Goal: Information Seeking & Learning: Check status

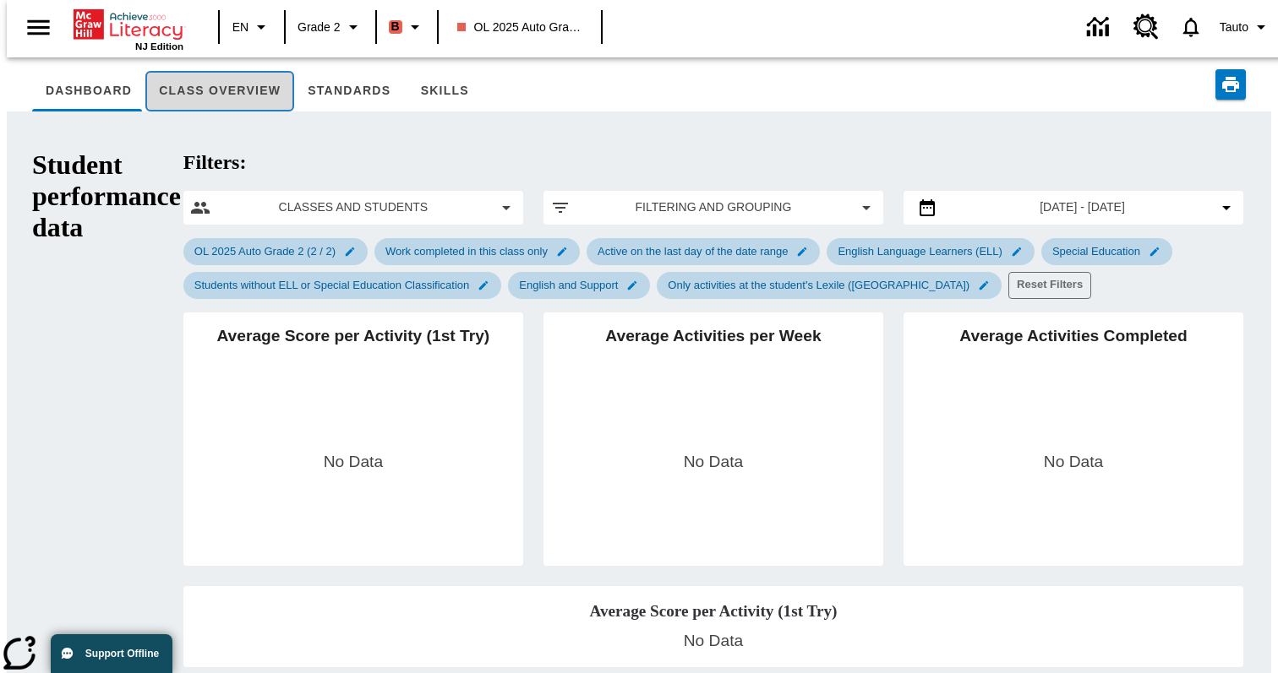
click at [229, 96] on button "Class Overview" at bounding box center [219, 91] width 149 height 41
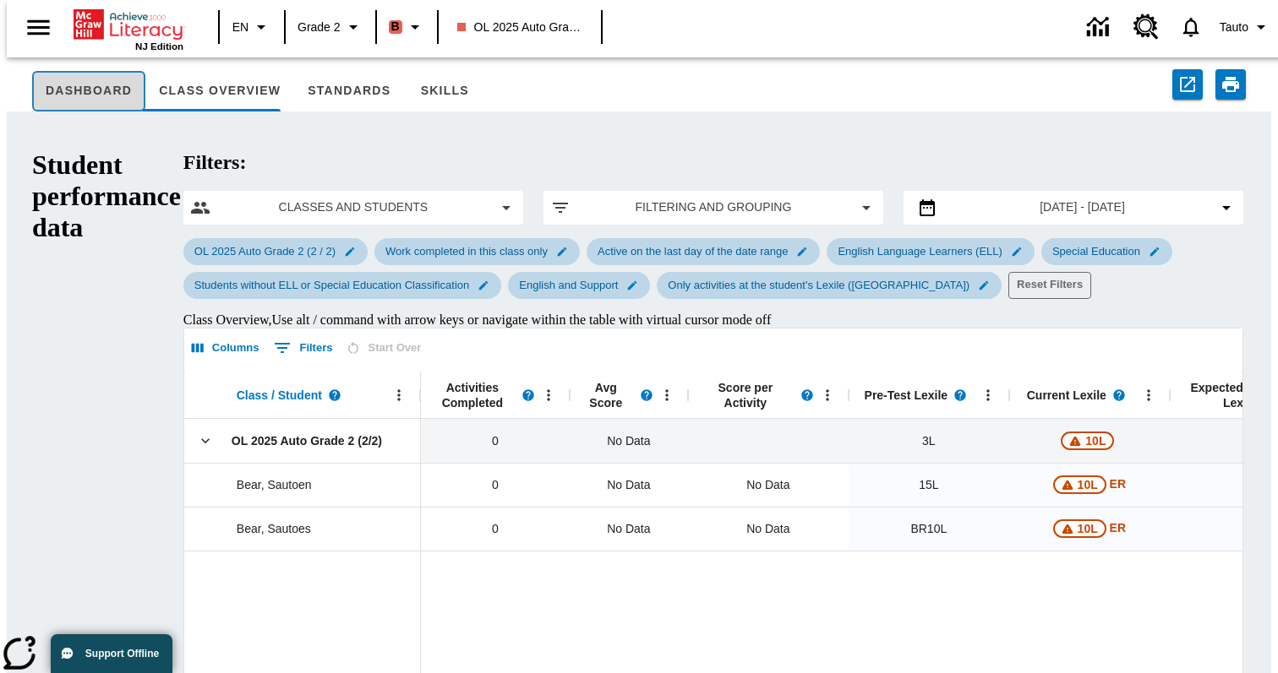
click at [83, 90] on button "Dashboard" at bounding box center [88, 91] width 113 height 41
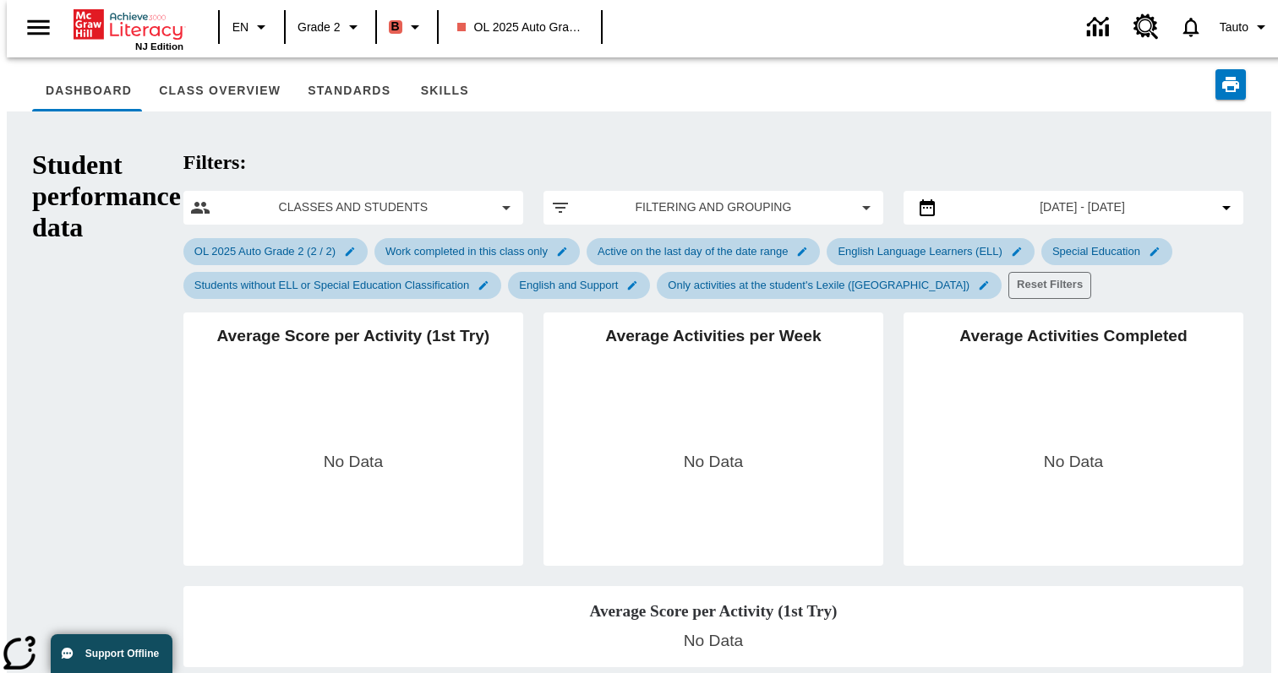
click at [1130, 235] on div "OL 2025 Auto Grade 2 (2 / 2) Work completed in this class only Active on the la…" at bounding box center [713, 269] width 1060 height 68
click at [1169, 198] on button "Jul 1, 2025 - Oct 13, 2025" at bounding box center [1073, 208] width 326 height 20
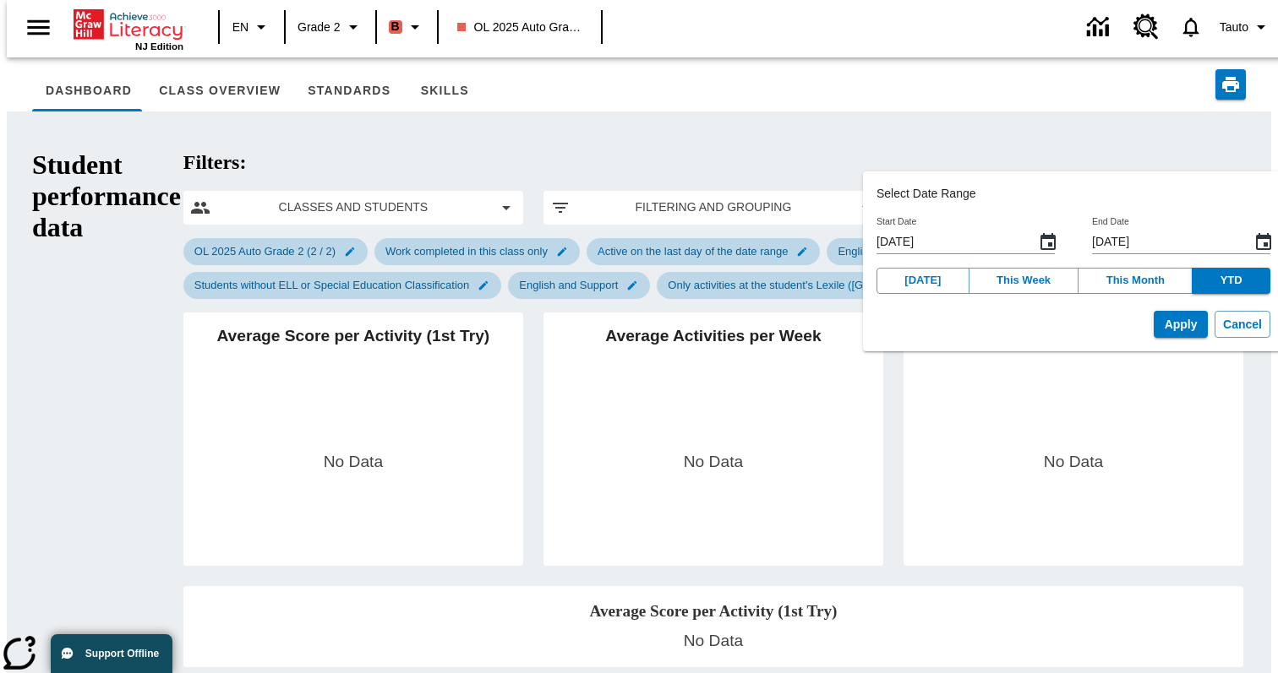
click at [1038, 247] on icon "Start Date, Choose date, July 1, 2025, Selected" at bounding box center [1048, 242] width 20 height 20
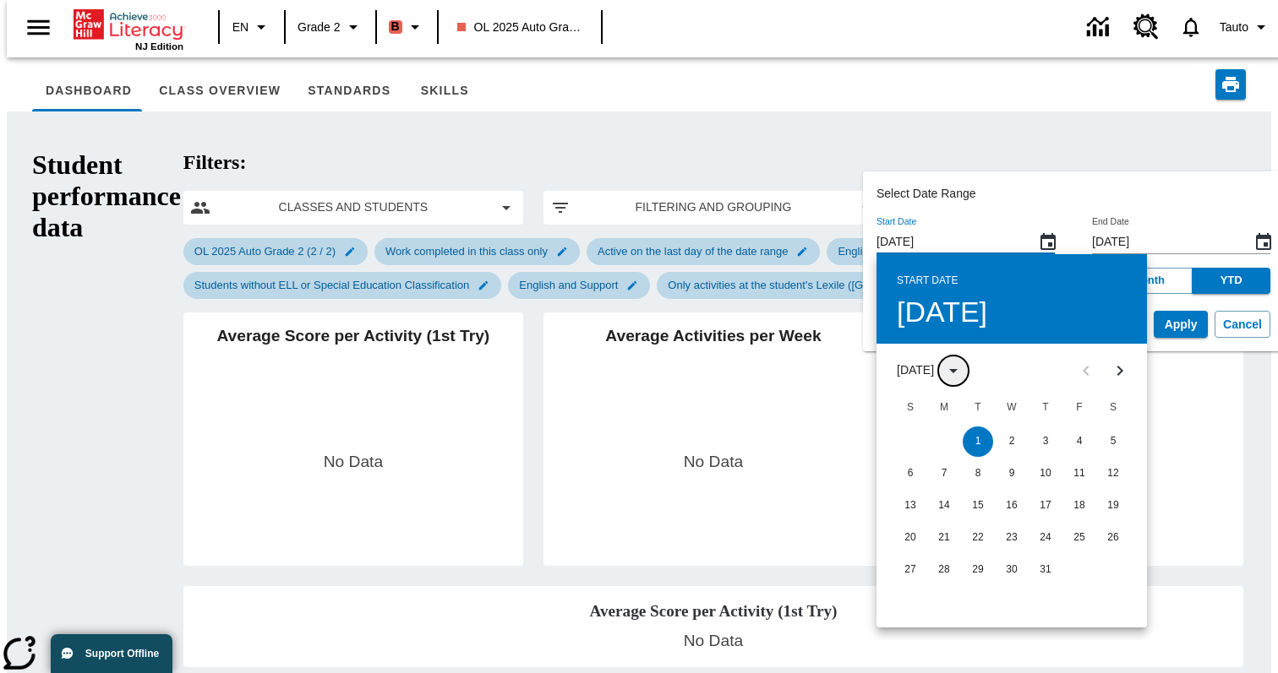
click at [953, 375] on icon "Day View is open, Switch to Year View" at bounding box center [953, 371] width 20 height 20
click at [961, 373] on icon "Year View is open, Switch to Month View" at bounding box center [953, 371] width 20 height 20
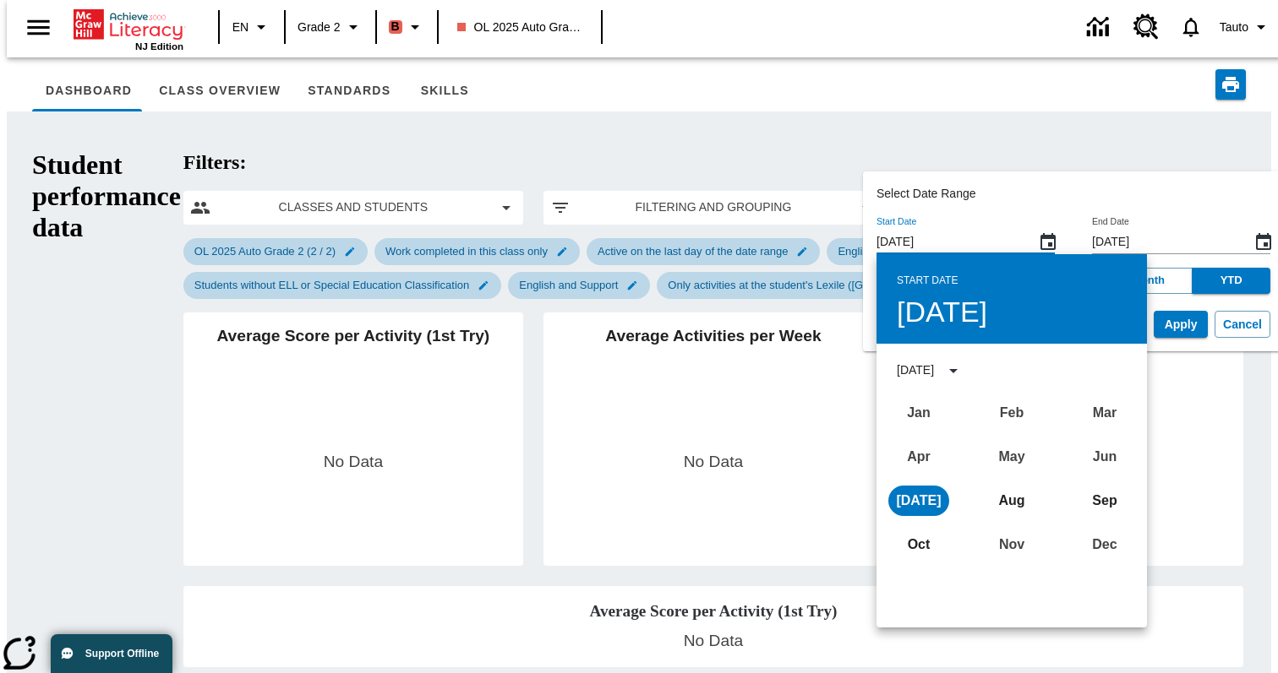
click at [913, 414] on div "Jan Feb Mar Apr May Jun Jul Aug Sep Oct Nov Dec" at bounding box center [1011, 479] width 270 height 176
click at [989, 415] on div "Jan Feb Mar Apr May Jun Jul Aug Sep Oct Nov Dec" at bounding box center [1011, 479] width 270 height 176
click at [998, 446] on div "Jan Feb Mar Apr May Jun Jul Aug Sep Oct Nov Dec" at bounding box center [1011, 479] width 270 height 176
click at [1088, 452] on div "Jan Feb Mar Apr May Jun Jul Aug Sep Oct Nov Dec" at bounding box center [1011, 479] width 270 height 176
click at [977, 456] on div "Jan Feb Mar Apr May Jun Jul Aug Sep Oct Nov Dec" at bounding box center [1011, 479] width 270 height 176
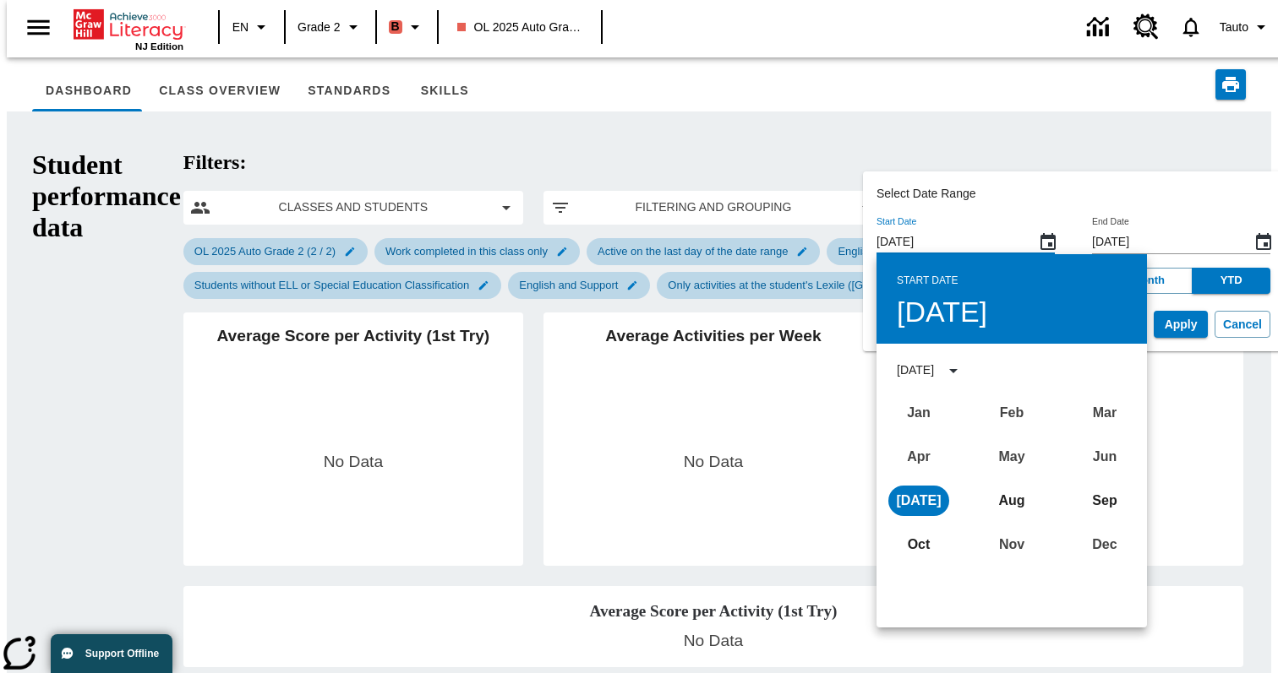
click at [889, 457] on div "Jan Feb Mar Apr May Jun Jul Aug Sep Oct Nov Dec" at bounding box center [1011, 479] width 270 height 176
click at [902, 457] on div "Jan Feb Mar Apr May Jun Jul Aug Sep Oct Nov Dec" at bounding box center [1011, 479] width 270 height 176
click at [896, 500] on button "Jul" at bounding box center [918, 501] width 61 height 30
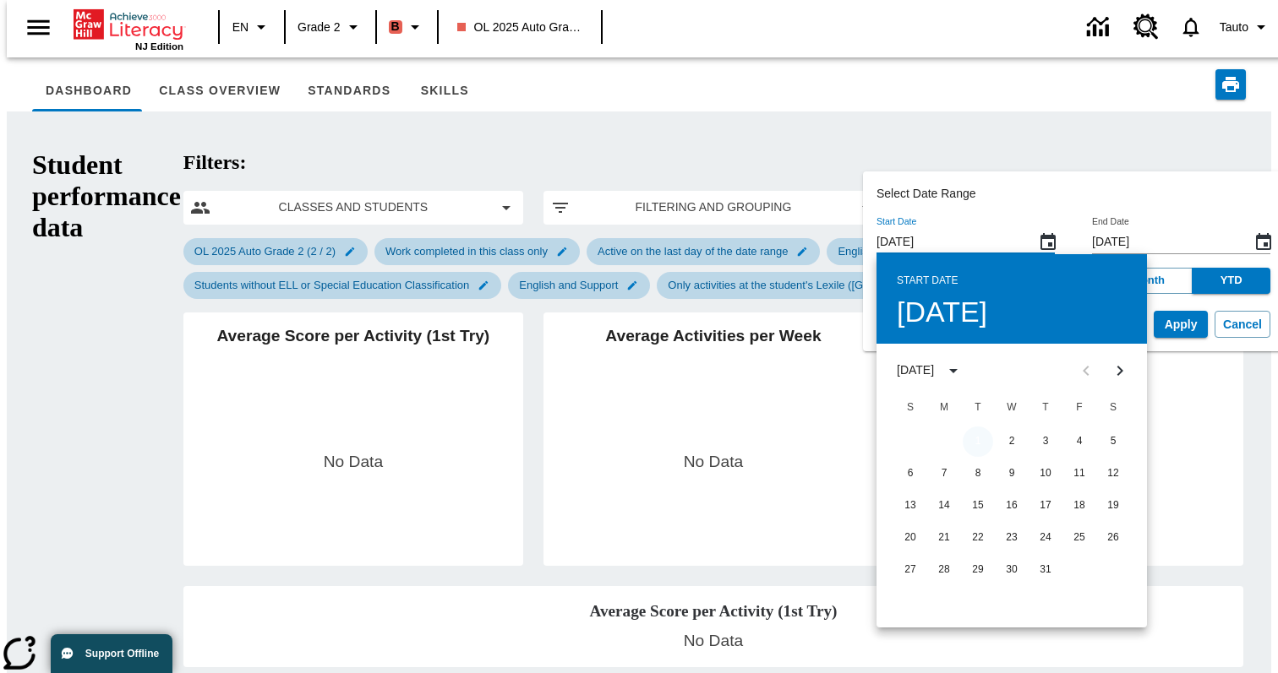
click at [973, 438] on button "1" at bounding box center [977, 442] width 30 height 30
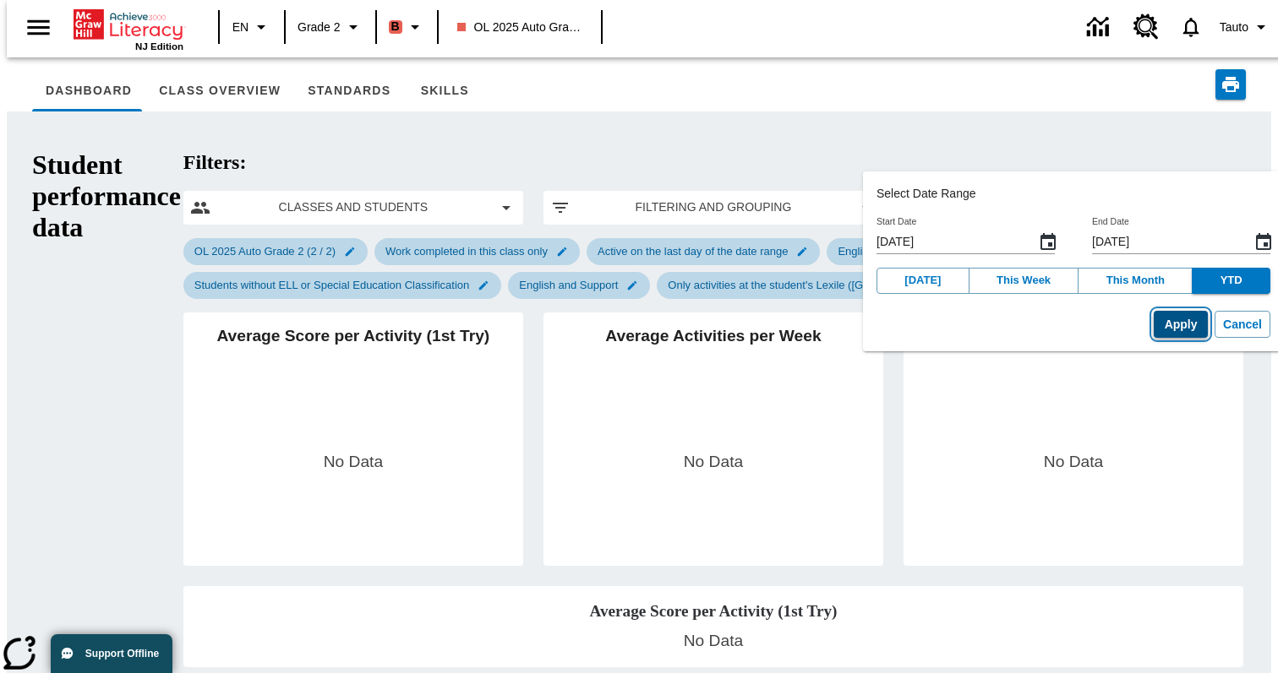
click at [1155, 330] on button "Apply" at bounding box center [1180, 325] width 54 height 28
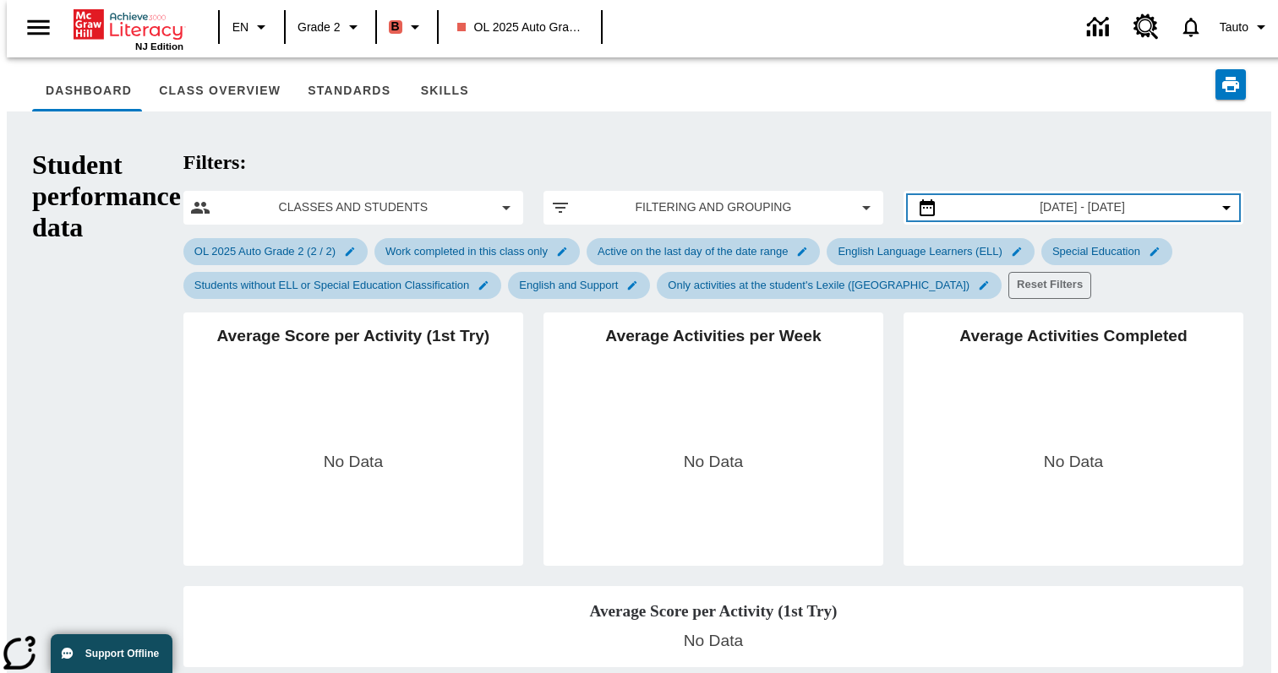
click at [1174, 198] on button "Jul 1, 2025 - Oct 13, 2025" at bounding box center [1073, 208] width 326 height 20
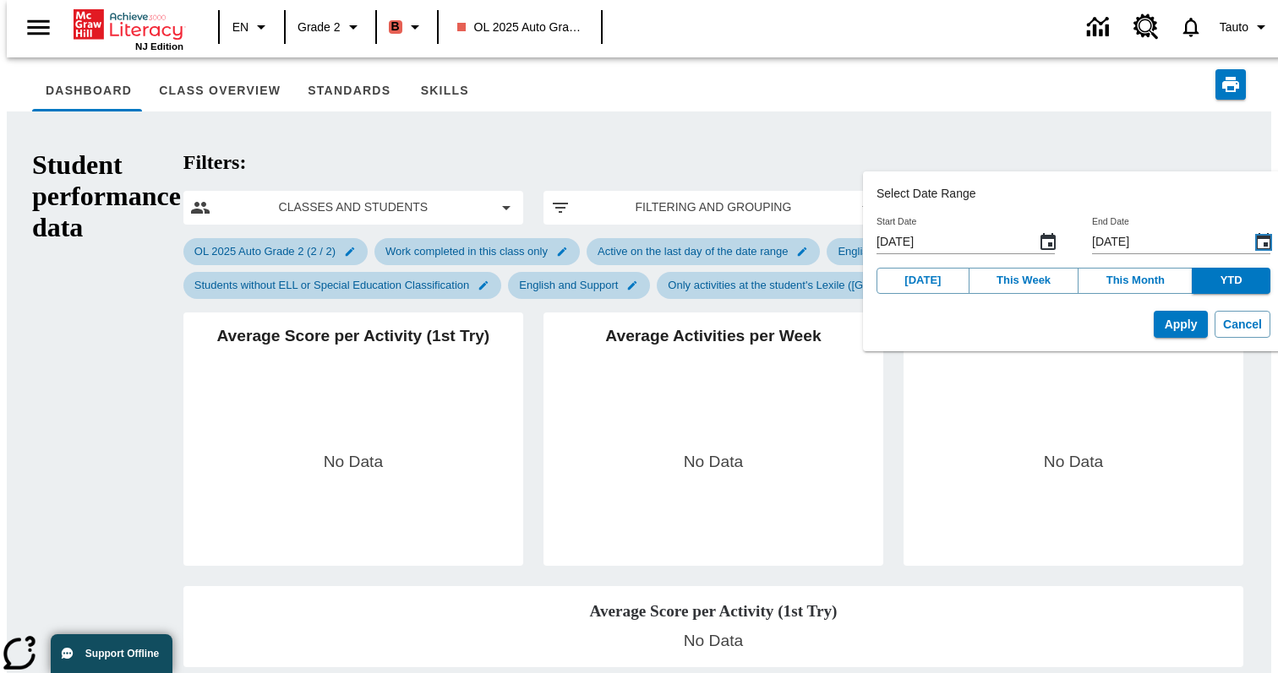
click at [1256, 242] on icon "End Date, Choose date, October 13, 2025, Selected" at bounding box center [1263, 241] width 15 height 17
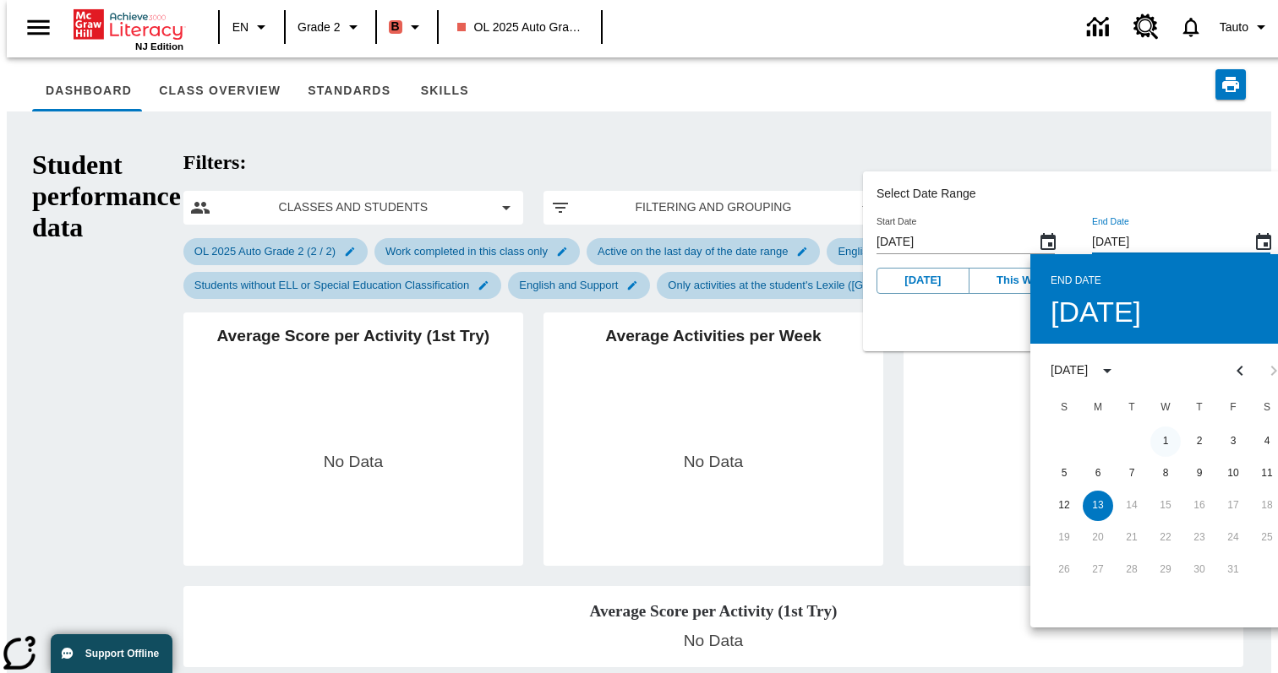
click at [1150, 440] on button "1" at bounding box center [1165, 442] width 30 height 30
type input "Oct 01, 2025"
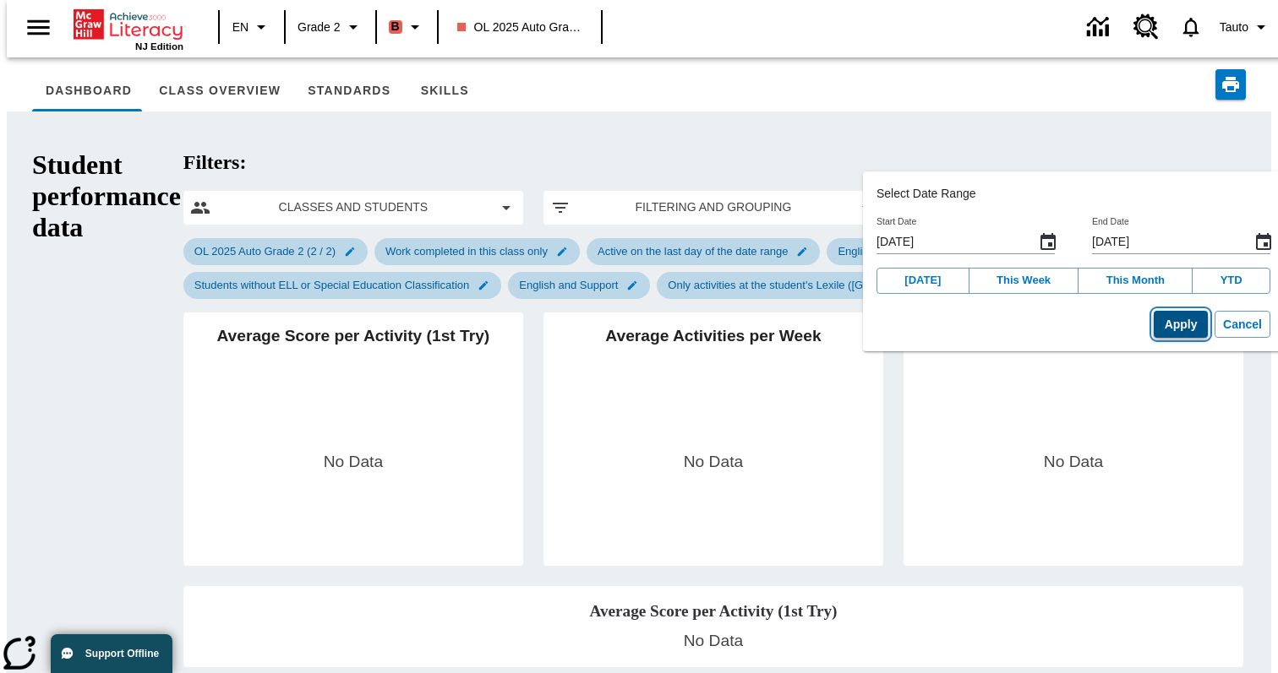
click at [1156, 318] on button "Apply" at bounding box center [1180, 325] width 54 height 28
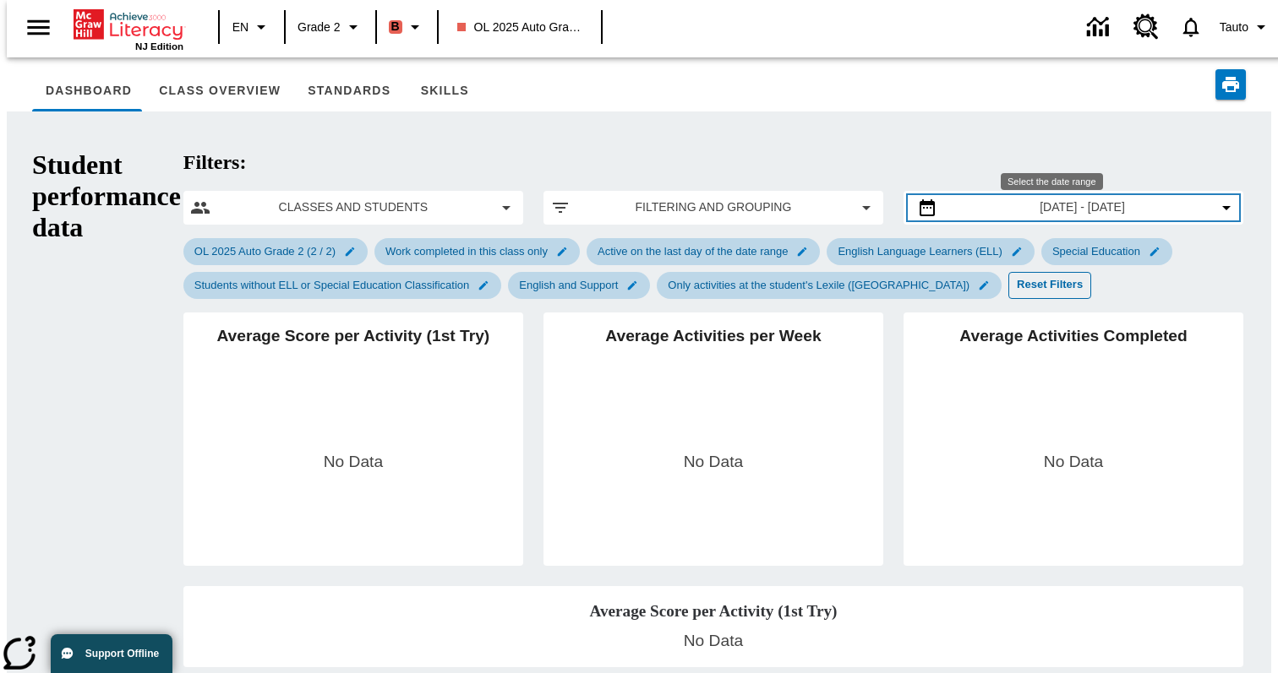
click at [1208, 198] on button "Jul 1, 2025 - Oct 1, 2025" at bounding box center [1073, 208] width 326 height 20
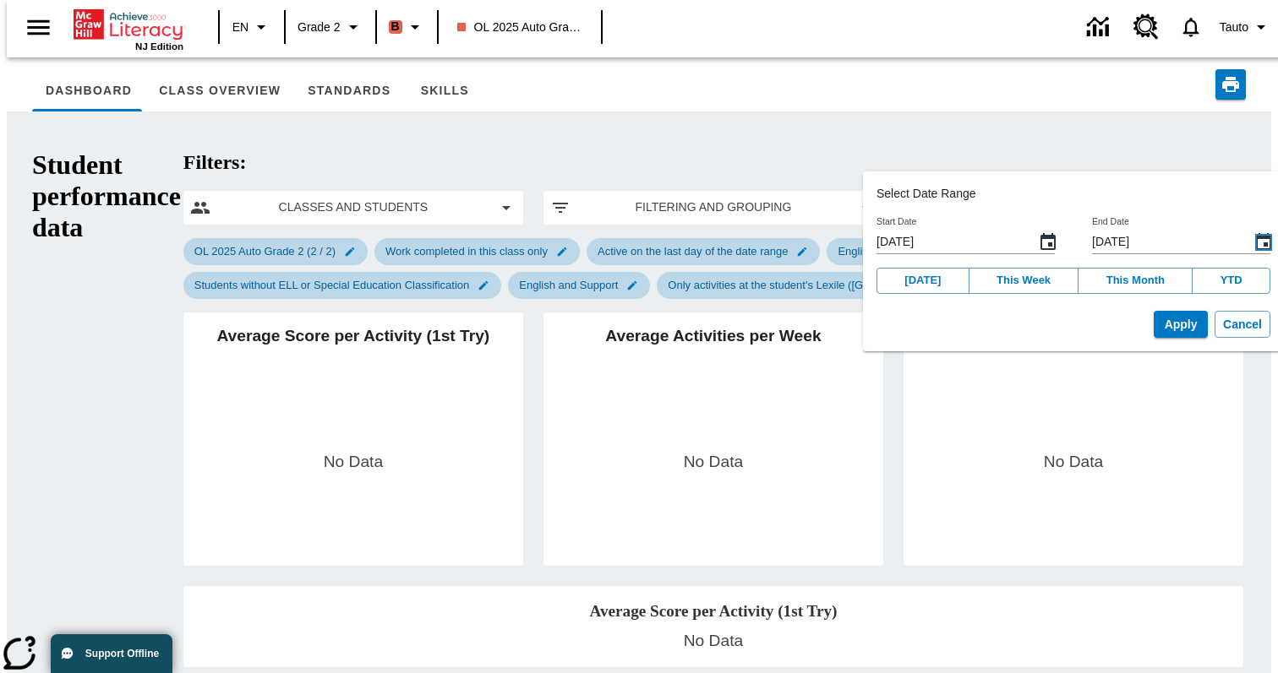
click at [1253, 249] on icon "End Date, Choose date, October 1, 2025, Selected" at bounding box center [1263, 242] width 20 height 20
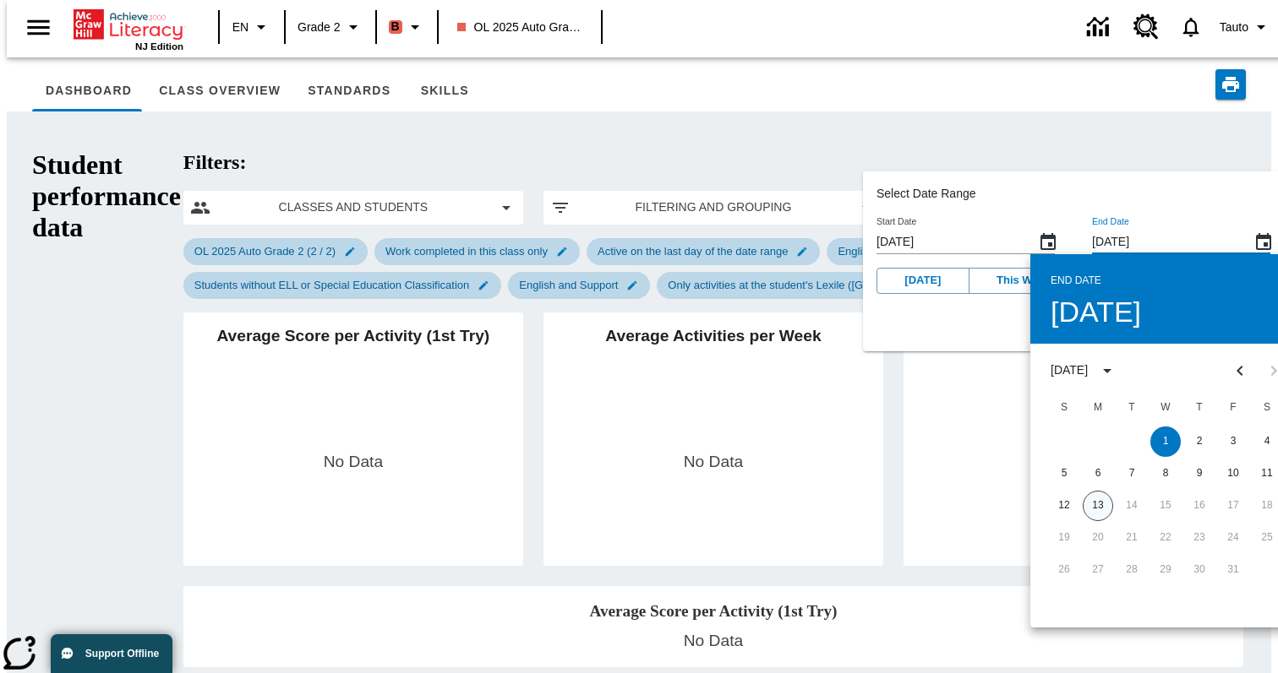
click at [1082, 501] on button "13" at bounding box center [1097, 506] width 30 height 30
type input "Oct 13, 2025"
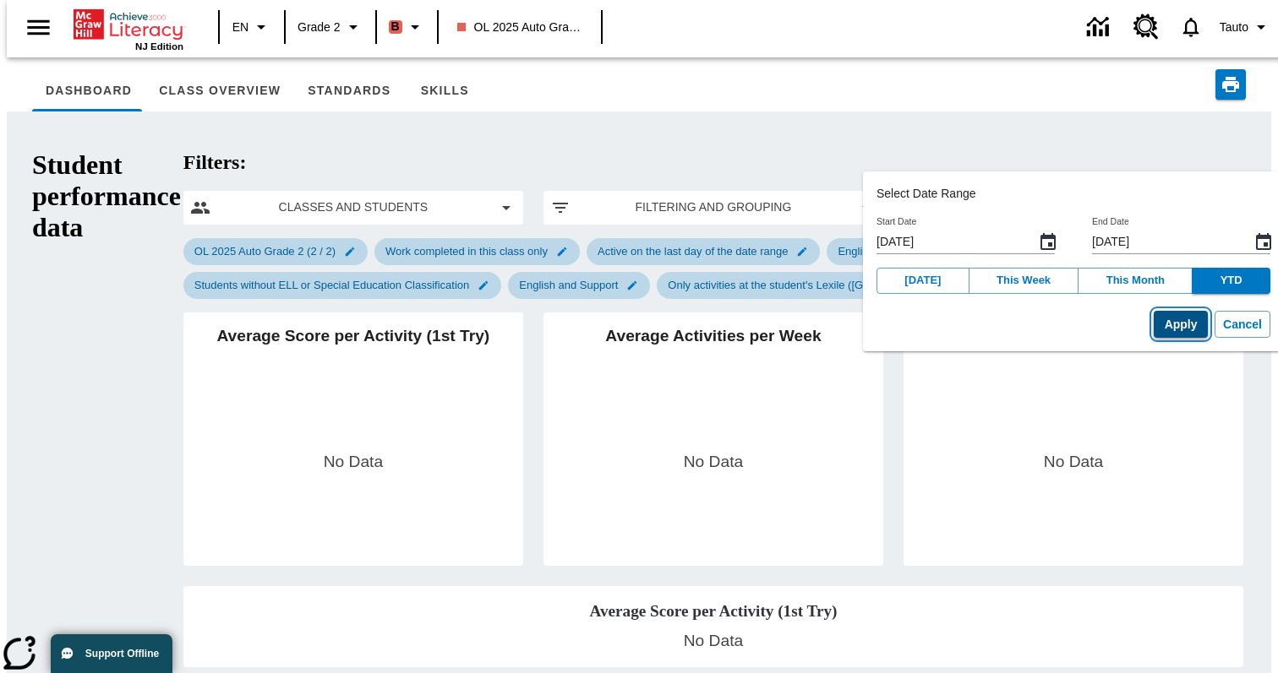
click at [1153, 324] on button "Apply" at bounding box center [1180, 325] width 54 height 28
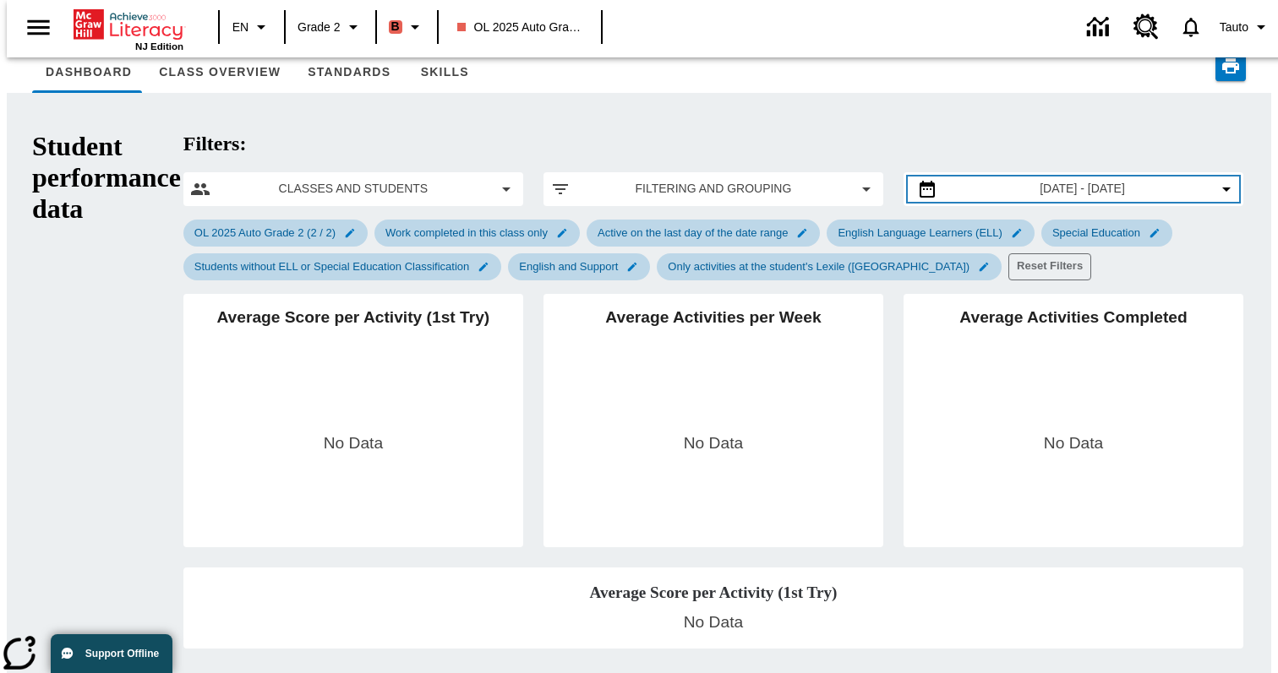
scroll to position [15, 0]
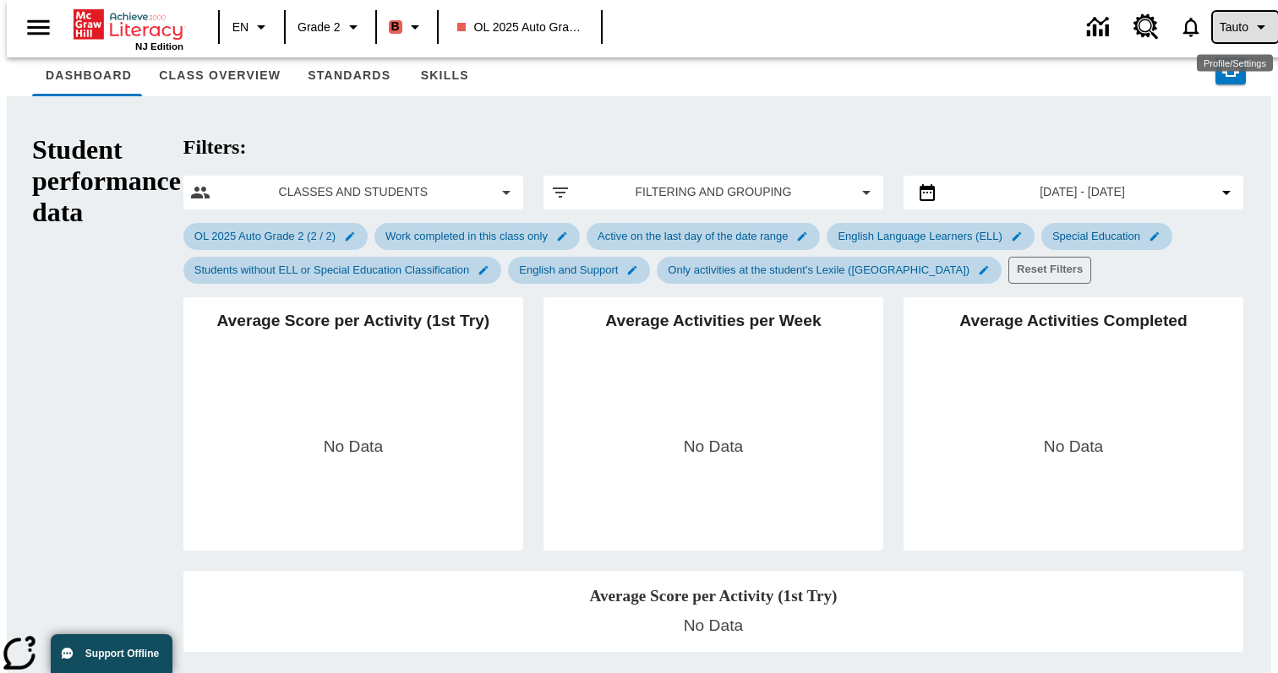
click at [1237, 22] on span "Tauto" at bounding box center [1233, 28] width 29 height 18
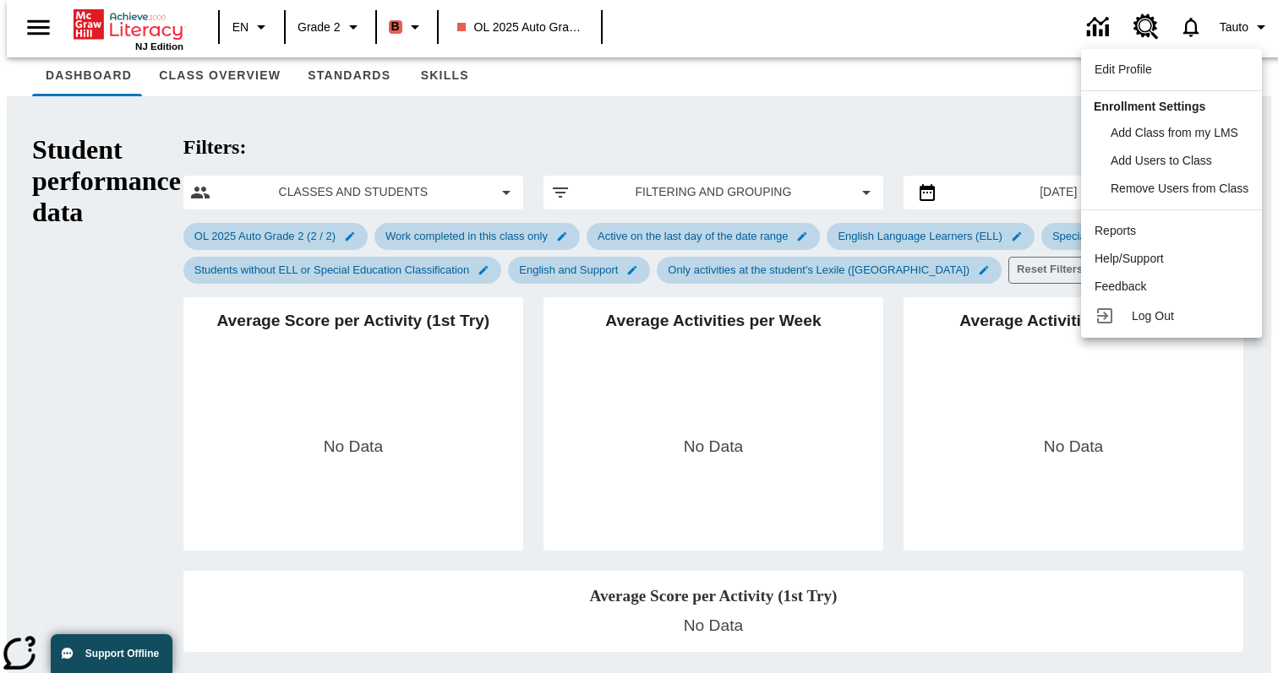
click at [842, 21] on div at bounding box center [639, 336] width 1278 height 673
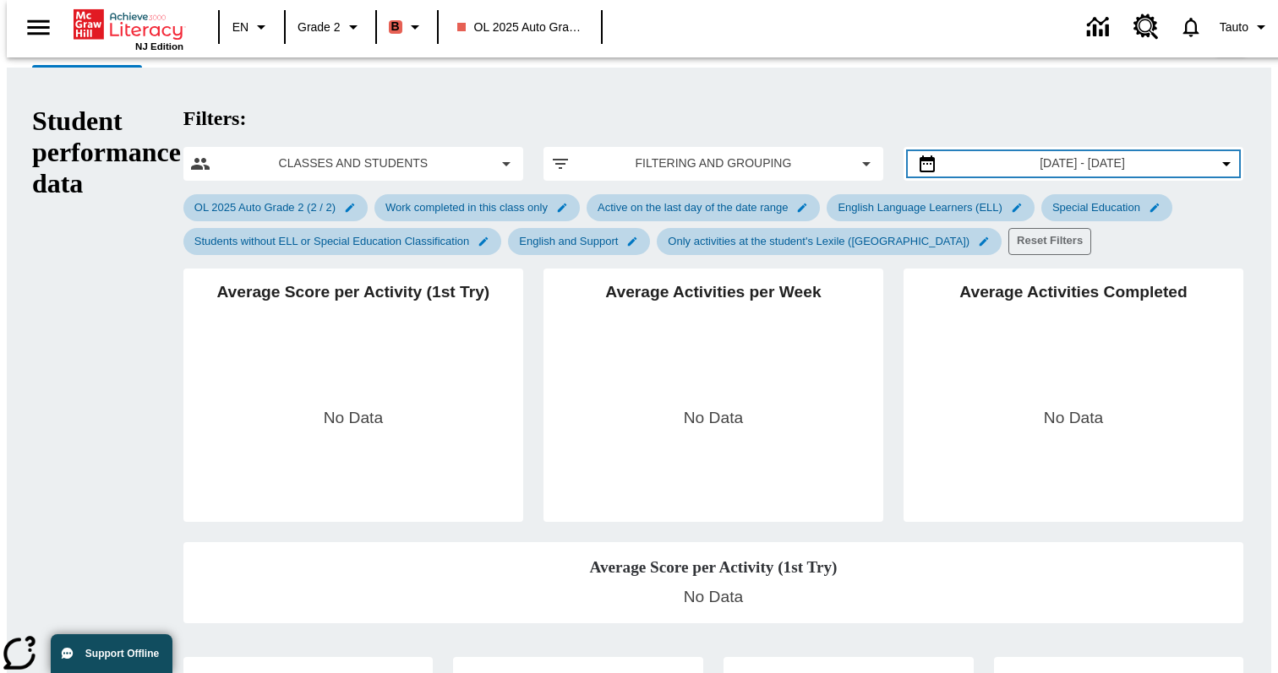
scroll to position [0, 0]
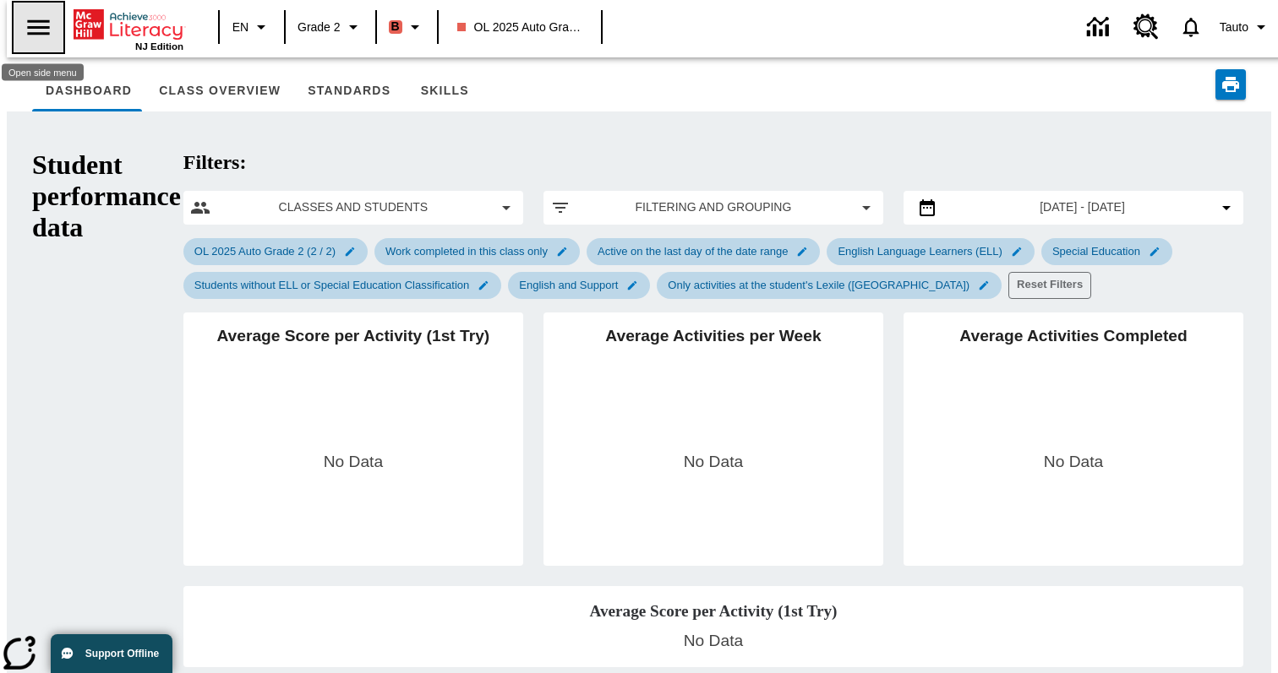
click at [26, 35] on icon "Open side menu" at bounding box center [39, 28] width 30 height 30
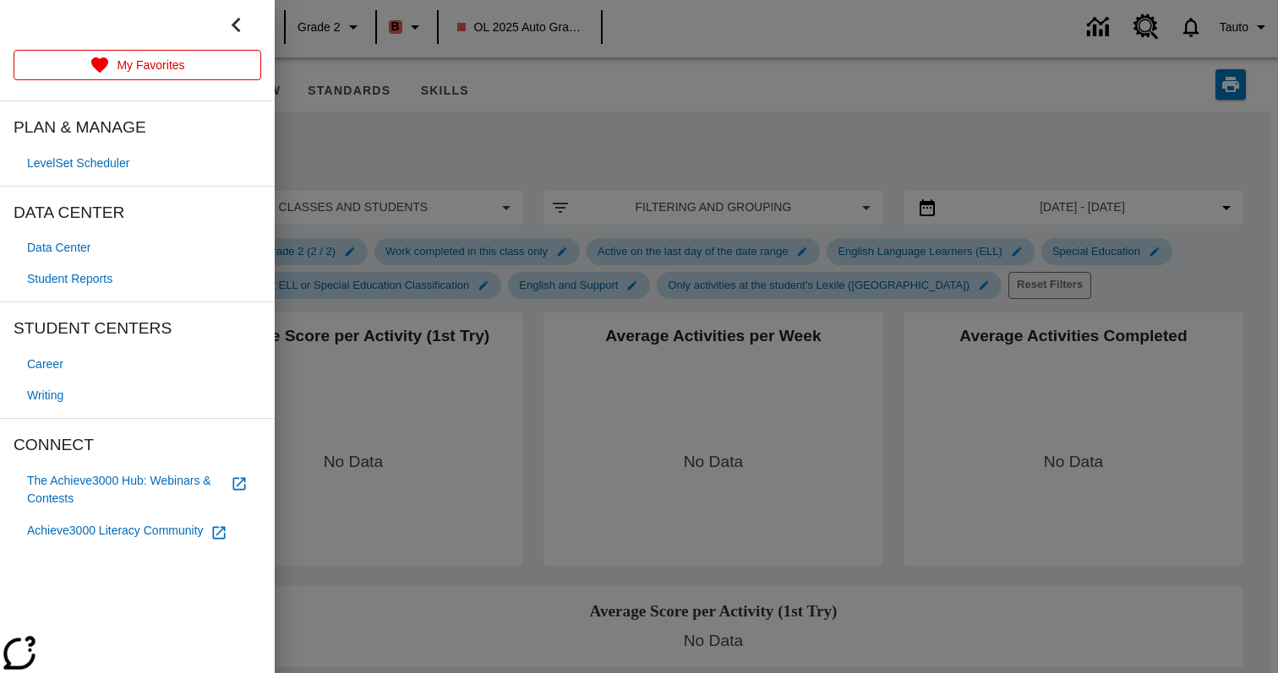
click at [357, 91] on div at bounding box center [639, 336] width 1278 height 673
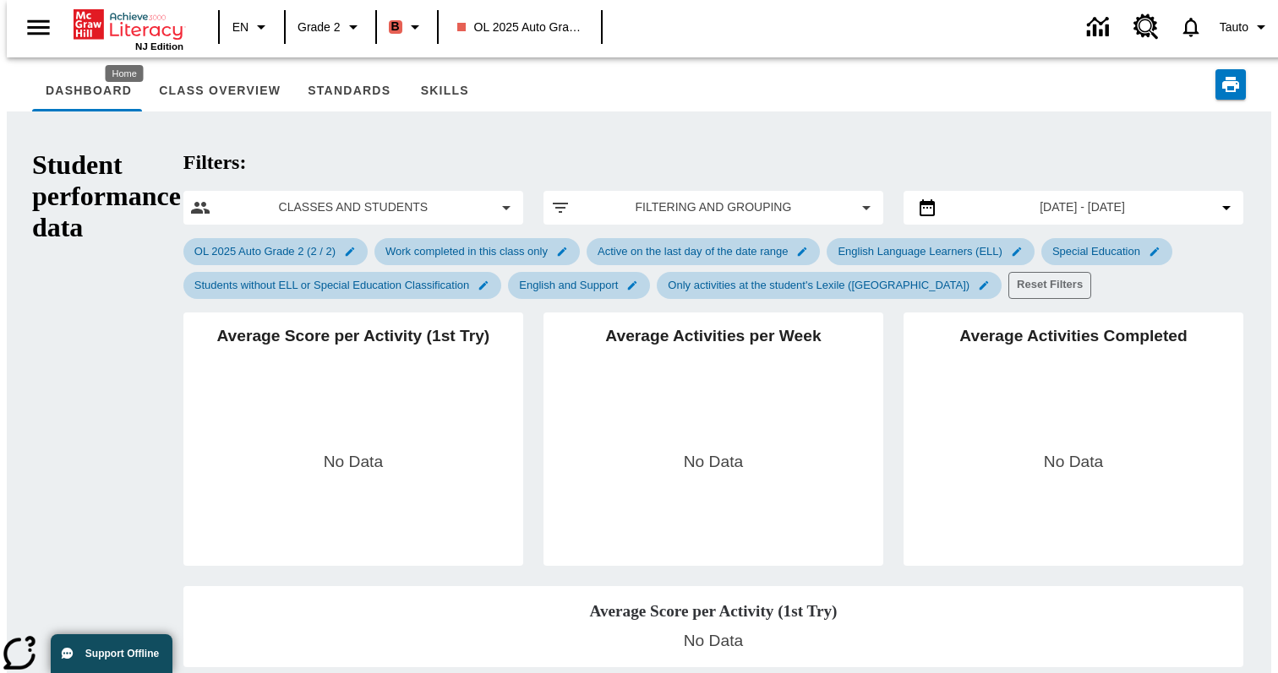
click at [130, 42] on div "NJ Edition" at bounding box center [129, 29] width 110 height 46
click at [150, 24] on icon "Home" at bounding box center [130, 25] width 112 height 34
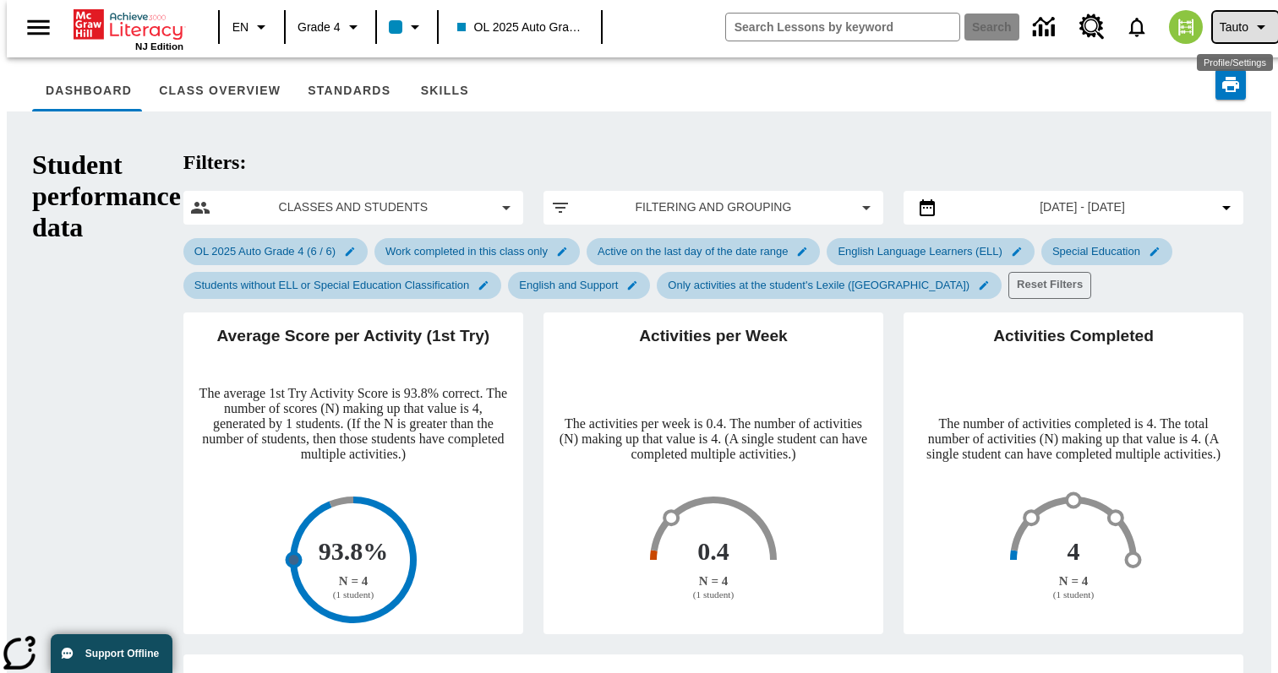
click at [1238, 19] on span "Tauto" at bounding box center [1233, 28] width 29 height 18
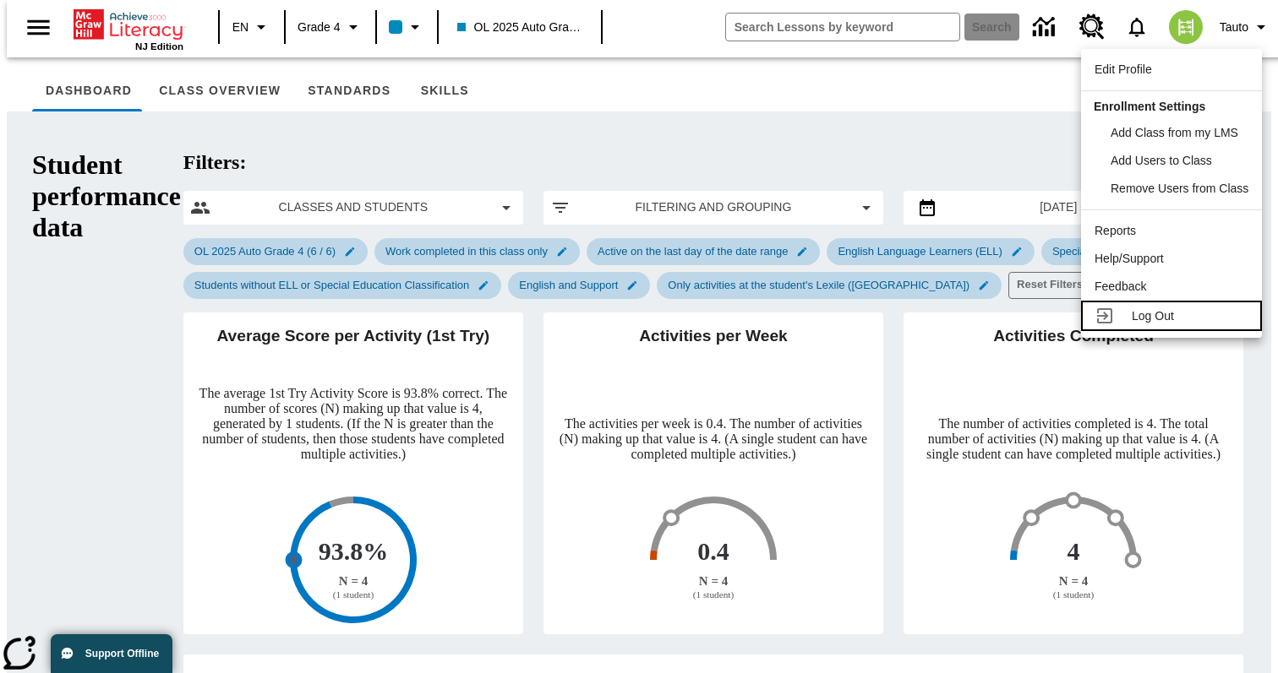
click at [1144, 316] on span "Log Out" at bounding box center [1152, 316] width 42 height 14
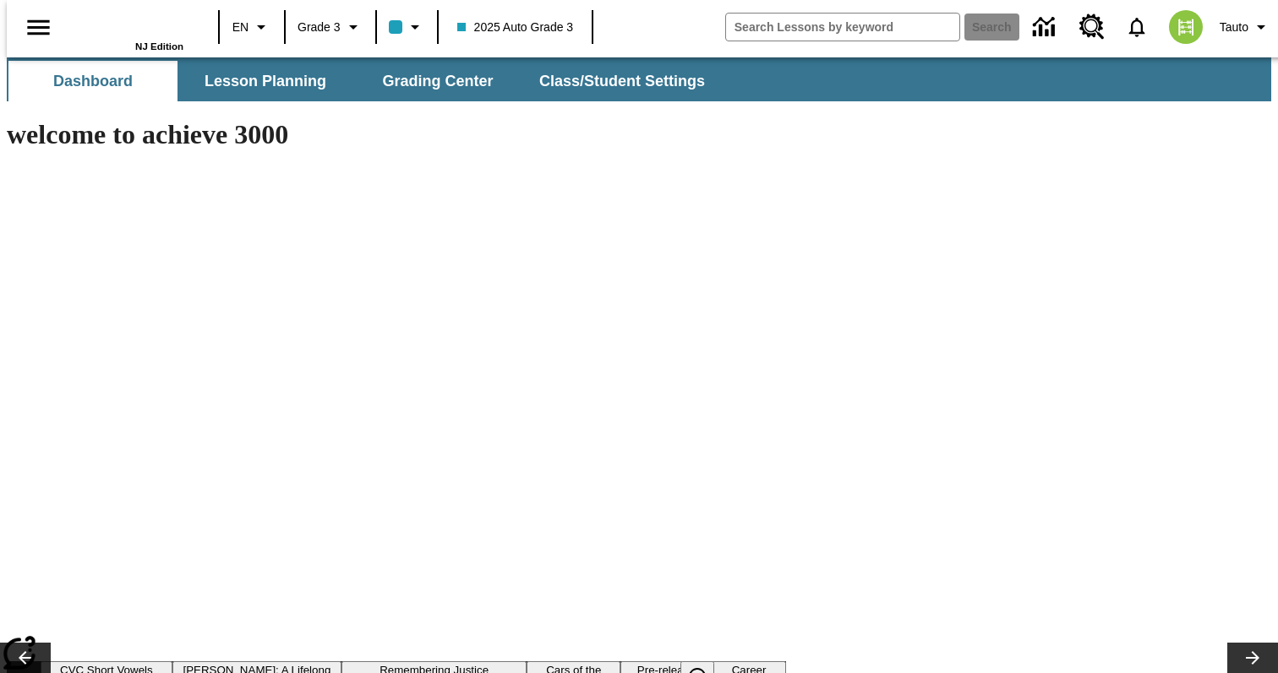
type input "-1"
click at [1042, 23] on icon "Data Center" at bounding box center [1046, 28] width 30 height 30
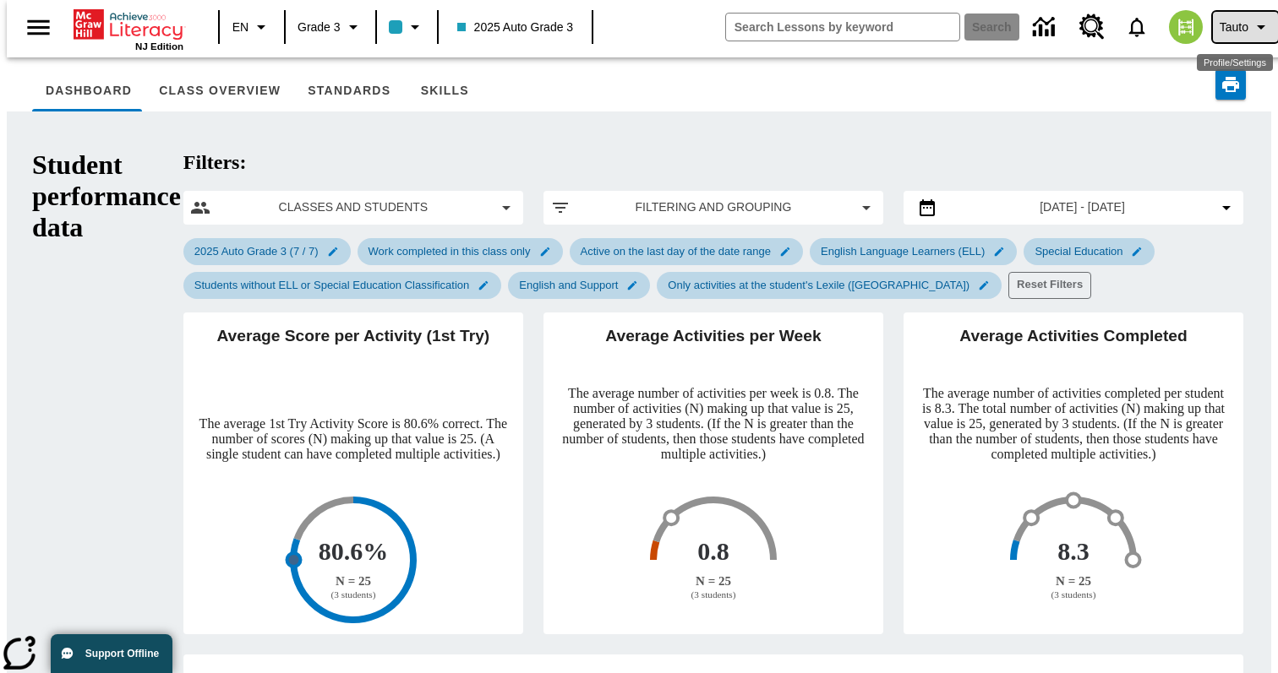
click at [1219, 26] on span "Tauto" at bounding box center [1233, 28] width 29 height 18
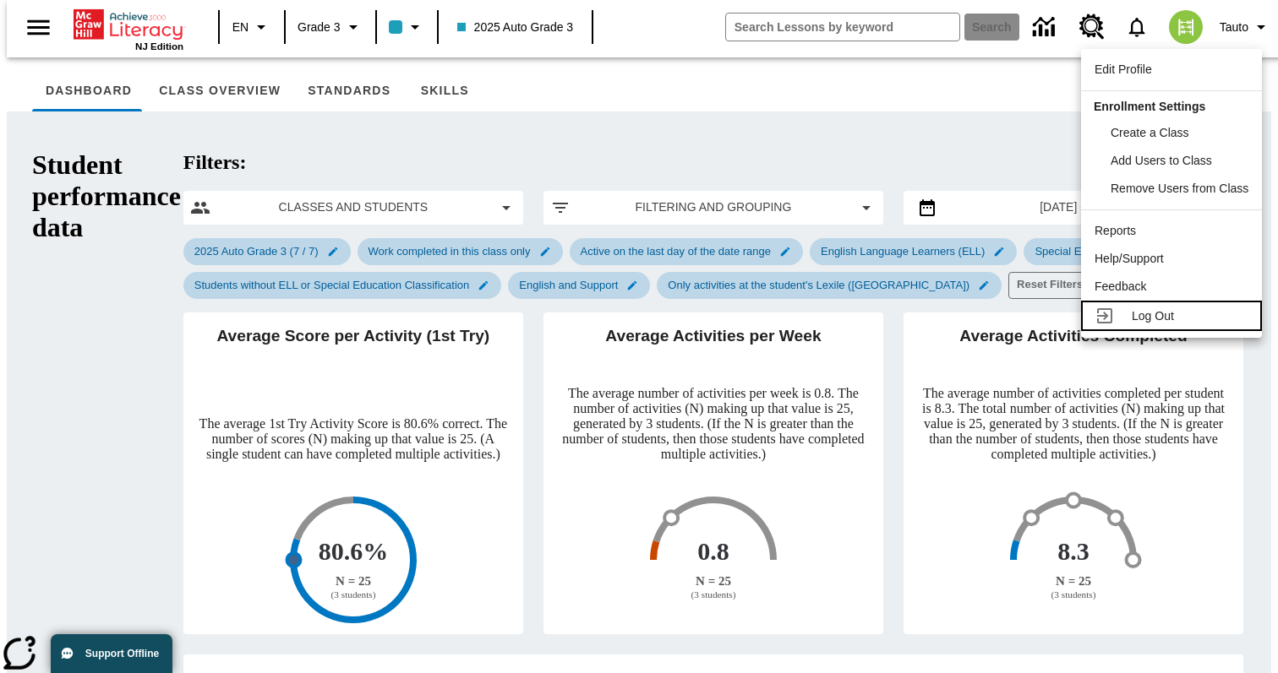
click at [1134, 315] on span "Log Out" at bounding box center [1152, 316] width 42 height 14
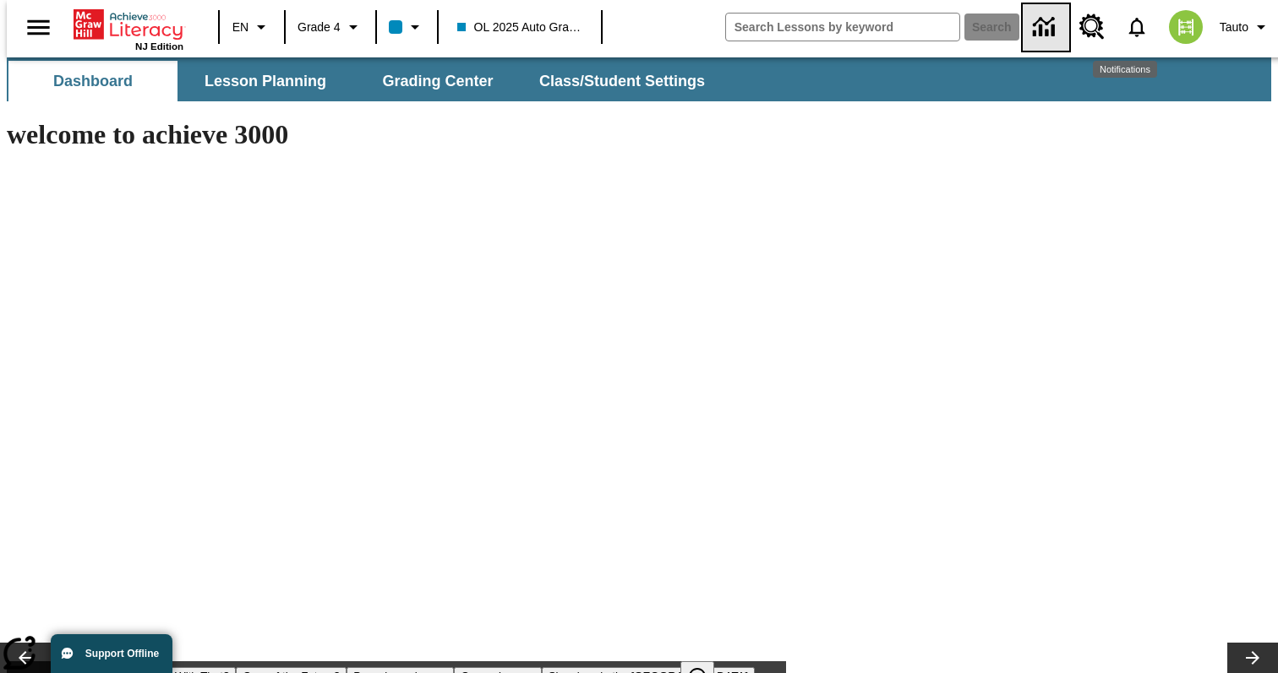
click at [1037, 24] on icon "Data Center" at bounding box center [1043, 21] width 22 height 9
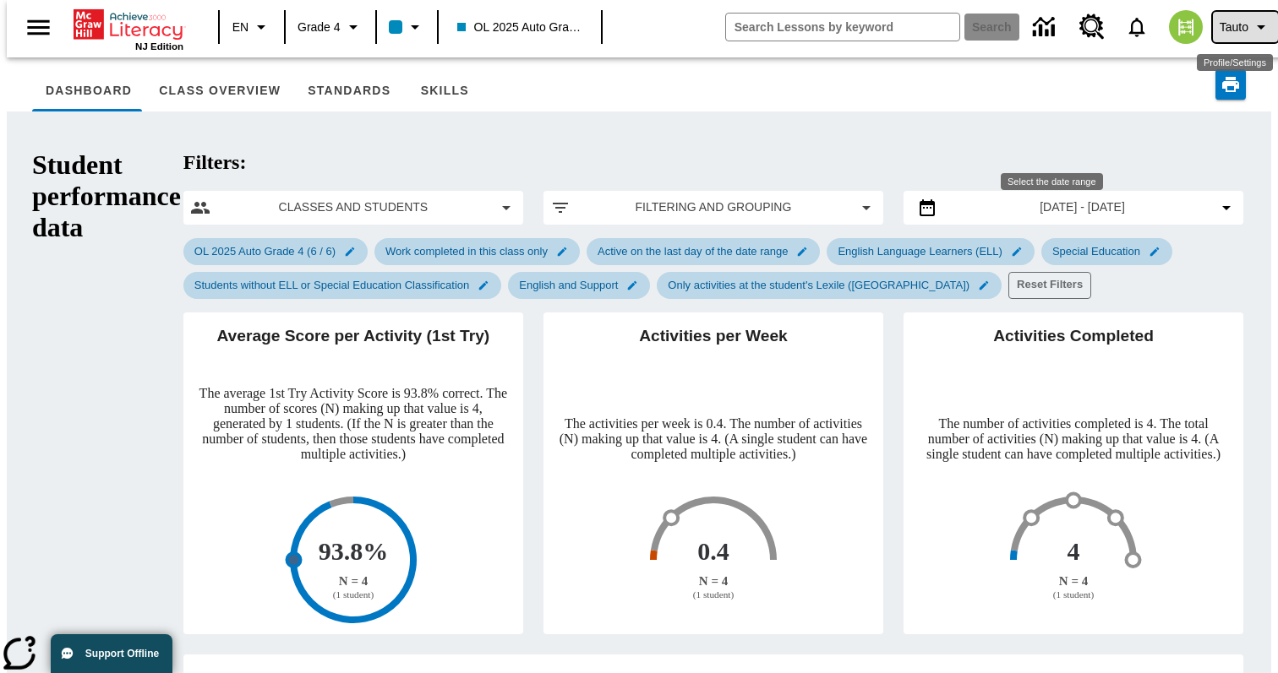
click at [1219, 24] on span "Tauto" at bounding box center [1233, 28] width 29 height 18
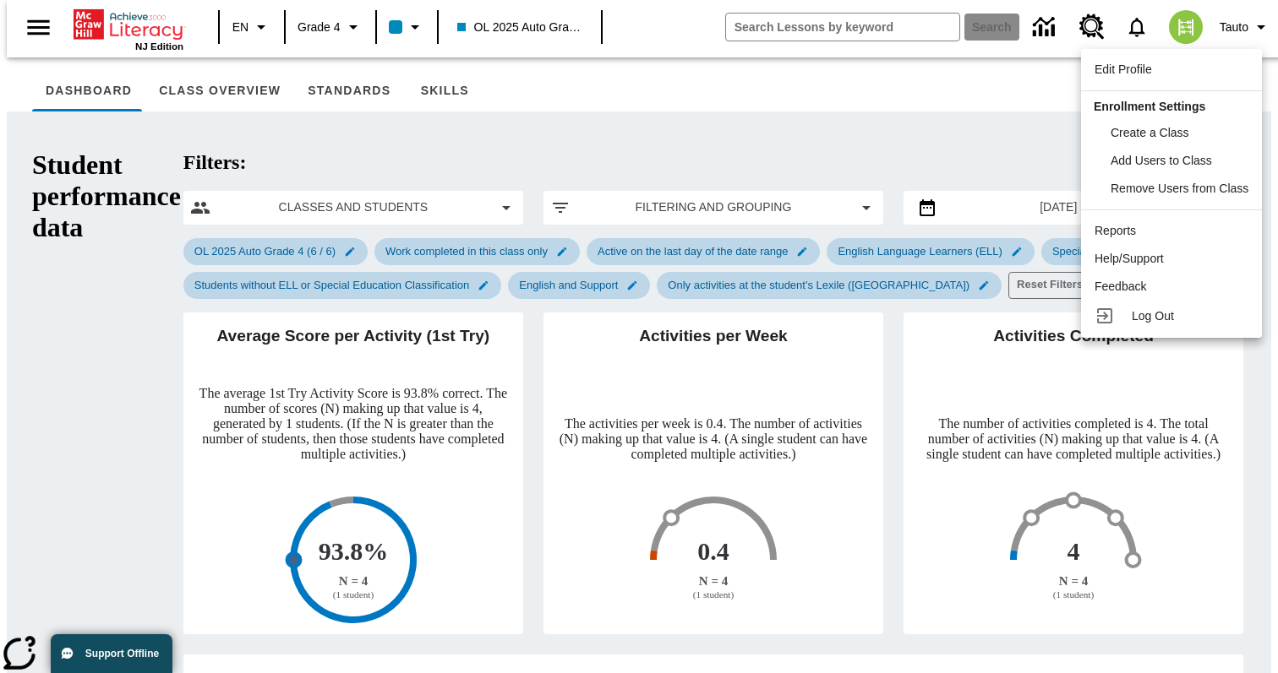
click at [115, 37] on div at bounding box center [639, 336] width 1278 height 673
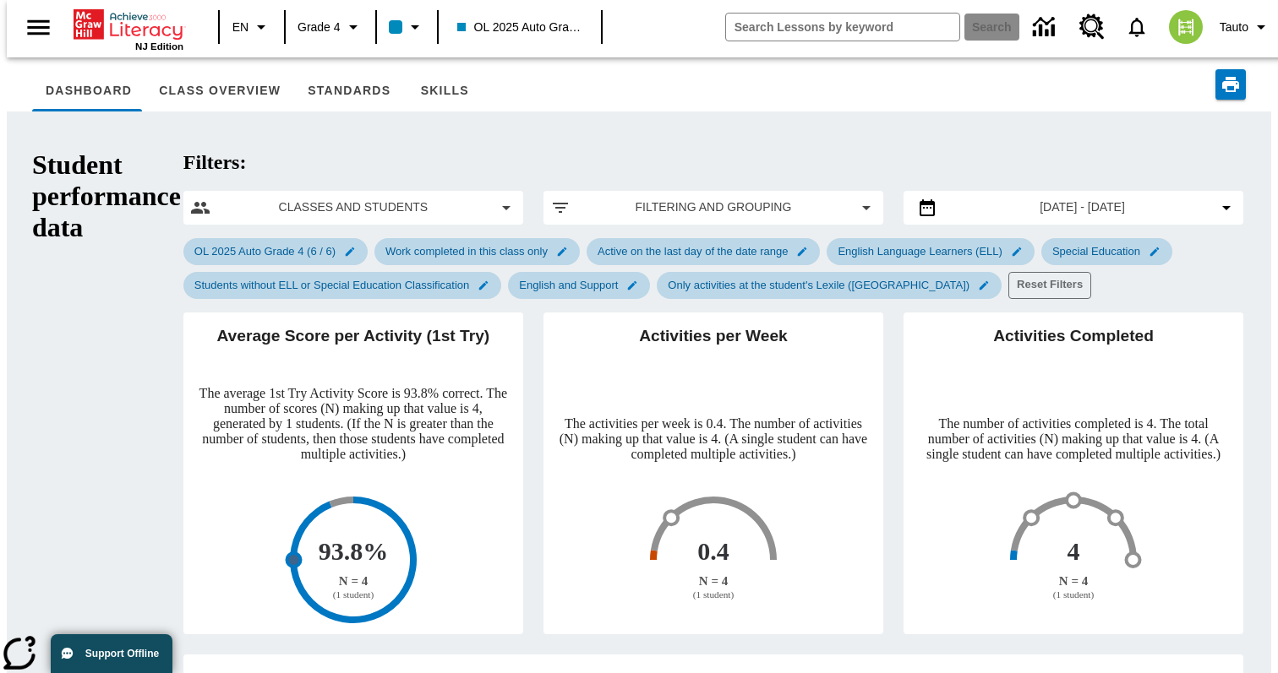
click at [115, 37] on div "Edit Profile Enrollment Settings Create a Class Add Users to Class Remove Users…" at bounding box center [639, 336] width 1278 height 673
click at [115, 37] on icon "Home" at bounding box center [130, 25] width 112 height 34
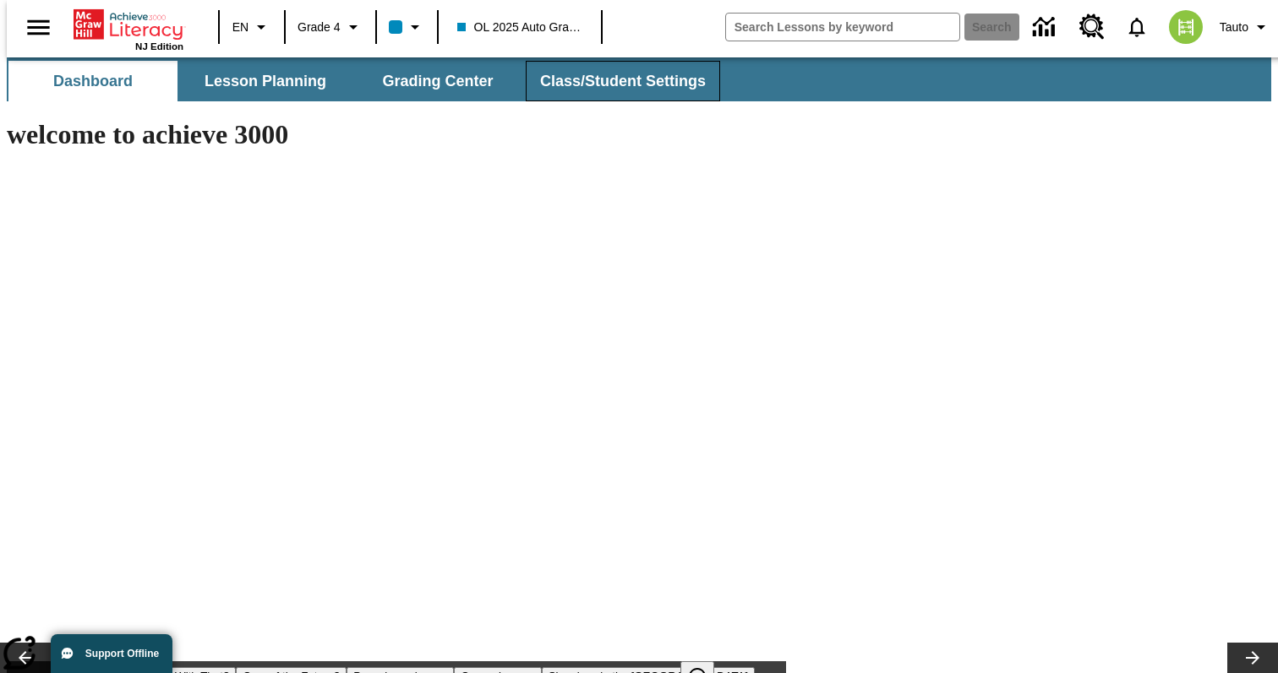
click at [575, 93] on button "Class/Student Settings" at bounding box center [623, 81] width 194 height 41
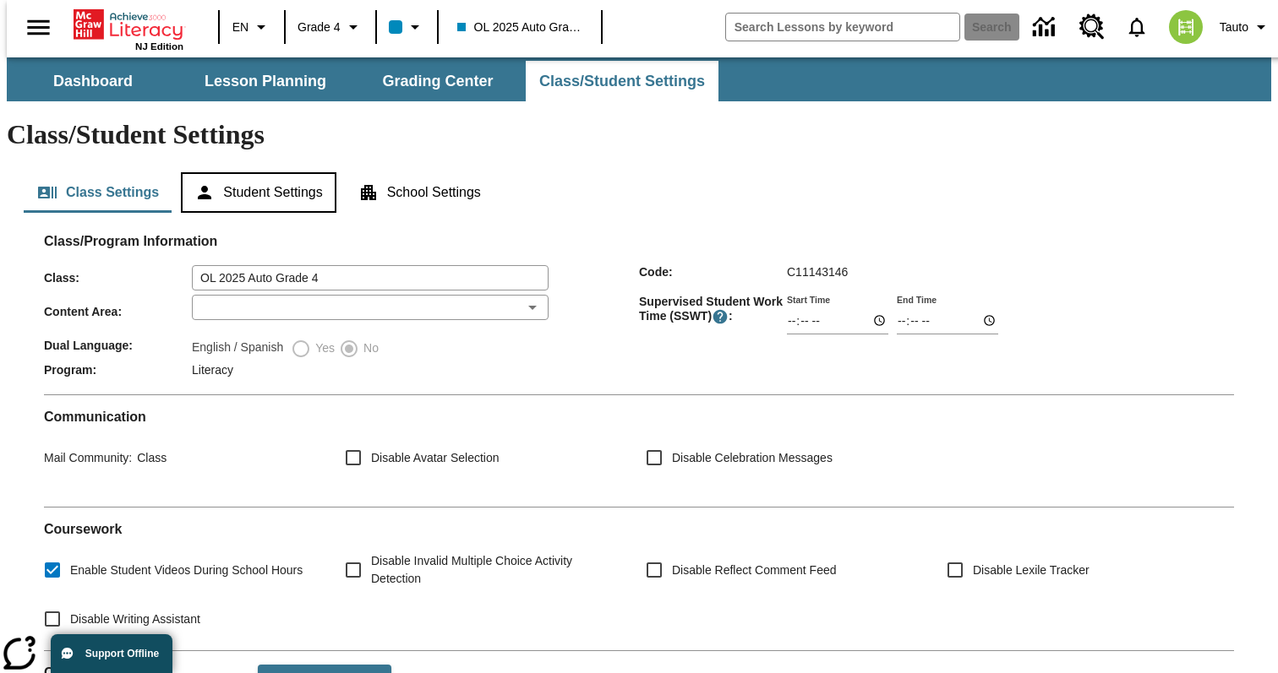
click at [269, 172] on button "Student Settings" at bounding box center [258, 192] width 155 height 41
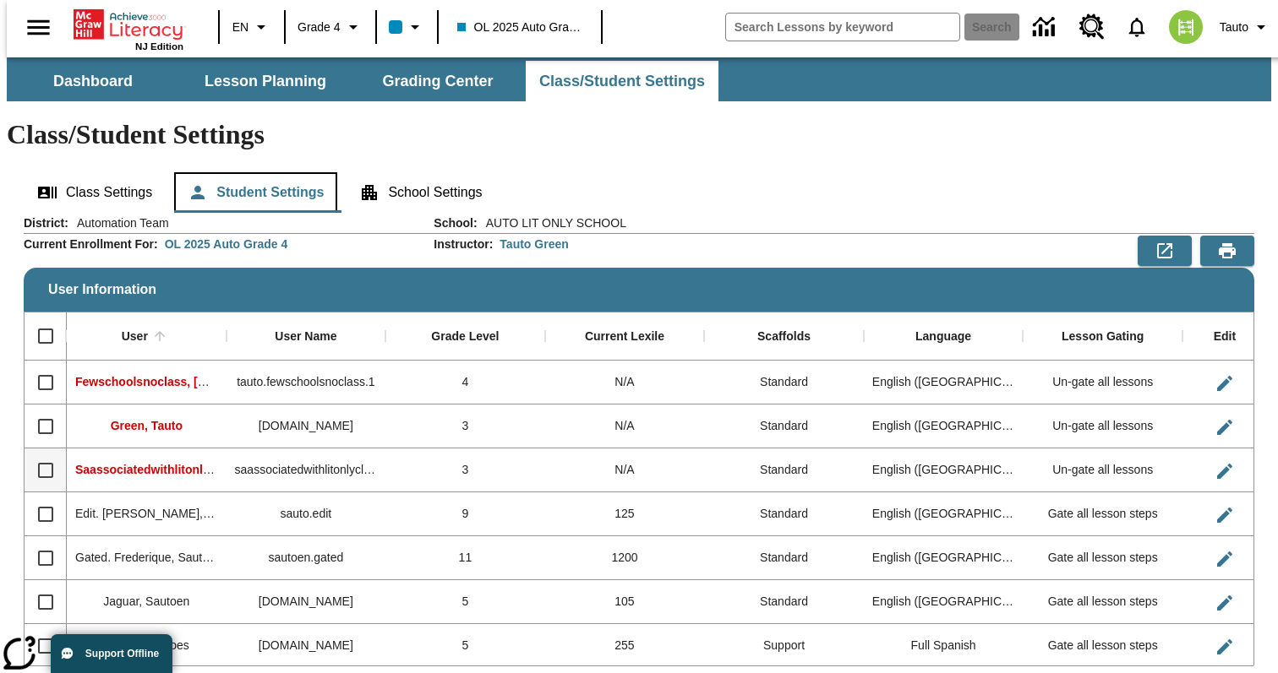
scroll to position [78, 0]
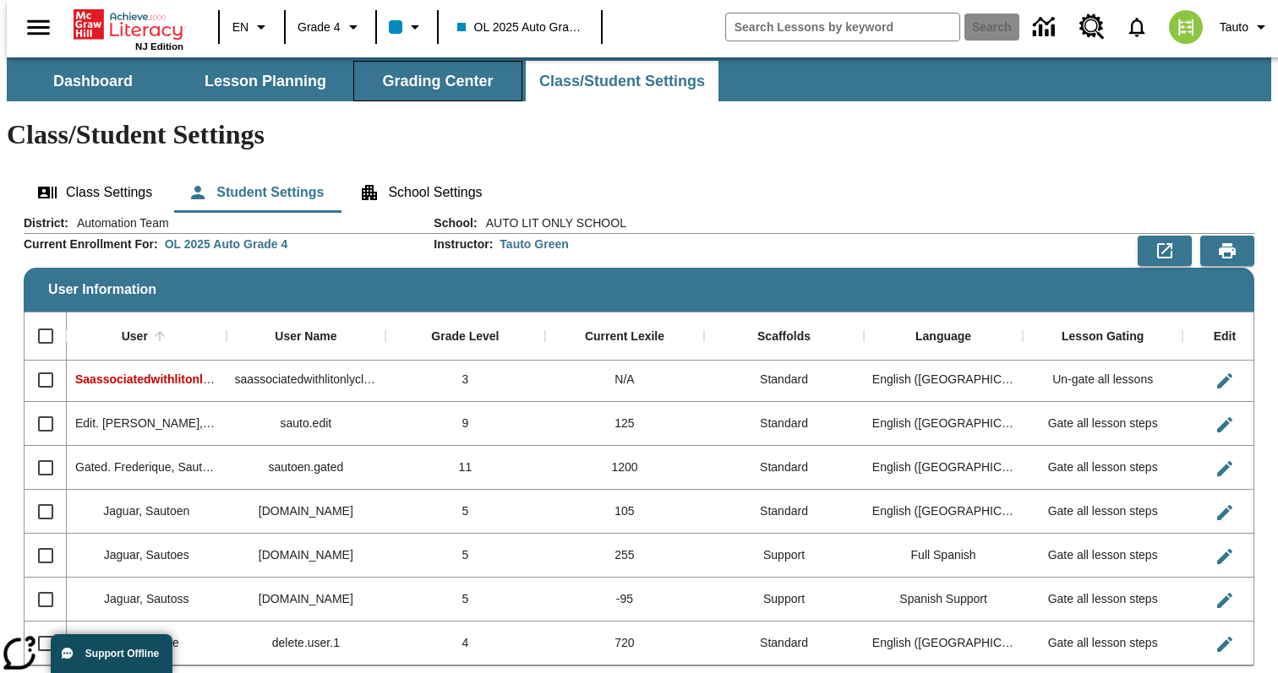
click at [464, 75] on span "Grading Center" at bounding box center [437, 81] width 111 height 19
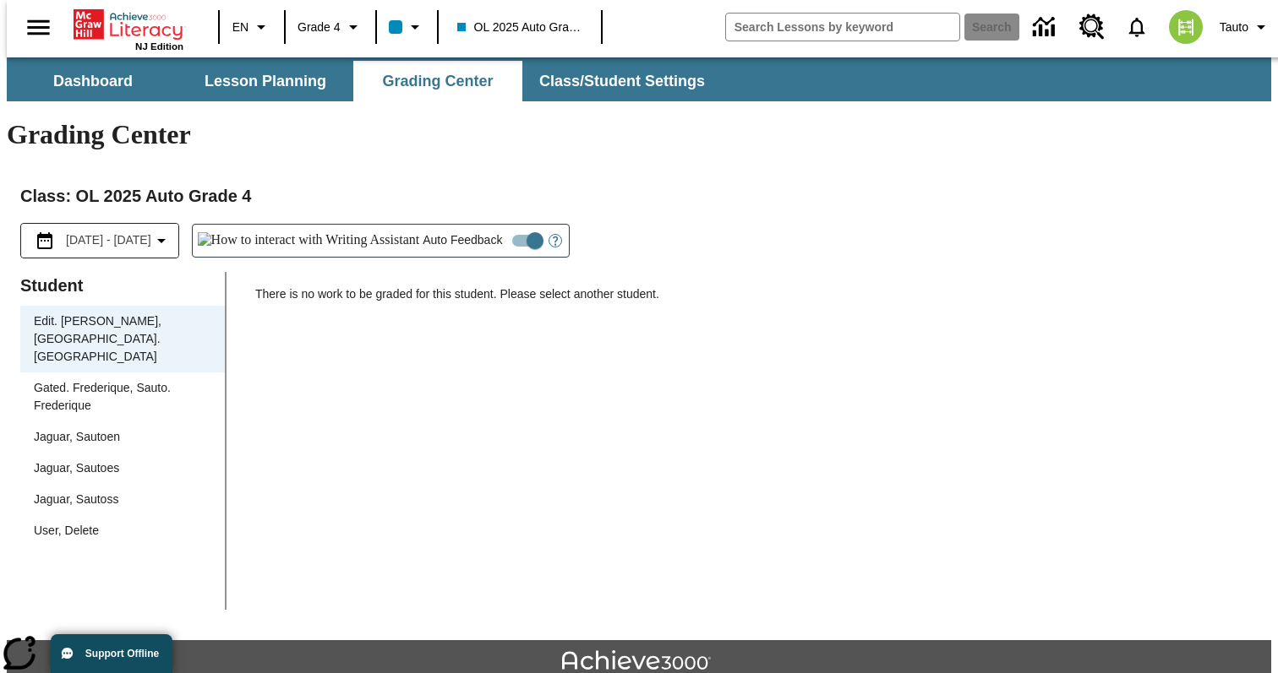
click at [159, 379] on div "Gated. Frederique, Sauto. Frederique" at bounding box center [122, 396] width 177 height 35
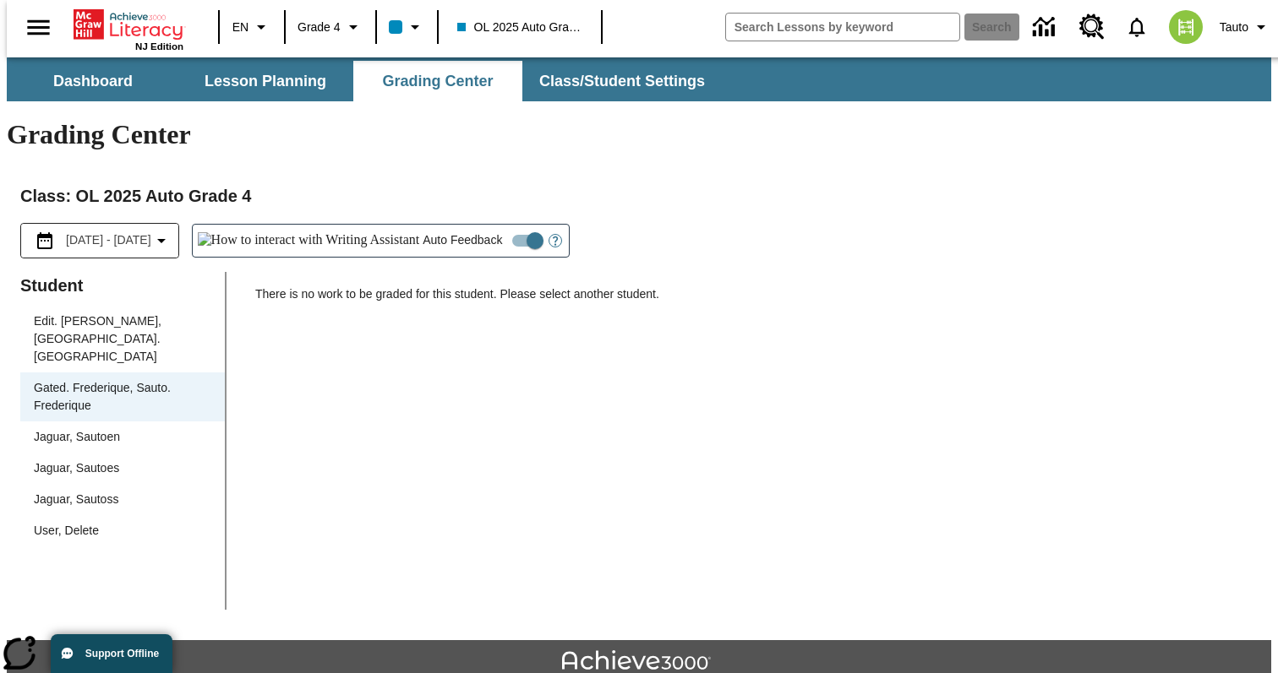
click at [126, 428] on div "Jaguar, Sautoen" at bounding box center [122, 437] width 177 height 18
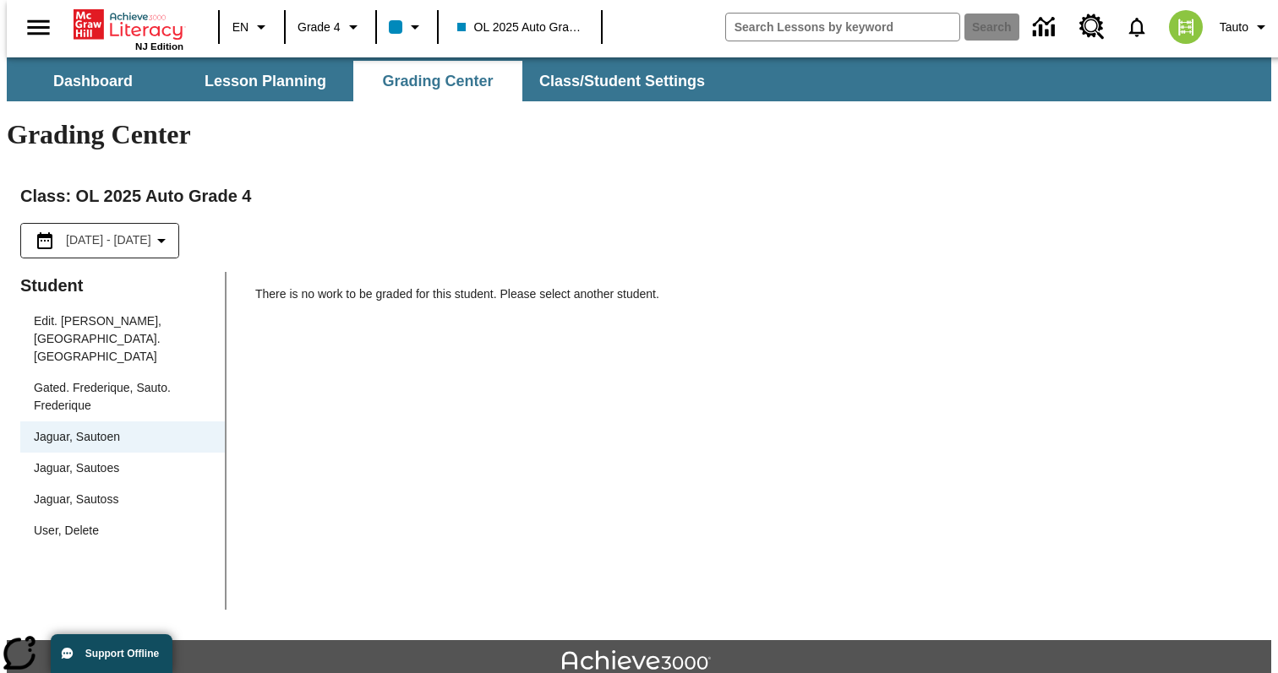
click at [150, 460] on div "Jaguar, Sautoes" at bounding box center [122, 469] width 177 height 18
click at [130, 491] on div "Jaguar, Sautoss" at bounding box center [122, 500] width 177 height 18
click at [118, 515] on div "User, Delete" at bounding box center [122, 530] width 204 height 31
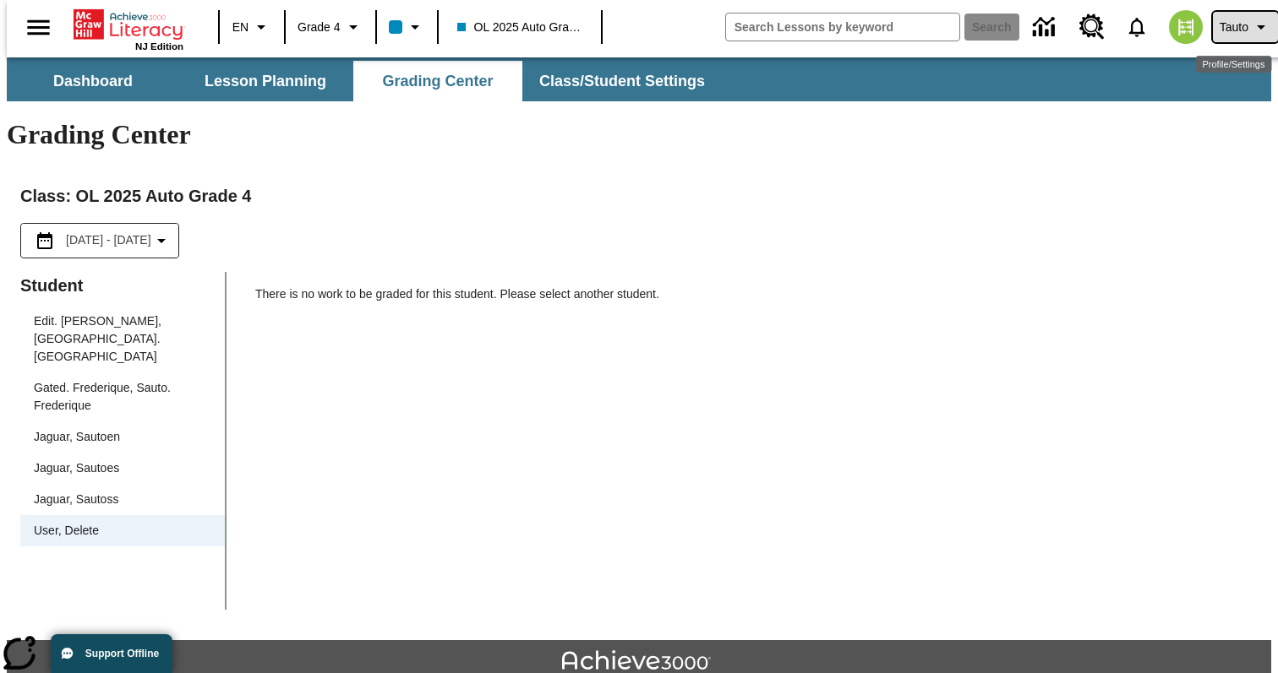
click at [1250, 37] on button "Tauto" at bounding box center [1244, 27] width 65 height 30
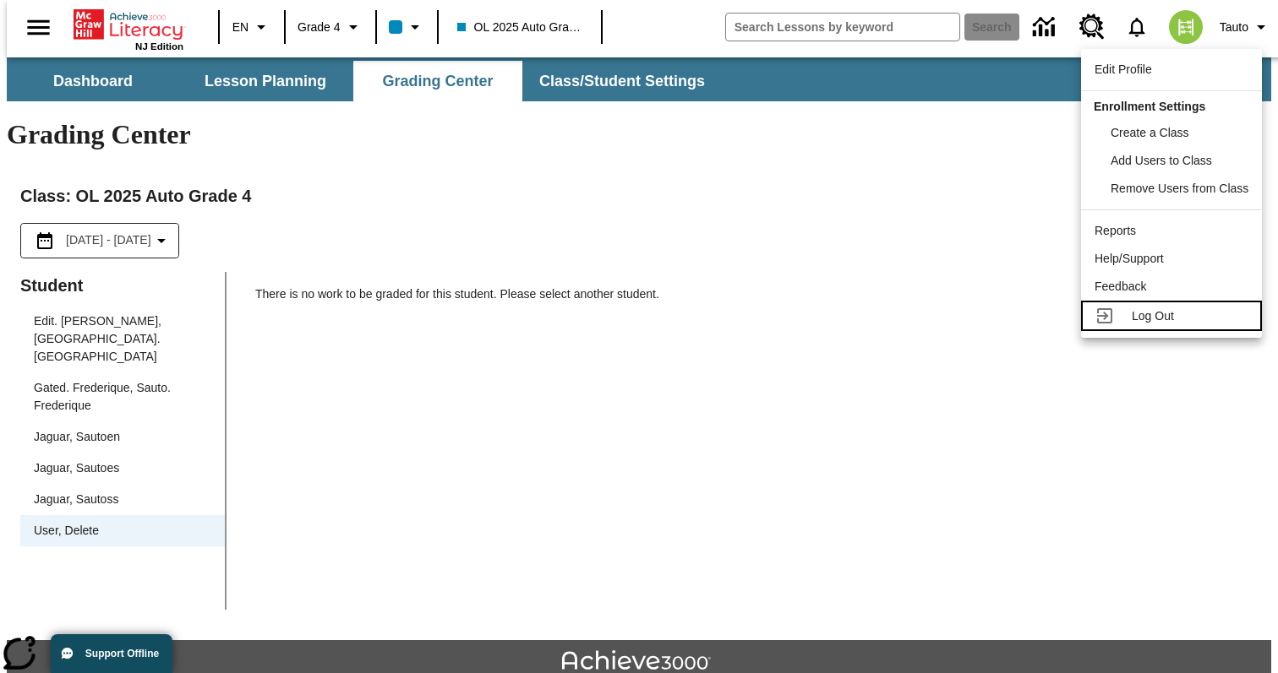
click at [1139, 309] on span "Log Out" at bounding box center [1152, 316] width 42 height 14
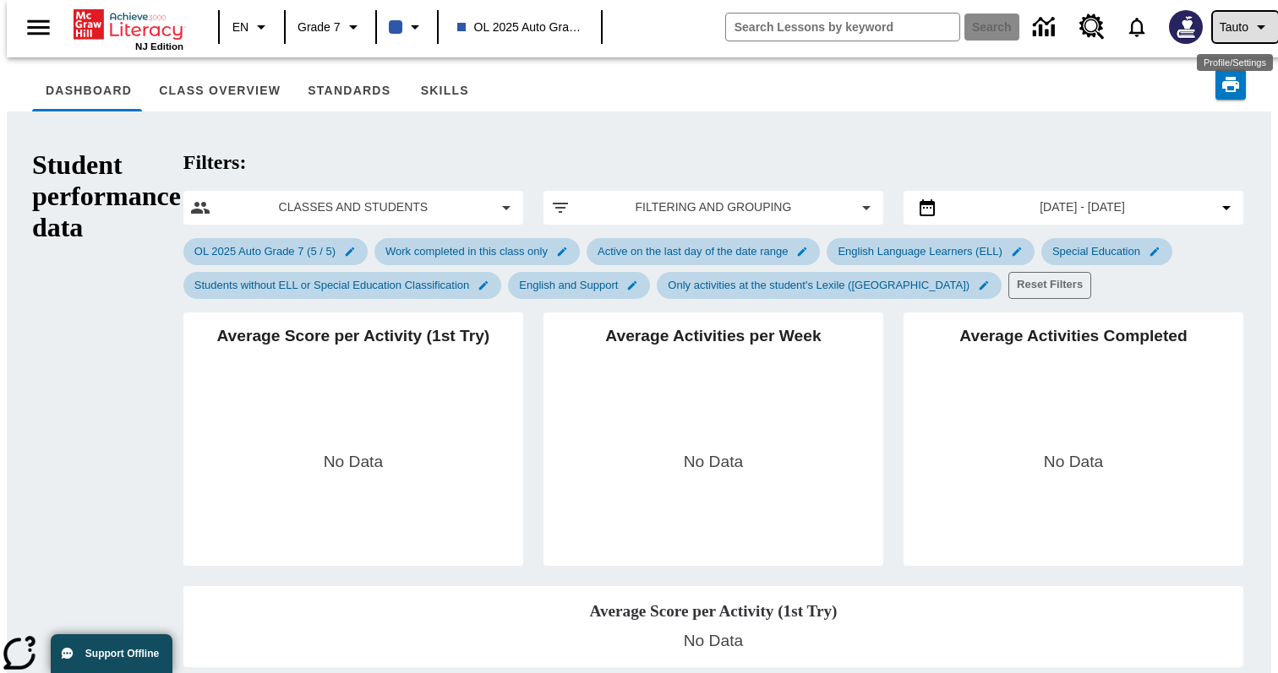
click at [1255, 36] on icon "Profile/Settings" at bounding box center [1260, 27] width 20 height 20
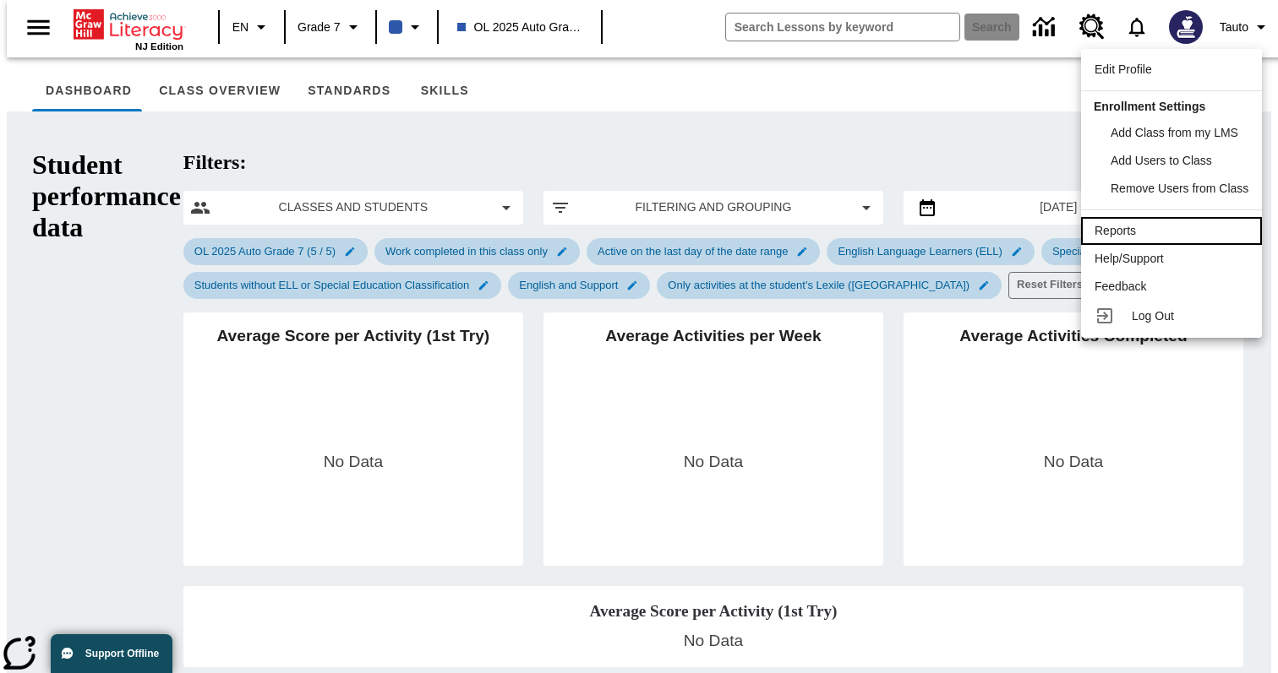
click at [1145, 239] on div "Reports" at bounding box center [1171, 231] width 154 height 18
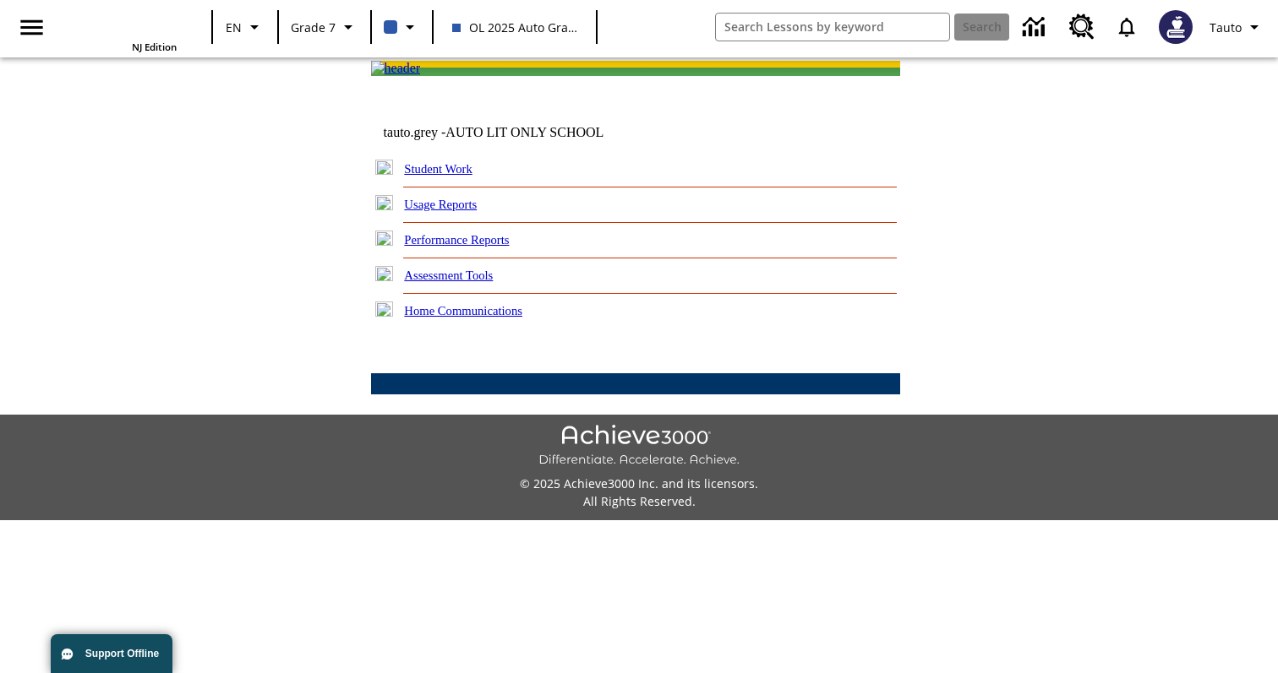
click at [387, 175] on img at bounding box center [384, 167] width 18 height 15
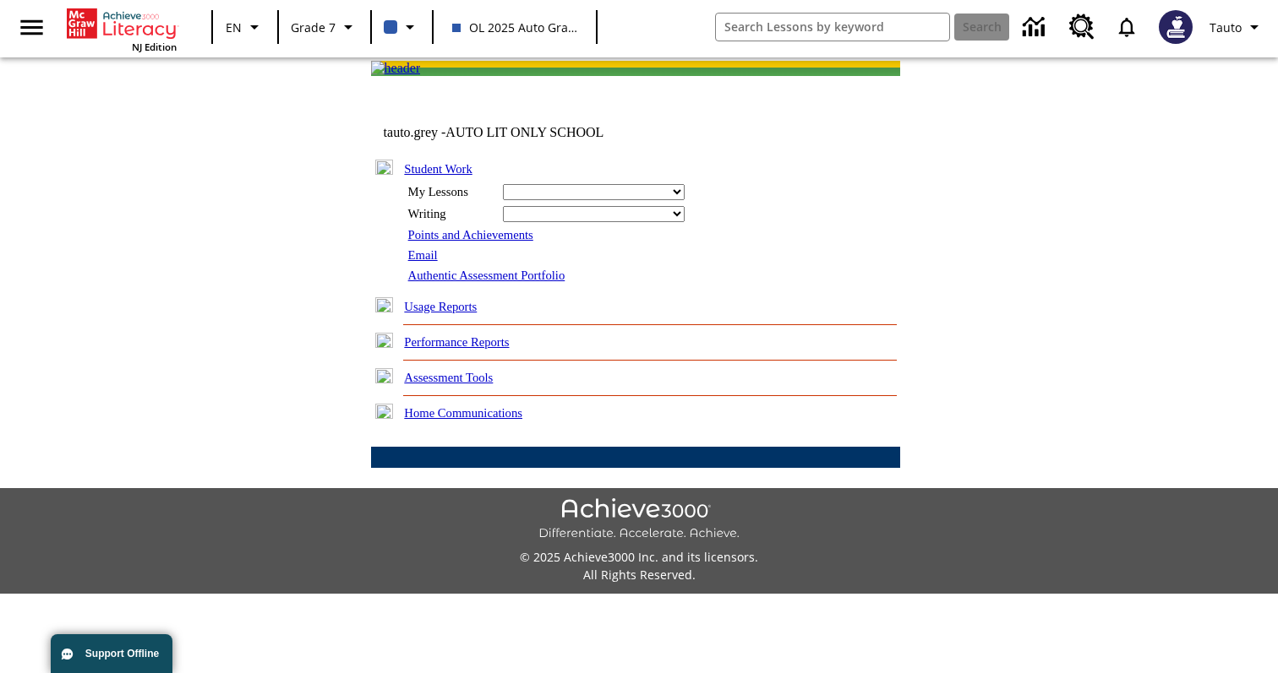
click at [566, 200] on select "Ready Read Respond Reflect Write Fluency Running Record" at bounding box center [594, 192] width 182 height 16
select select "/options/reports/?report_id=24&atype=1&section=2"
click at [503, 200] on select "Ready Read Respond Reflect Write Fluency Running Record" at bounding box center [594, 192] width 182 height 16
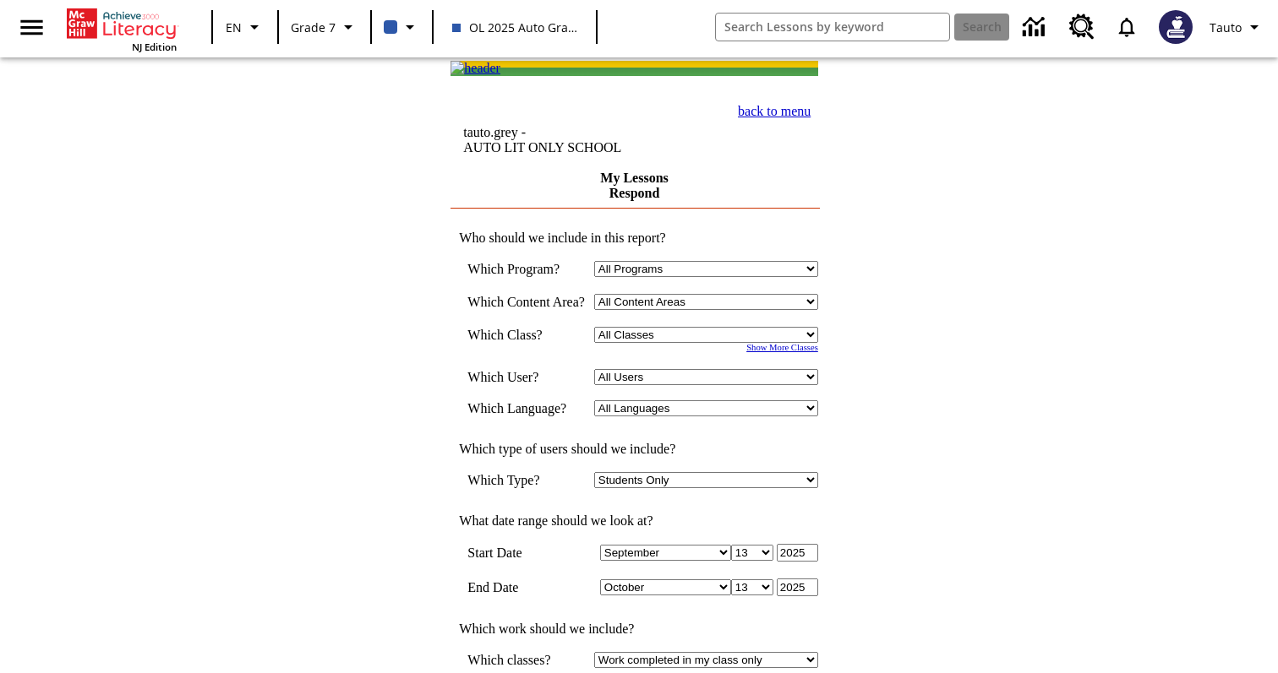
click at [711, 545] on select "January February March April May June July August September October November De…" at bounding box center [665, 553] width 131 height 16
select select "6"
click at [606, 545] on select "January February March April May June July August September October November De…" at bounding box center [665, 553] width 131 height 16
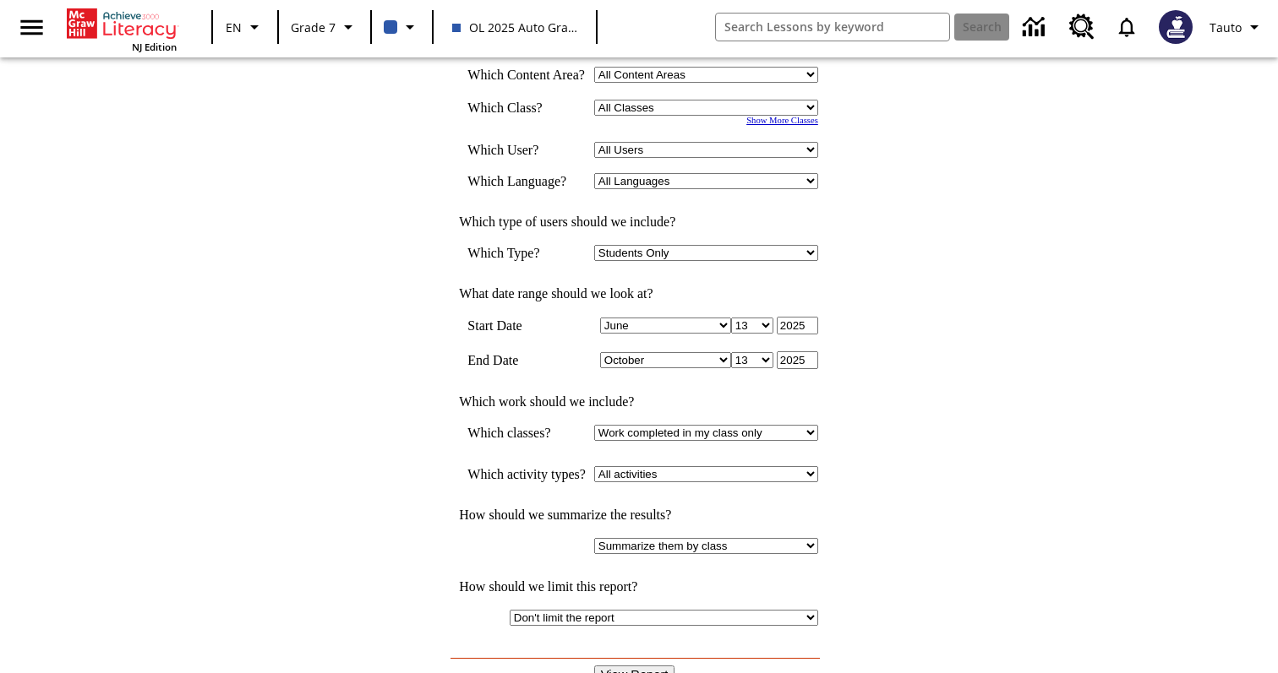
scroll to position [229, 0]
click at [698, 112] on select "Select a Class: All Classes 2025 Auto Grade 6 OL 2025 Auto Grade 7" at bounding box center [706, 106] width 224 height 16
select select "11133159"
click at [594, 108] on select "Select a Class: All Classes 2025 Auto Grade 6 OL 2025 Auto Grade 7" at bounding box center [706, 106] width 224 height 16
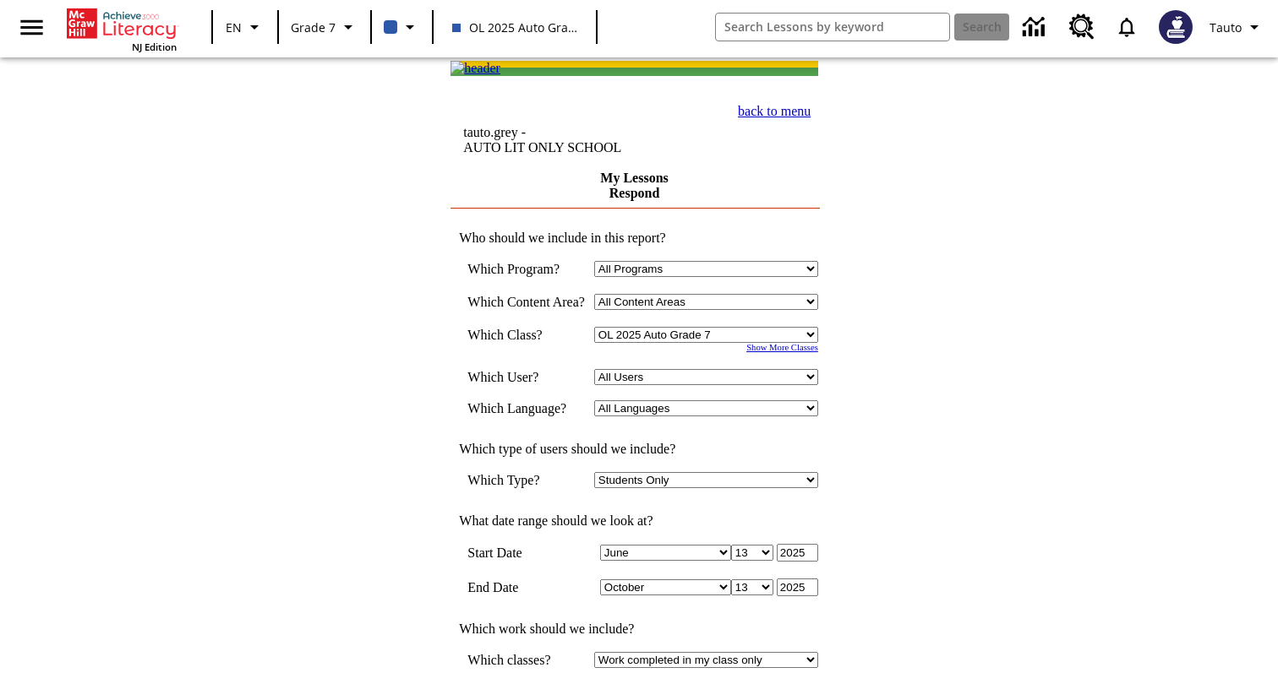
click at [689, 382] on select "All Users Leopard, Sautoen Leopard, Sautoes Leopard, Sautoss Multipleschoolsand…" at bounding box center [706, 377] width 224 height 16
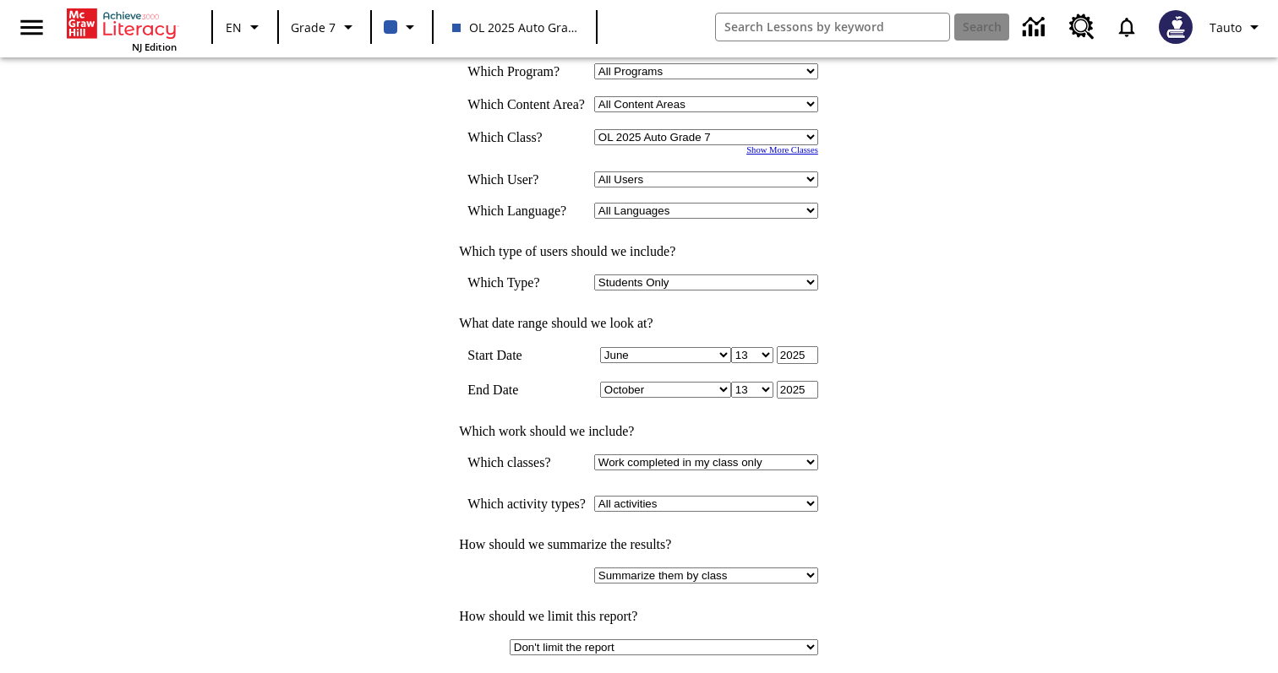
scroll to position [375, 0]
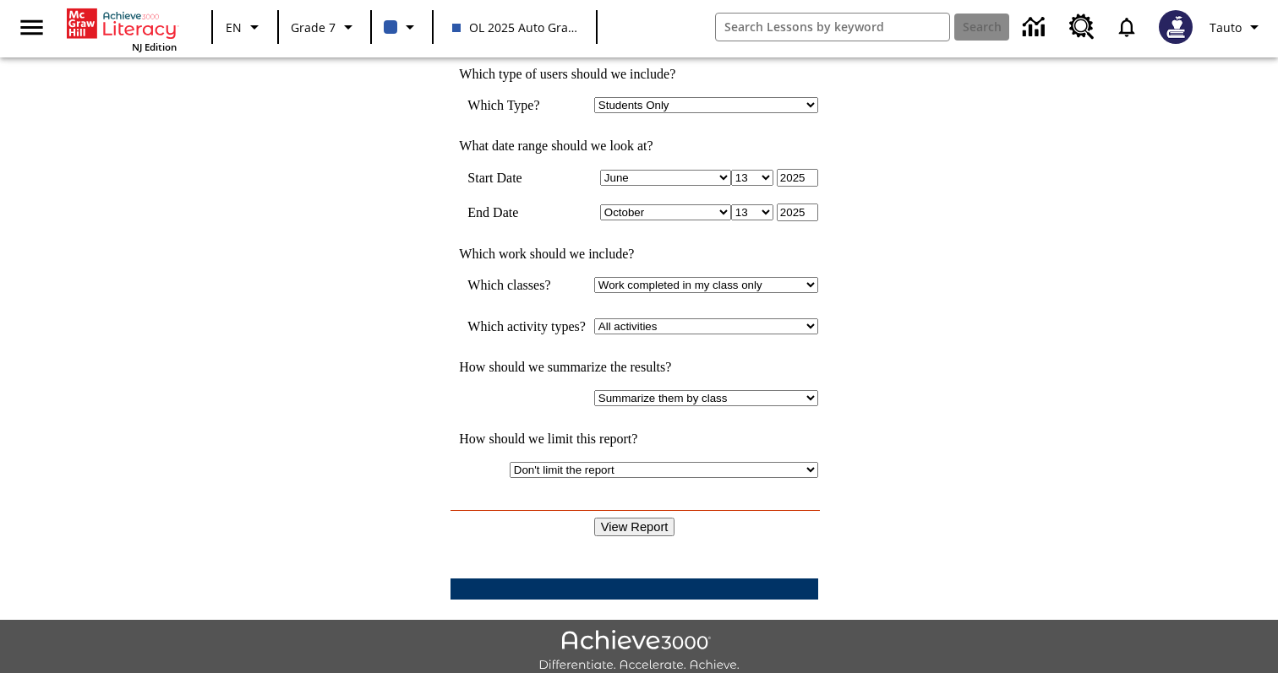
click at [651, 518] on input "View Report" at bounding box center [634, 527] width 81 height 19
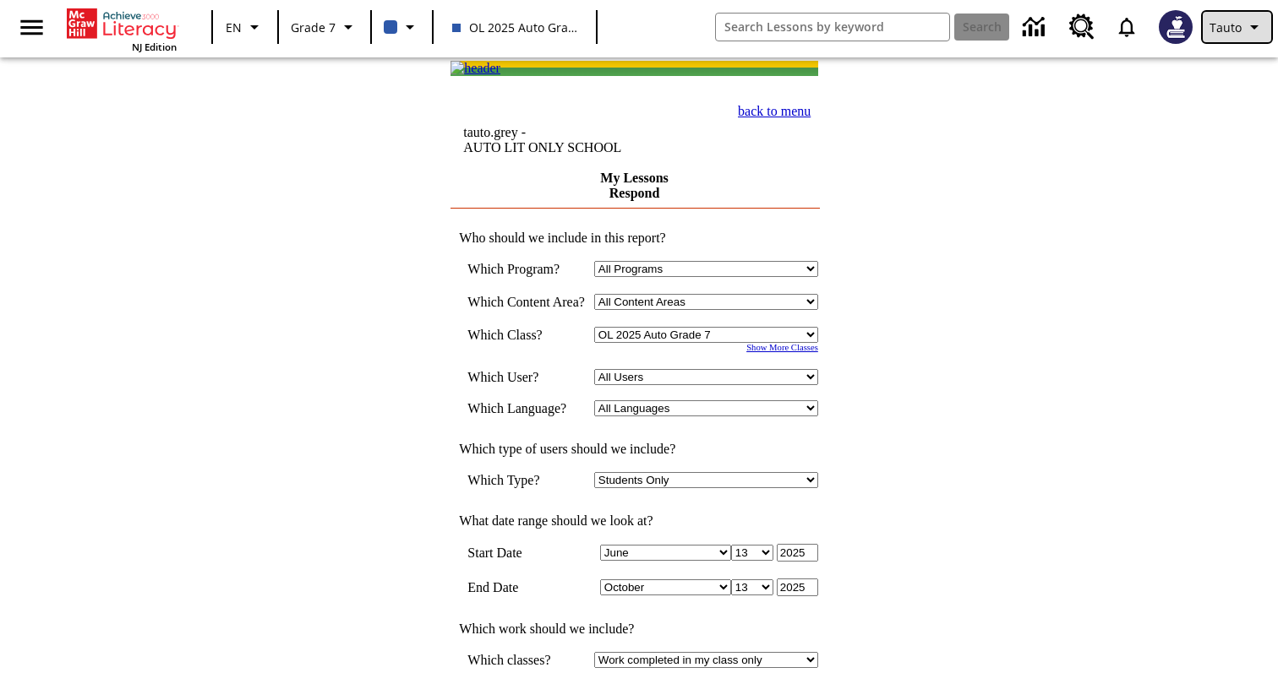
click at [1234, 23] on span "Tauto" at bounding box center [1225, 28] width 32 height 18
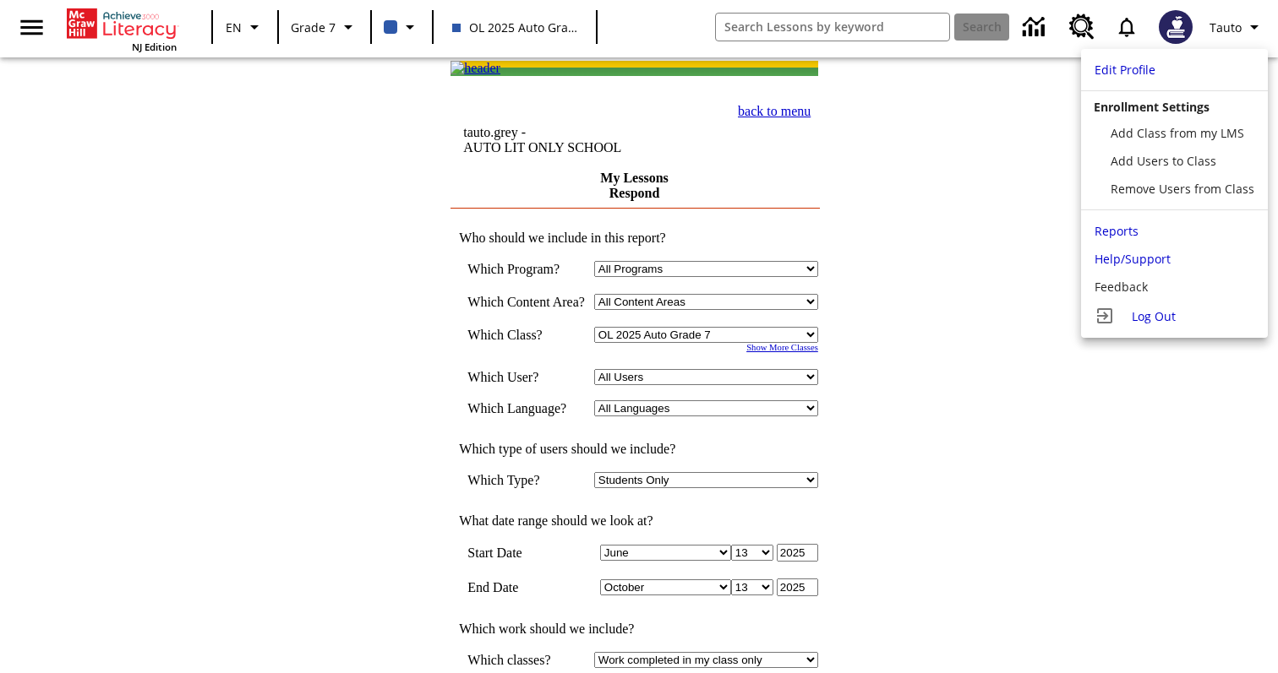
click at [1022, 224] on div at bounding box center [639, 336] width 1278 height 673
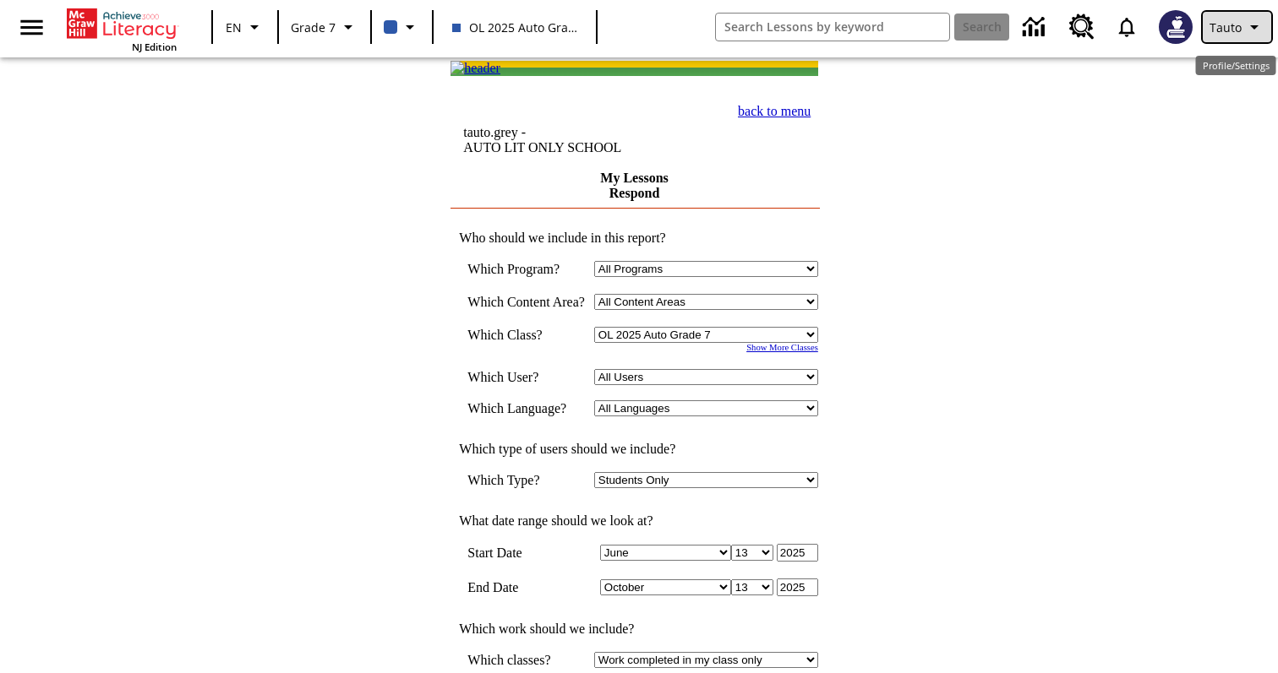
click at [1245, 30] on icon "Profile/Settings" at bounding box center [1254, 27] width 20 height 20
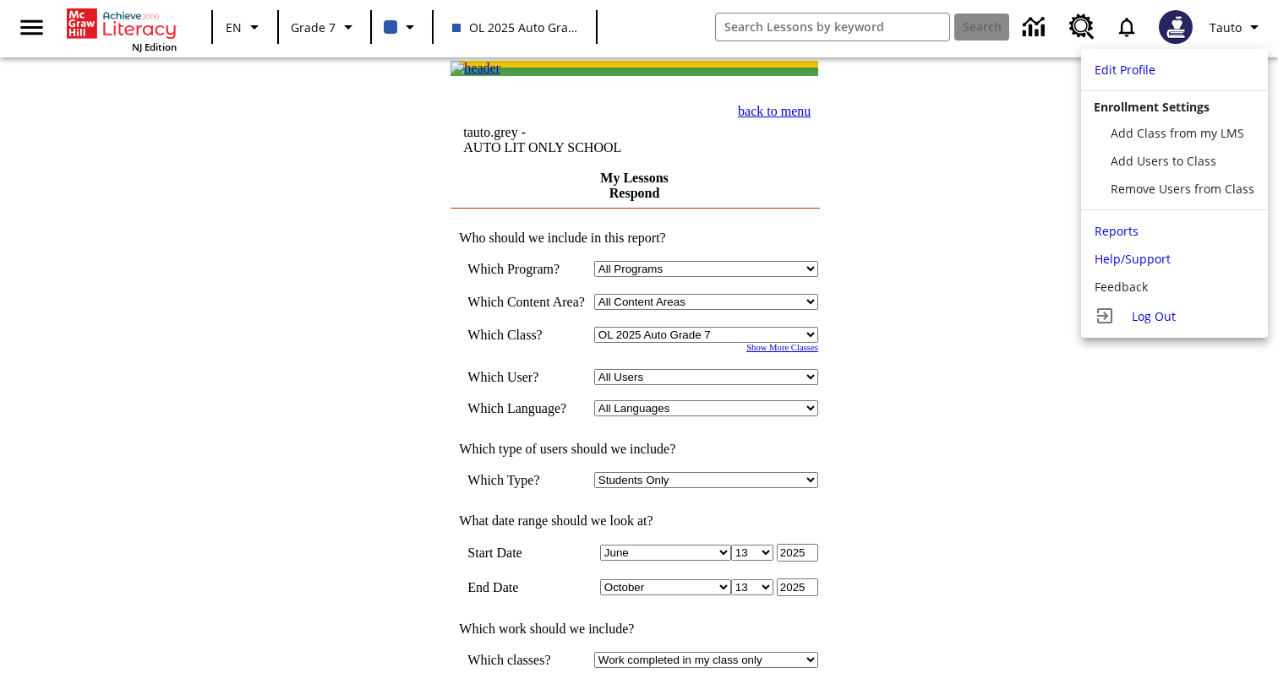
click at [1032, 199] on div at bounding box center [639, 336] width 1278 height 673
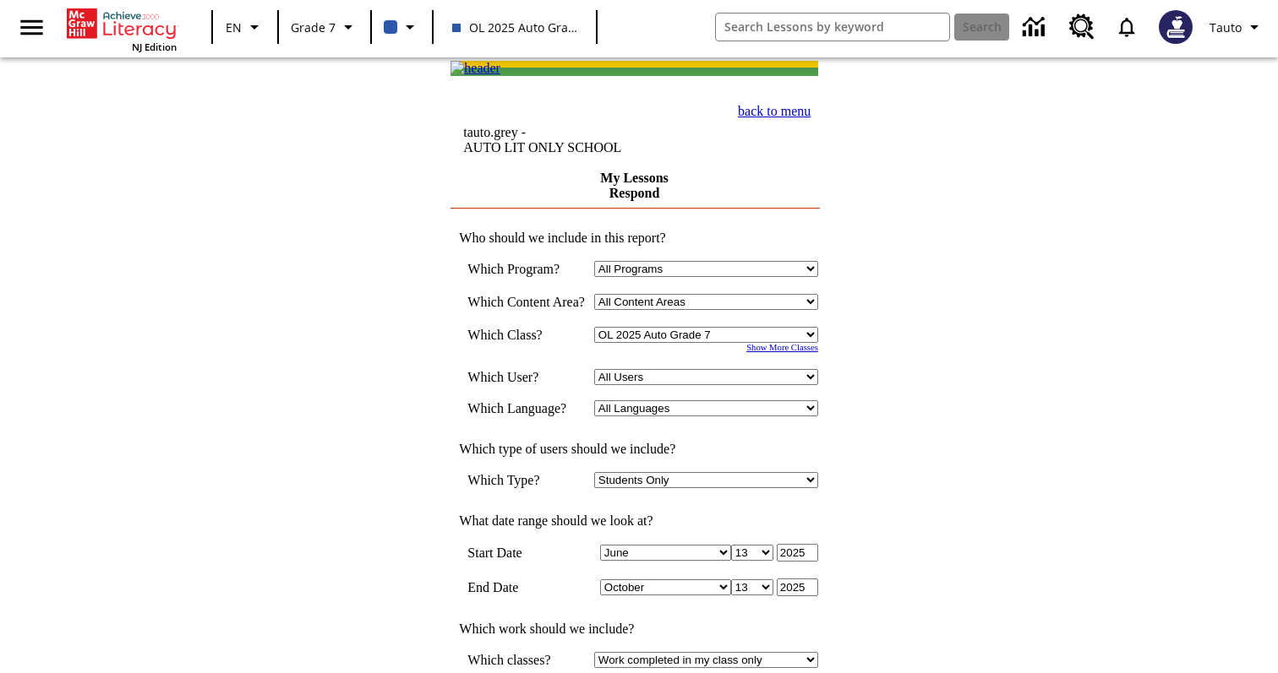
click at [818, 245] on form "My Lessons Respond Who should we include in this report? Which Program? All Pro…" at bounding box center [634, 541] width 368 height 741
click at [526, 30] on span "OL 2025 Auto Grade 7" at bounding box center [514, 28] width 125 height 18
click at [1037, 25] on icon "Data Center" at bounding box center [1036, 28] width 30 height 30
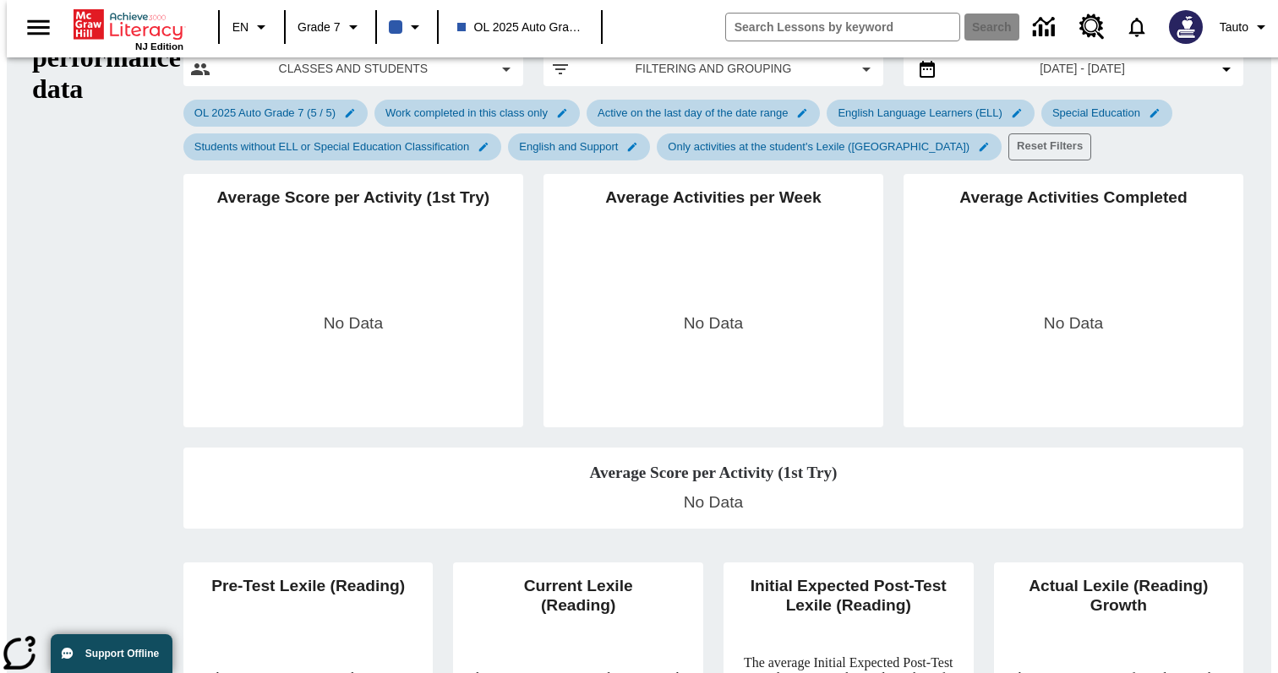
scroll to position [106, 0]
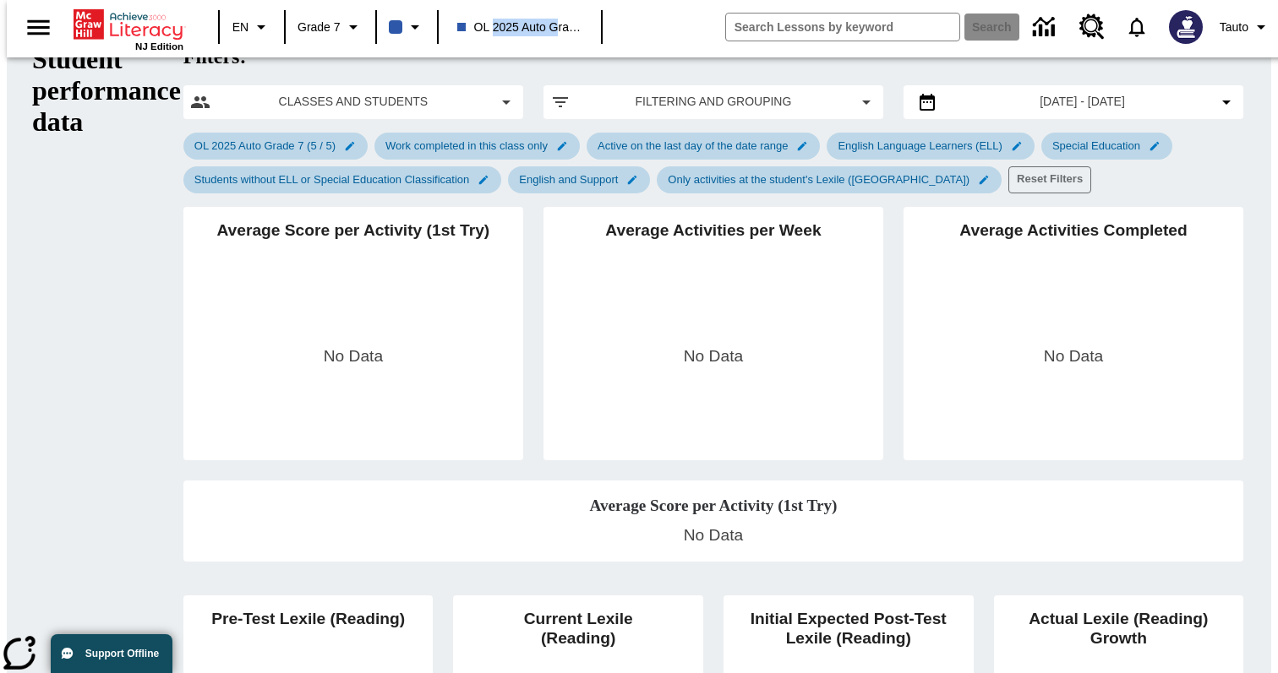
drag, startPoint x: 488, startPoint y: 30, endPoint x: 556, endPoint y: 30, distance: 68.4
click at [556, 30] on span "OL 2025 Auto Grade 7" at bounding box center [519, 28] width 125 height 18
click at [649, 30] on div "NJ Edition EN Grade 7 OL 2025 Auto Grade 7 Search Tauto" at bounding box center [646, 27] width 1278 height 54
drag, startPoint x: 471, startPoint y: 29, endPoint x: 526, endPoint y: 27, distance: 54.9
click at [527, 27] on span "OL 2025 Auto Grade 7" at bounding box center [519, 28] width 125 height 18
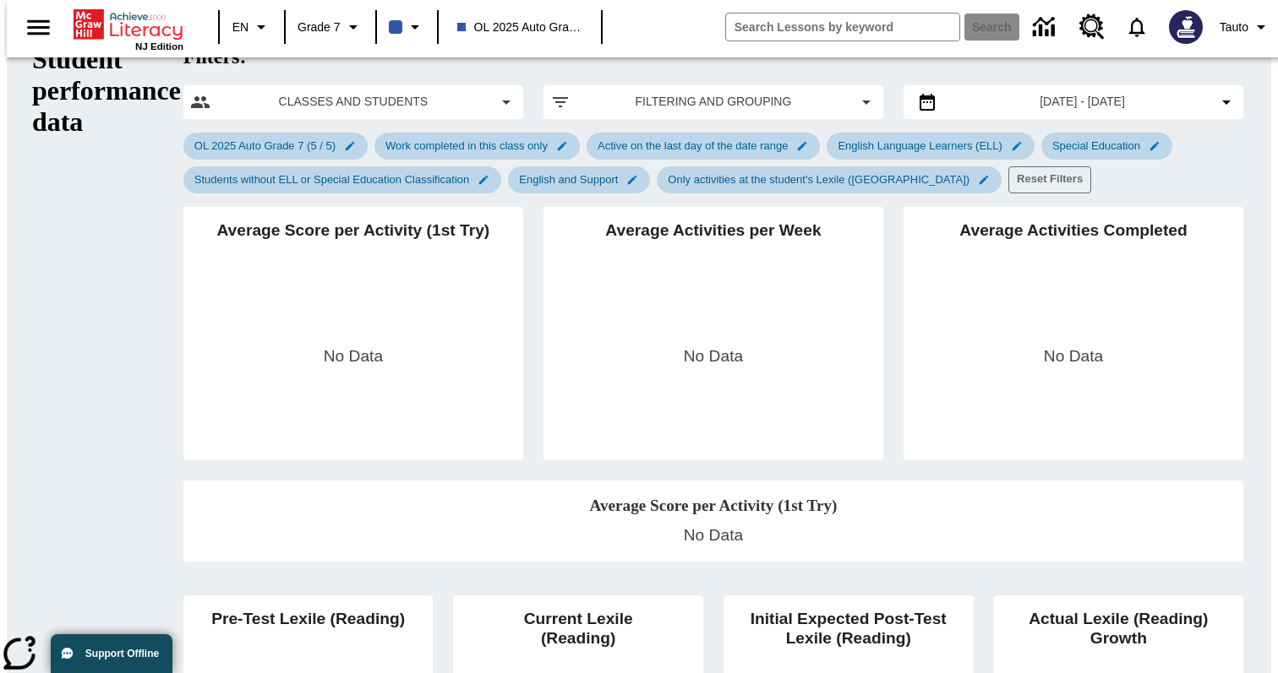
click at [542, 29] on span "OL 2025 Auto Grade 7" at bounding box center [519, 28] width 125 height 18
drag, startPoint x: 471, startPoint y: 29, endPoint x: 559, endPoint y: 29, distance: 87.9
click at [559, 29] on span "OL 2025 Auto Grade 7" at bounding box center [519, 28] width 125 height 18
click at [637, 31] on div "NJ Edition EN Grade 7 OL 2025 Auto Grade 7 Search Tauto" at bounding box center [646, 27] width 1278 height 54
drag, startPoint x: 189, startPoint y: 291, endPoint x: 696, endPoint y: 287, distance: 507.0
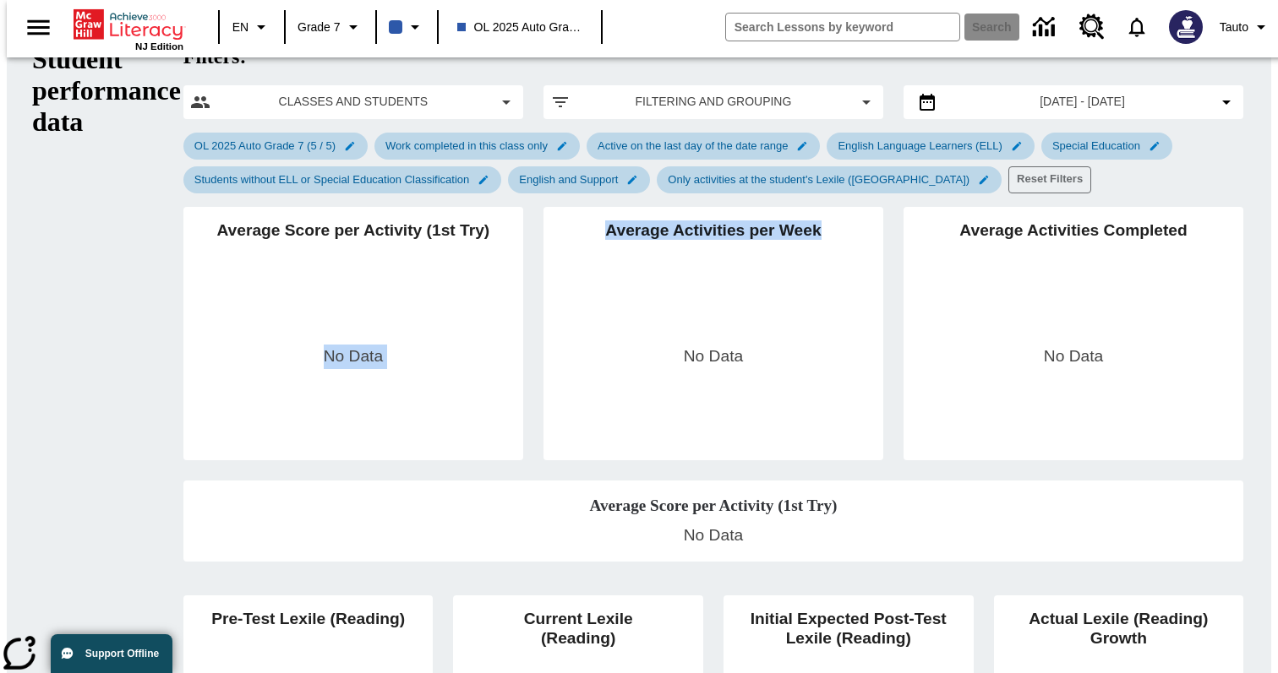
click at [696, 287] on div "Average Score per Activity (1st Try) No Data Average Activities per Week No Dat…" at bounding box center [703, 324] width 1080 height 274
click at [696, 287] on div "Average Activities per Week No Data" at bounding box center [713, 347] width 340 height 281
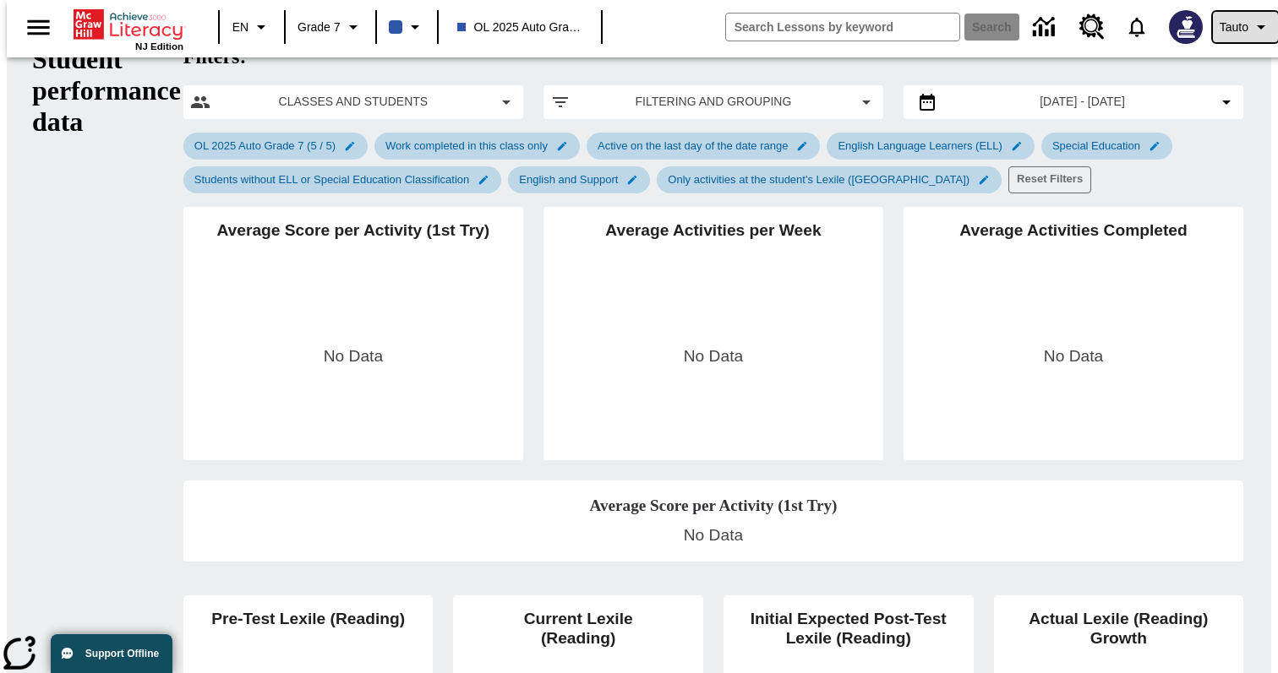
click at [1240, 23] on button "Tauto" at bounding box center [1244, 27] width 65 height 30
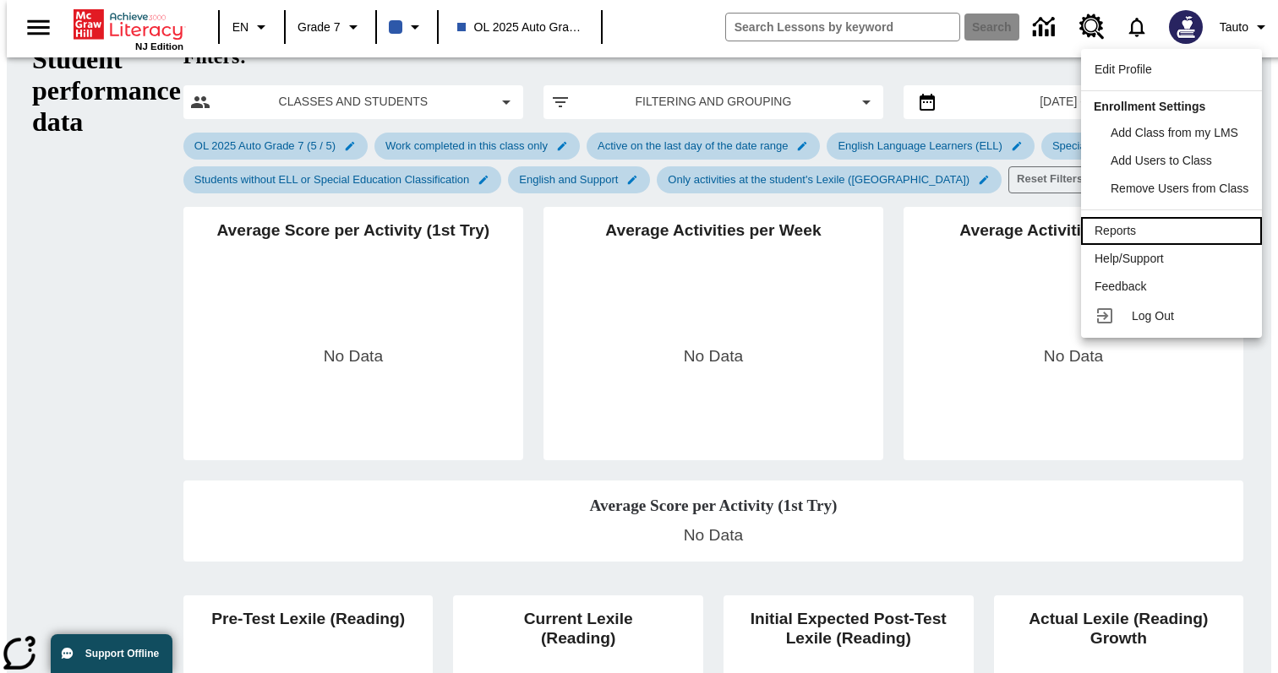
click at [1138, 240] on link "Reports" at bounding box center [1171, 231] width 181 height 28
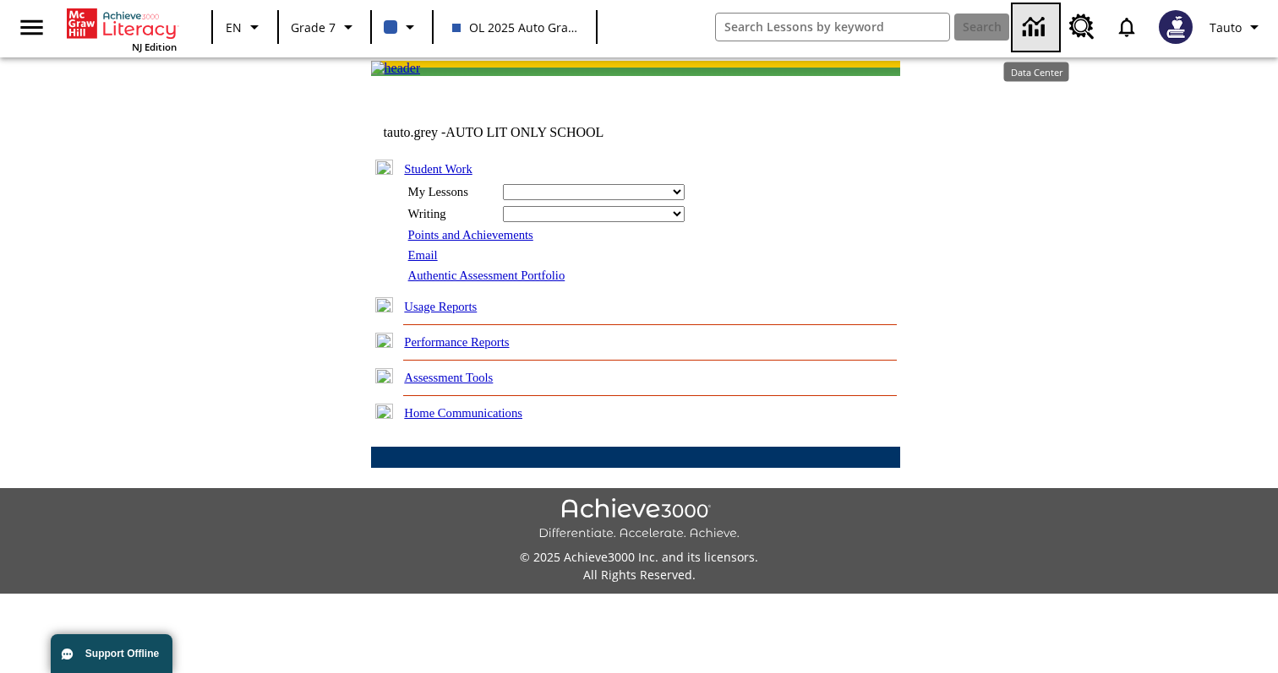
click at [1043, 27] on icon "Data Center" at bounding box center [1041, 30] width 3 height 12
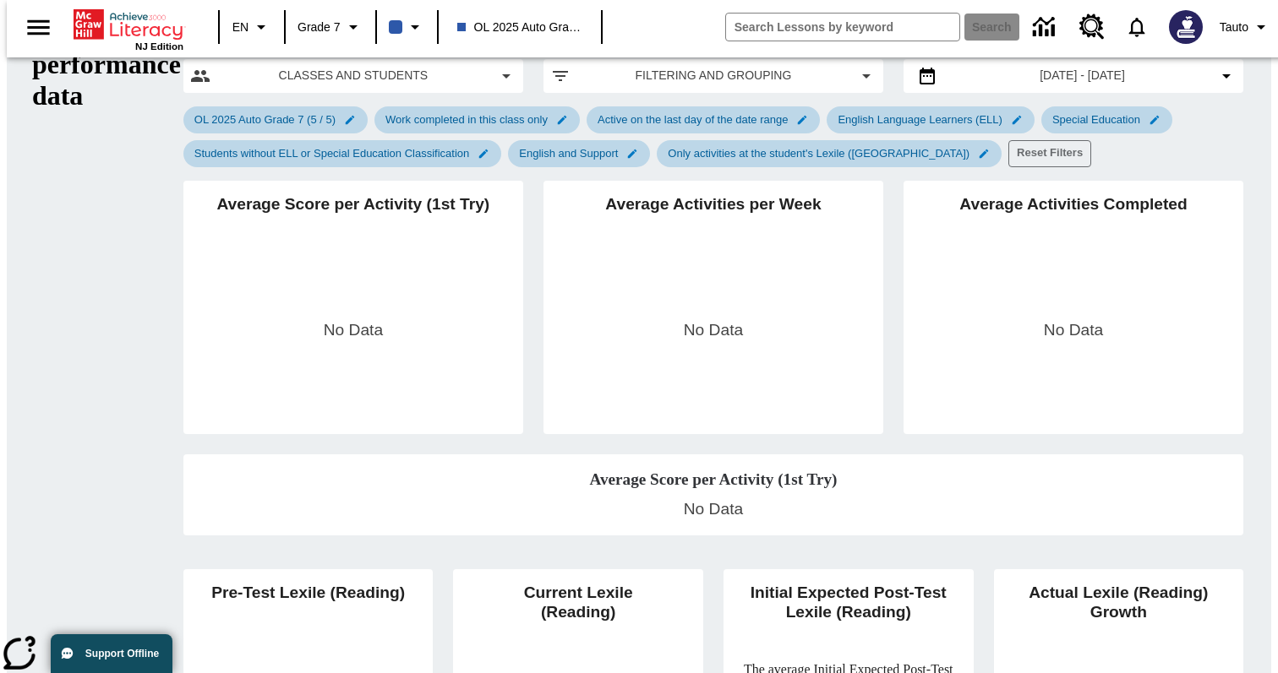
scroll to position [113, 0]
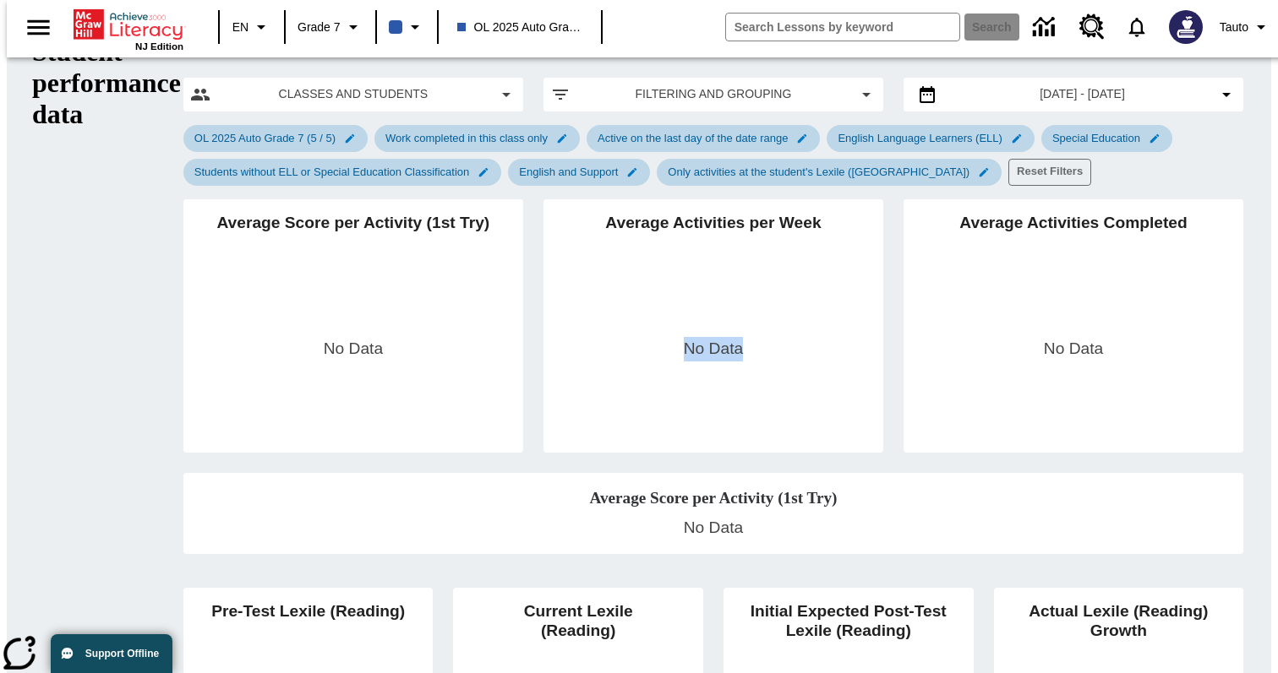
drag, startPoint x: 610, startPoint y: 279, endPoint x: 669, endPoint y: 279, distance: 59.1
click at [669, 279] on div "Average Activities per Week No Data" at bounding box center [713, 339] width 340 height 281
click at [272, 277] on div "Average Score per Activity (1st Try) No Data" at bounding box center [353, 339] width 340 height 281
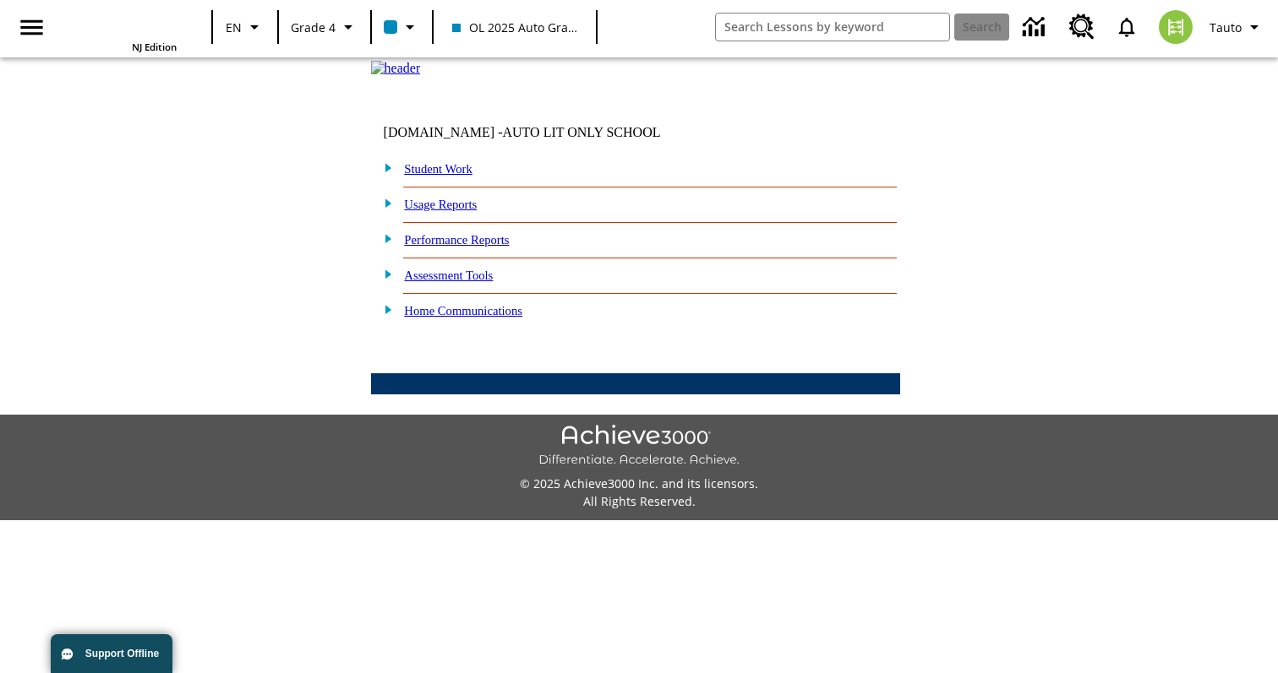
click at [389, 175] on img at bounding box center [384, 167] width 18 height 15
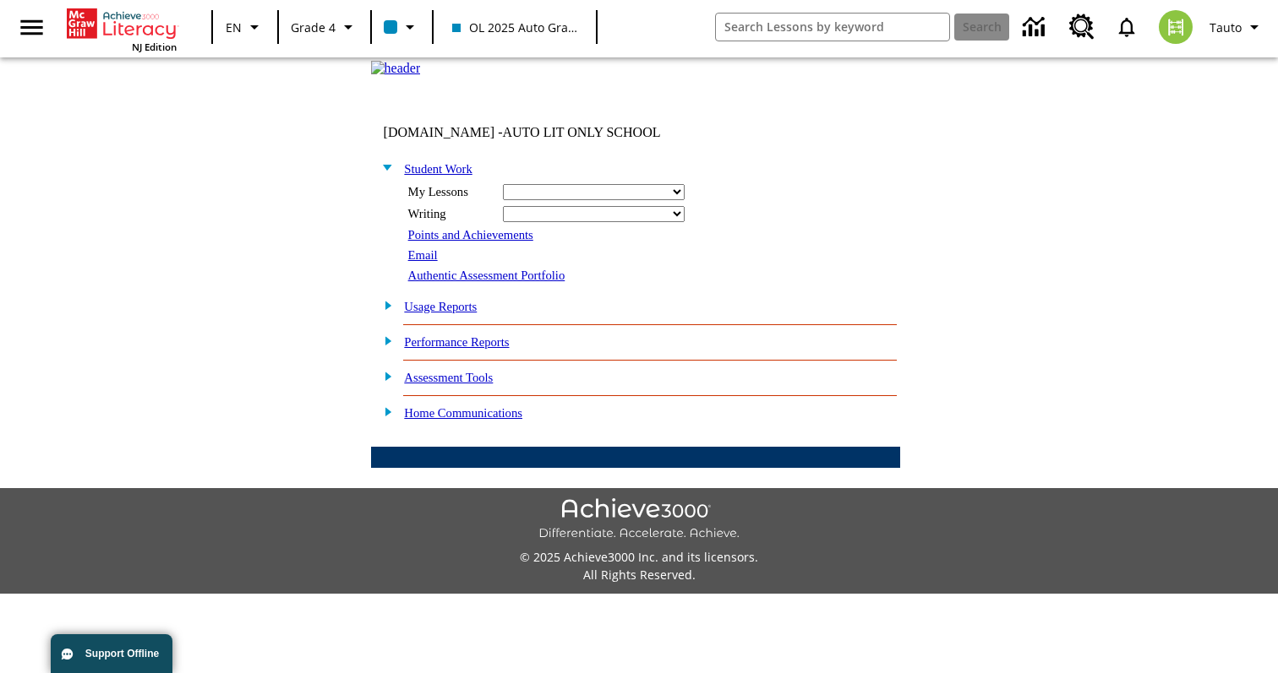
click at [597, 200] on select "Ready Read Respond Reflect Write Fluency Running Record" at bounding box center [594, 192] width 182 height 16
select select "/options/reports/?report_id=24&atype=1&section=2"
click at [503, 200] on select "Ready Read Respond Reflect Write Fluency Running Record" at bounding box center [594, 192] width 182 height 16
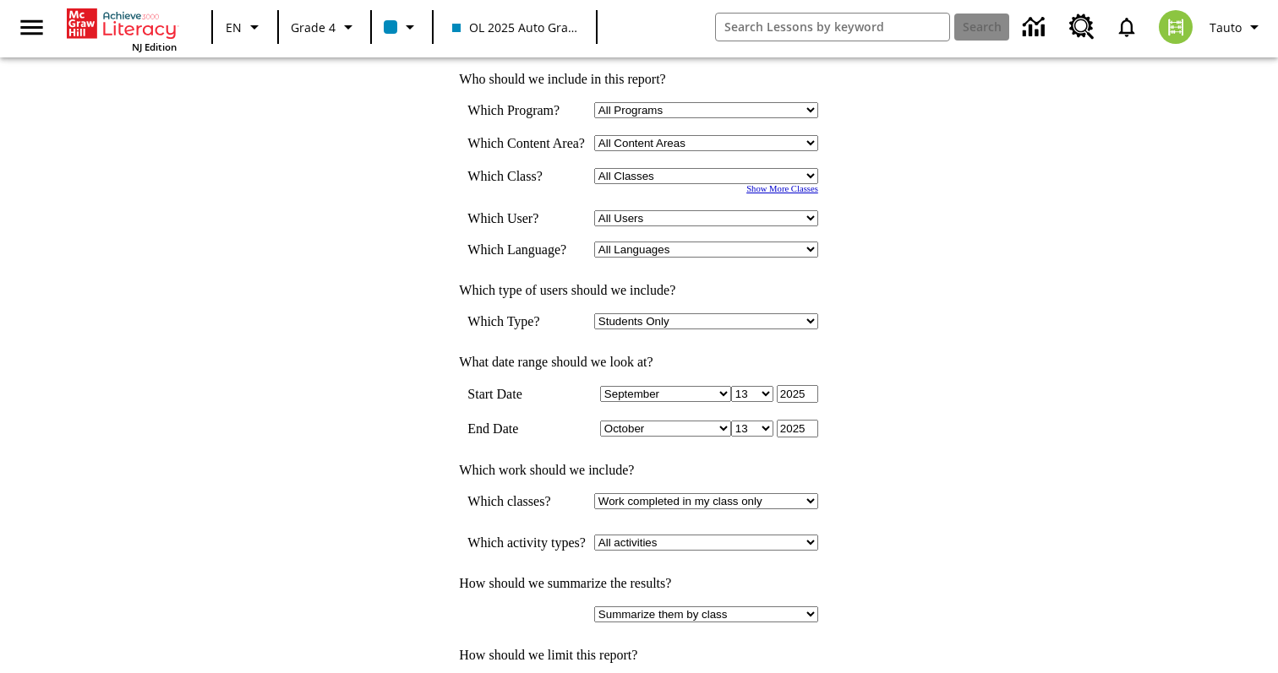
scroll to position [162, 0]
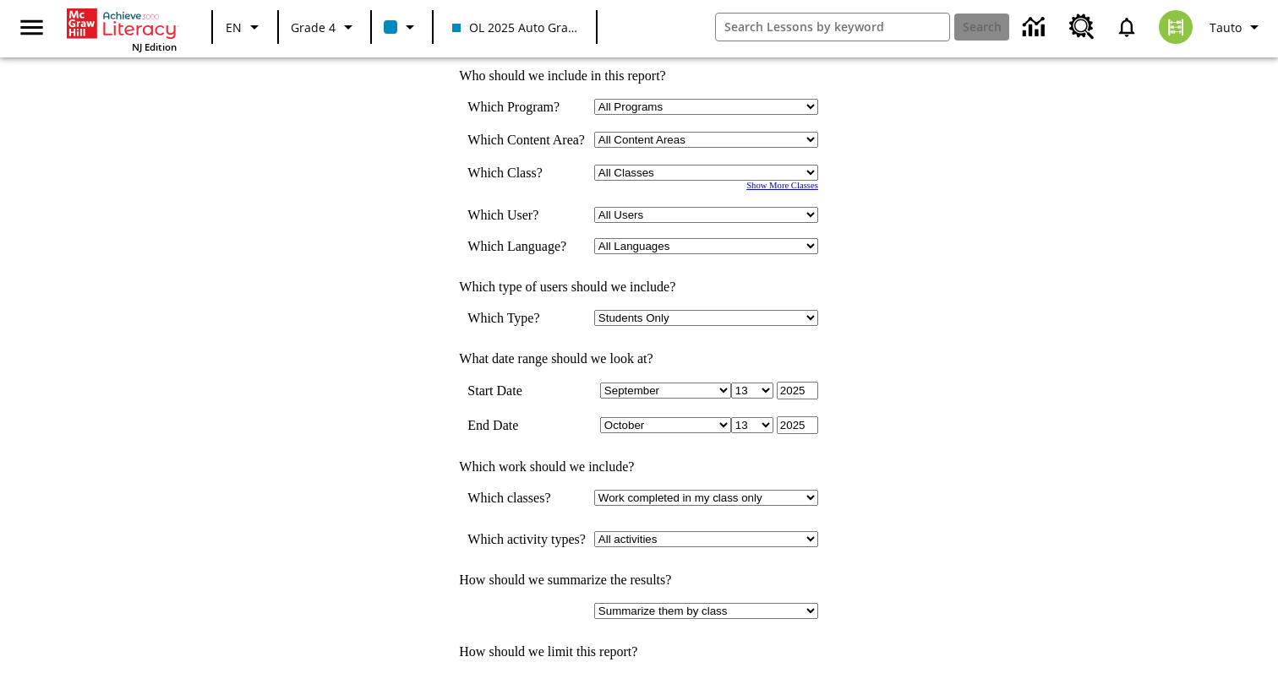
click at [678, 383] on select "January February March April May June July August September October November De…" at bounding box center [665, 391] width 131 height 16
select select "5"
click at [606, 383] on select "January February March April May June July August September October November De…" at bounding box center [665, 391] width 131 height 16
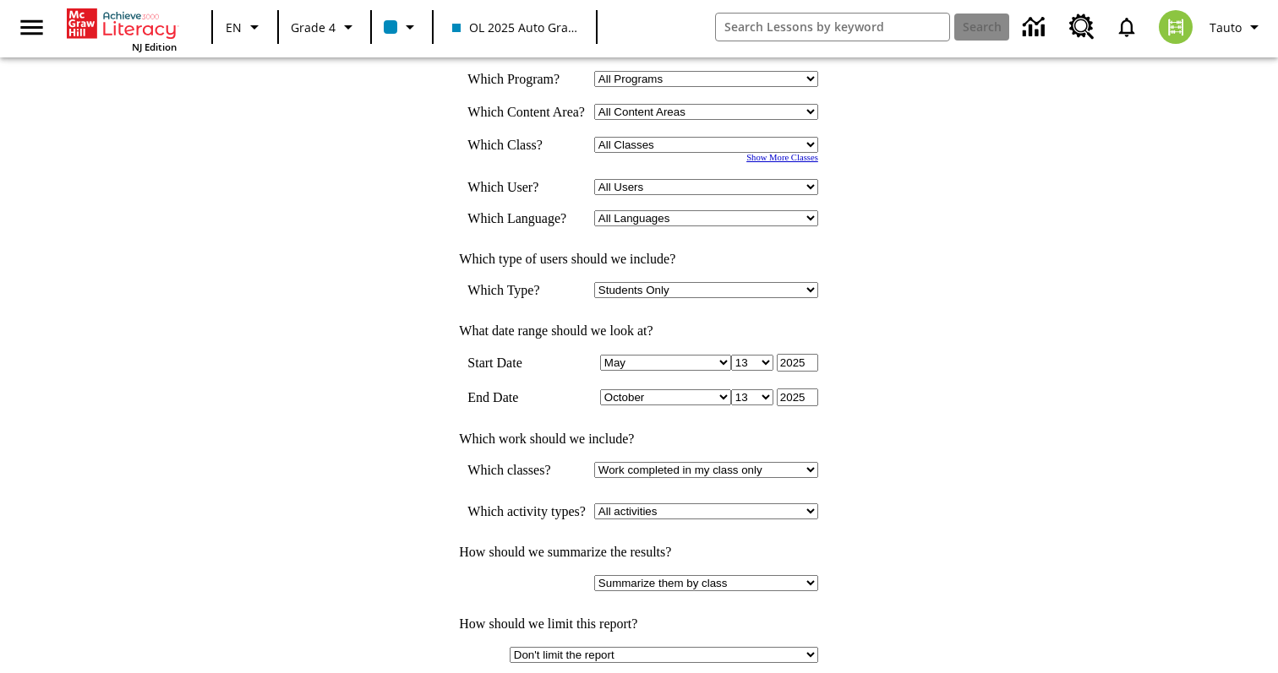
click at [683, 152] on select "Select a Class: All Classes 2025 Auto Grade 3 OL 2025 Auto Grade 4" at bounding box center [706, 145] width 224 height 16
select select "11133146"
click at [594, 147] on select "Select a Class: All Classes 2025 Auto Grade 3 OL 2025 Auto Grade 4" at bounding box center [706, 145] width 224 height 16
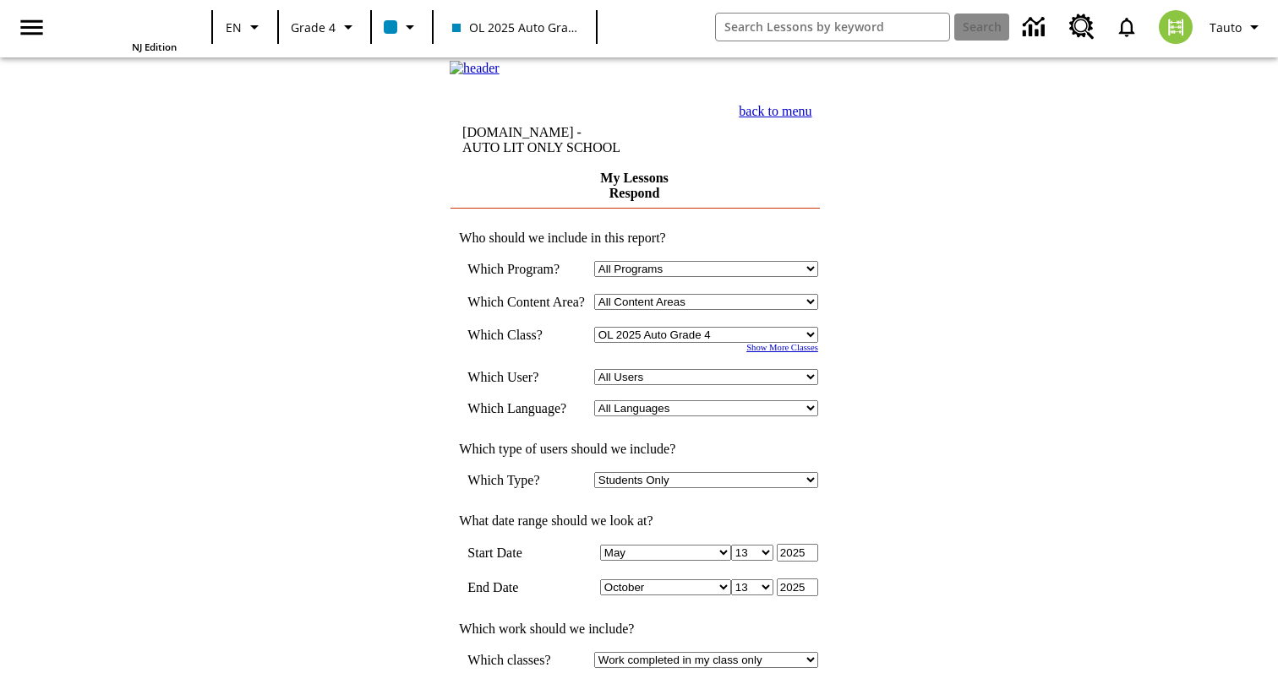
scroll to position [375, 0]
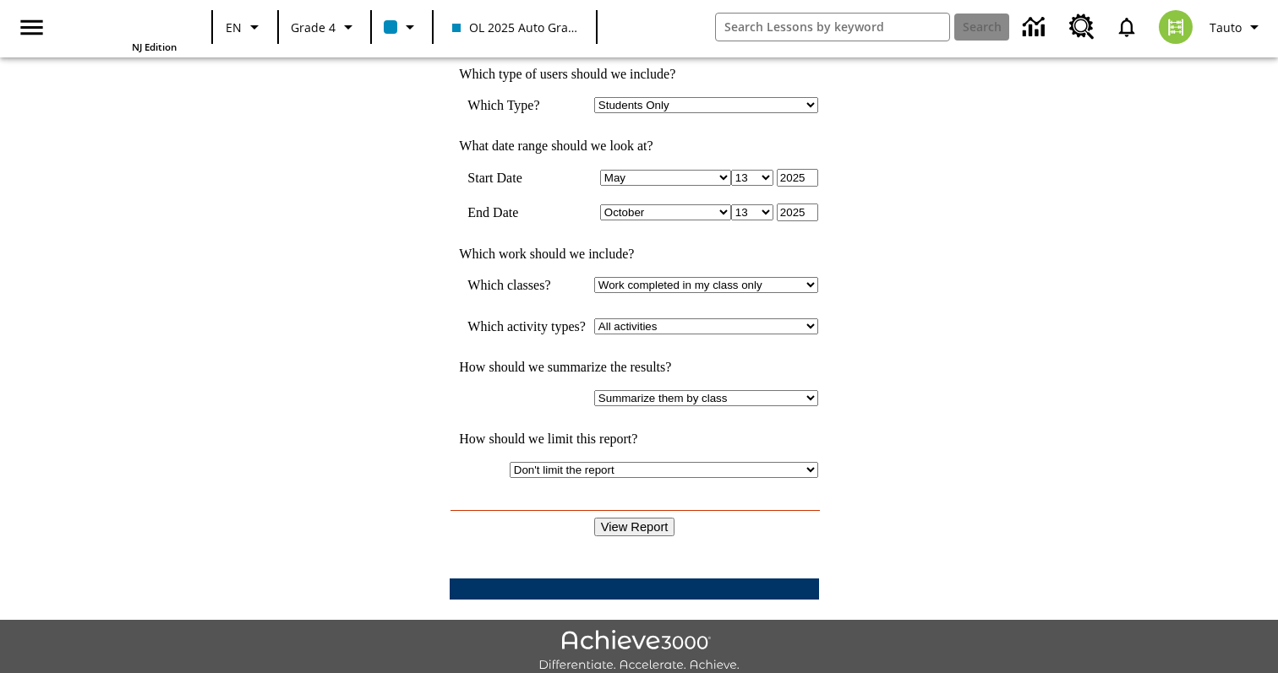
click at [619, 518] on input "View Report" at bounding box center [634, 527] width 81 height 19
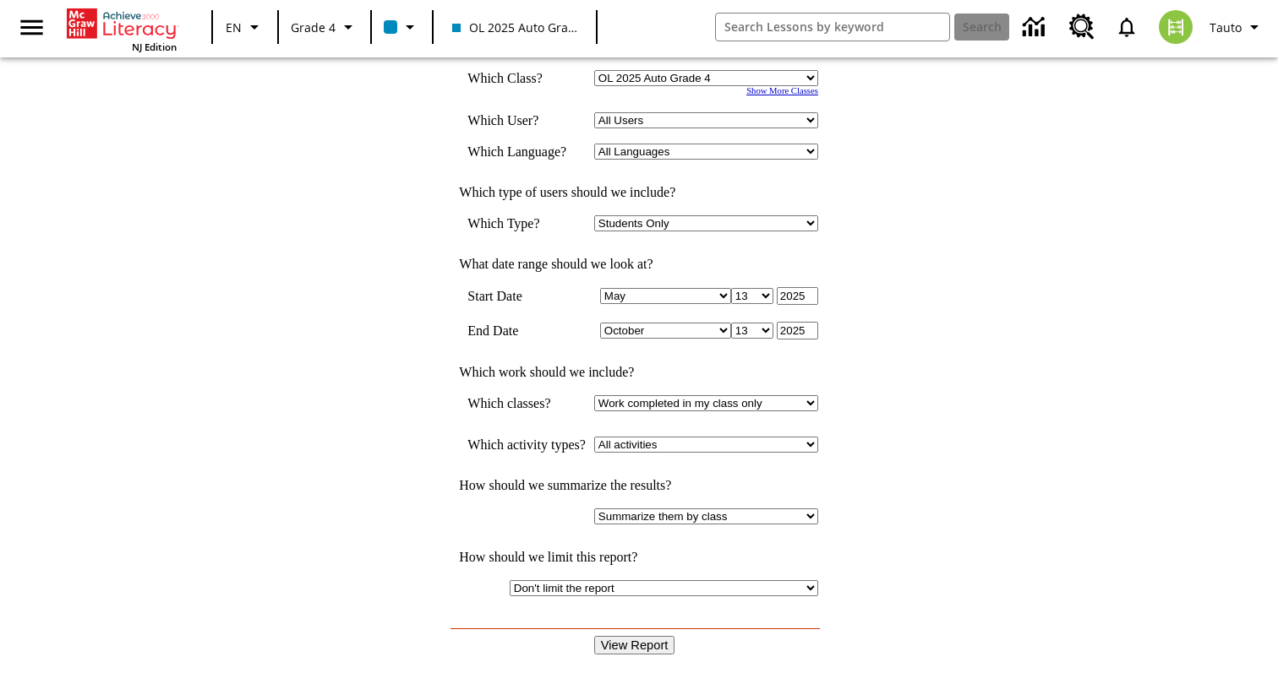
scroll to position [0, 0]
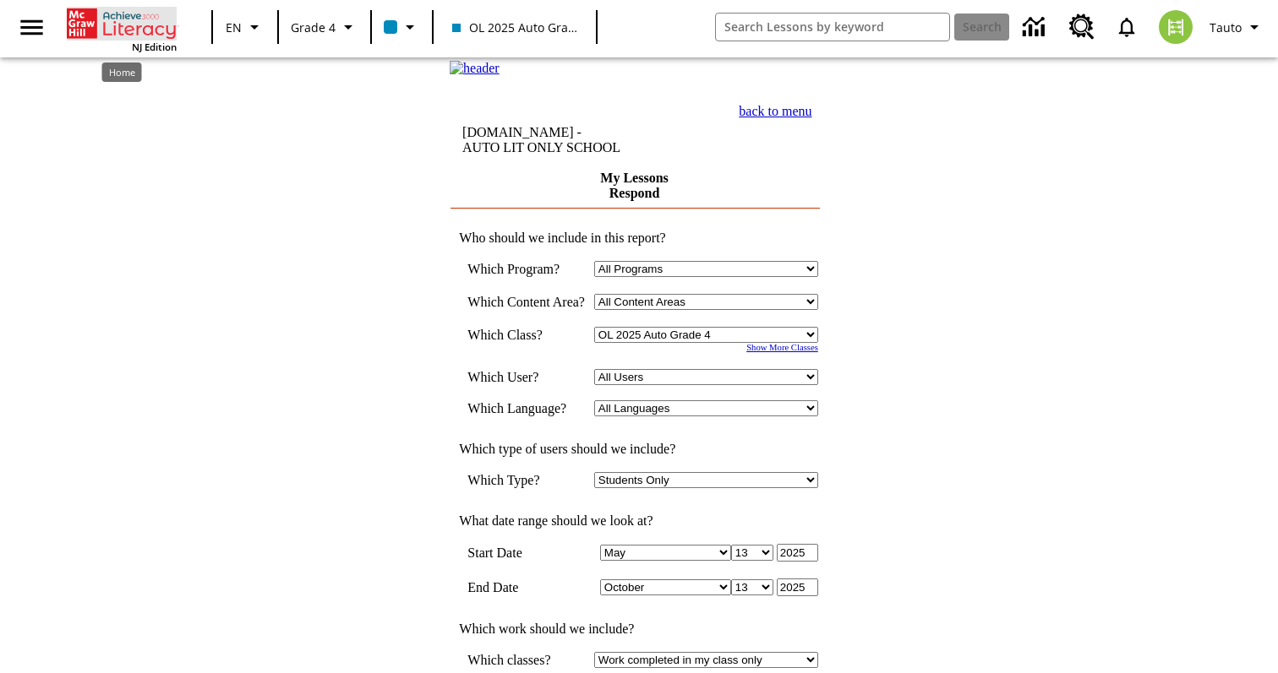
click at [168, 26] on icon "Home" at bounding box center [123, 24] width 112 height 34
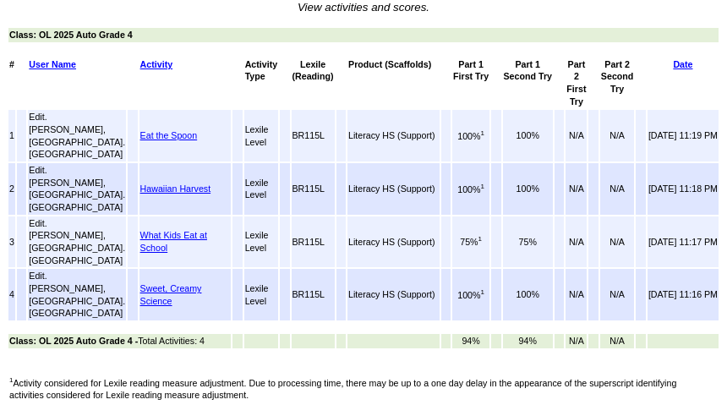
scroll to position [114, 0]
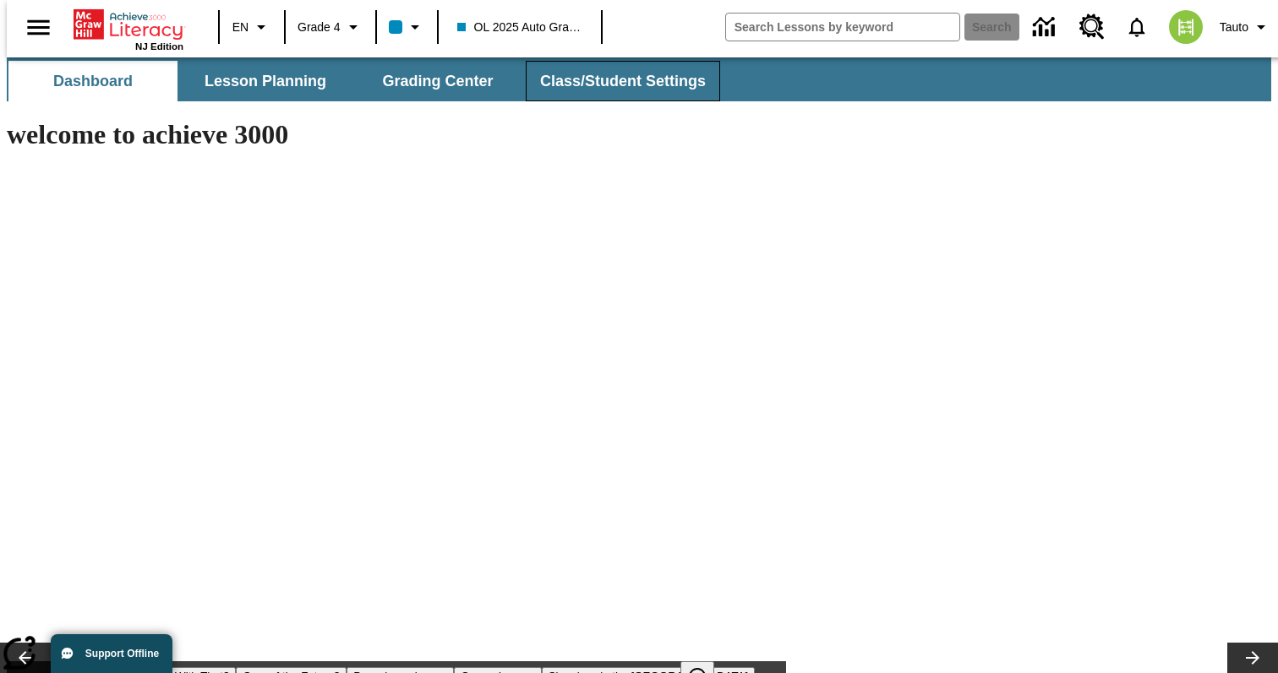
click at [578, 92] on button "Class/Student Settings" at bounding box center [623, 81] width 194 height 41
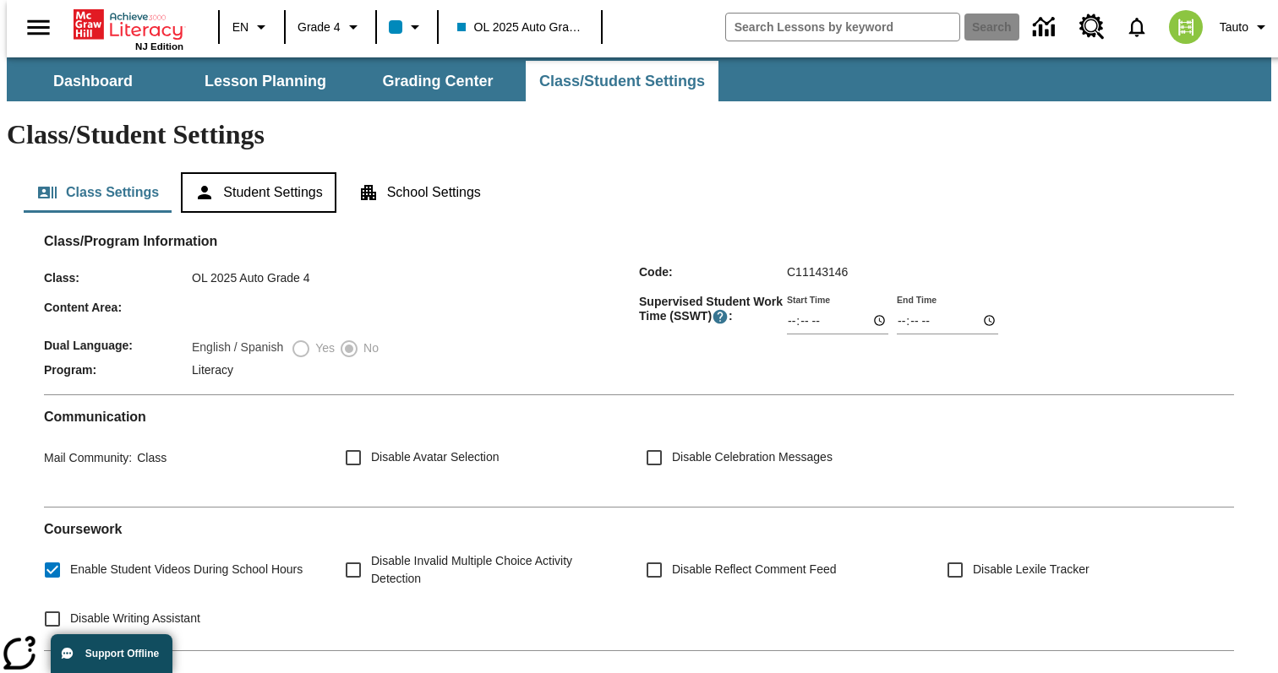
click at [253, 172] on button "Student Settings" at bounding box center [258, 192] width 155 height 41
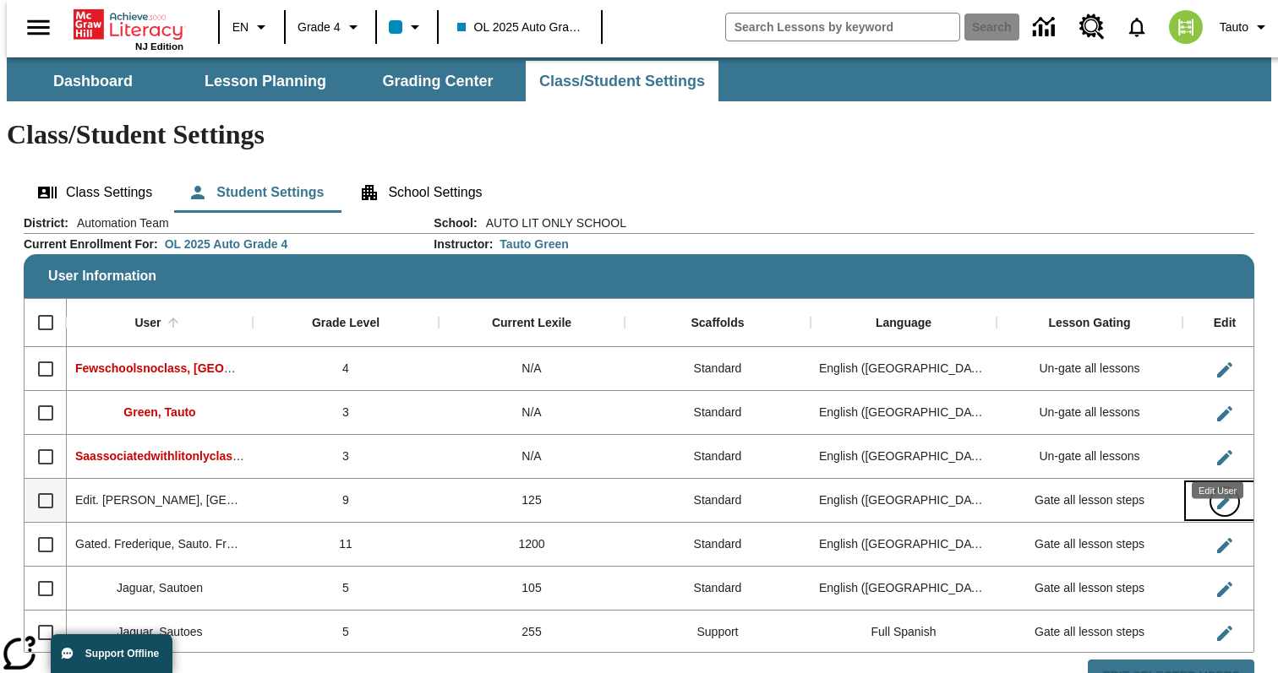
click at [1218, 494] on icon "Edit User" at bounding box center [1224, 501] width 15 height 15
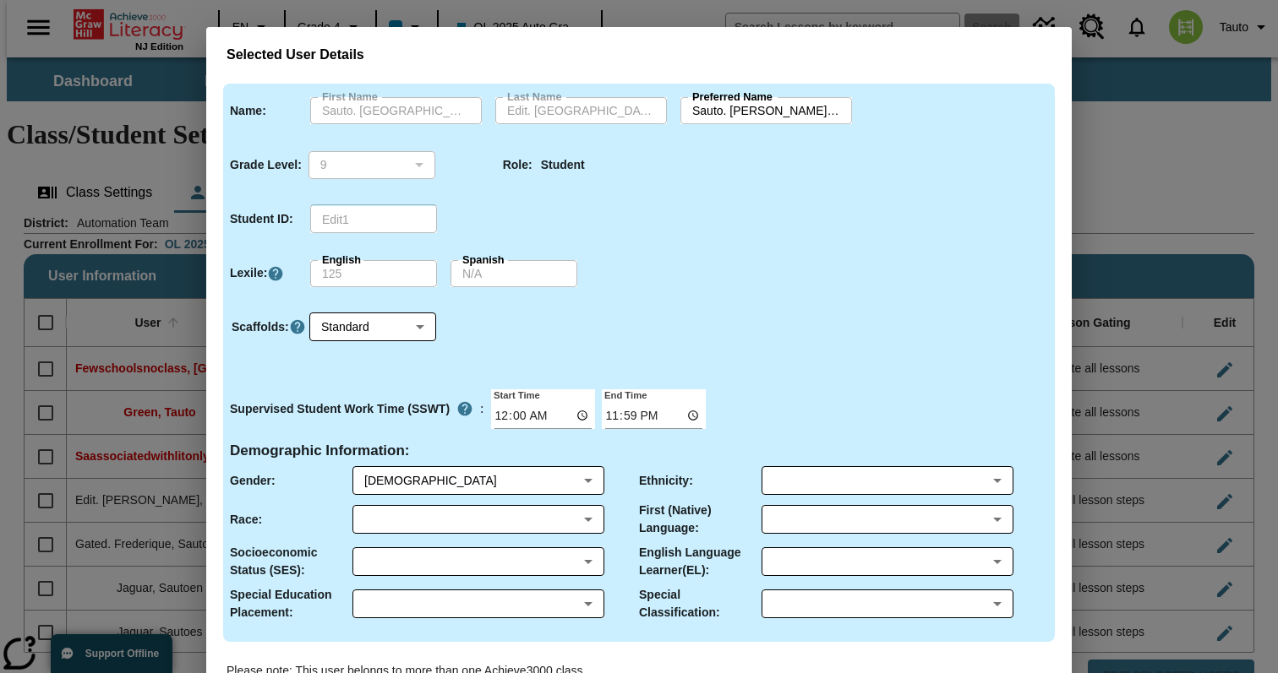
click at [741, 111] on input "Sauto. Beaulah.Edit. Beaulah" at bounding box center [766, 110] width 172 height 27
click at [1127, 168] on div "Selected User Details Name : First Name Sauto. Beaulah First Name Last Name Edi…" at bounding box center [639, 336] width 1278 height 673
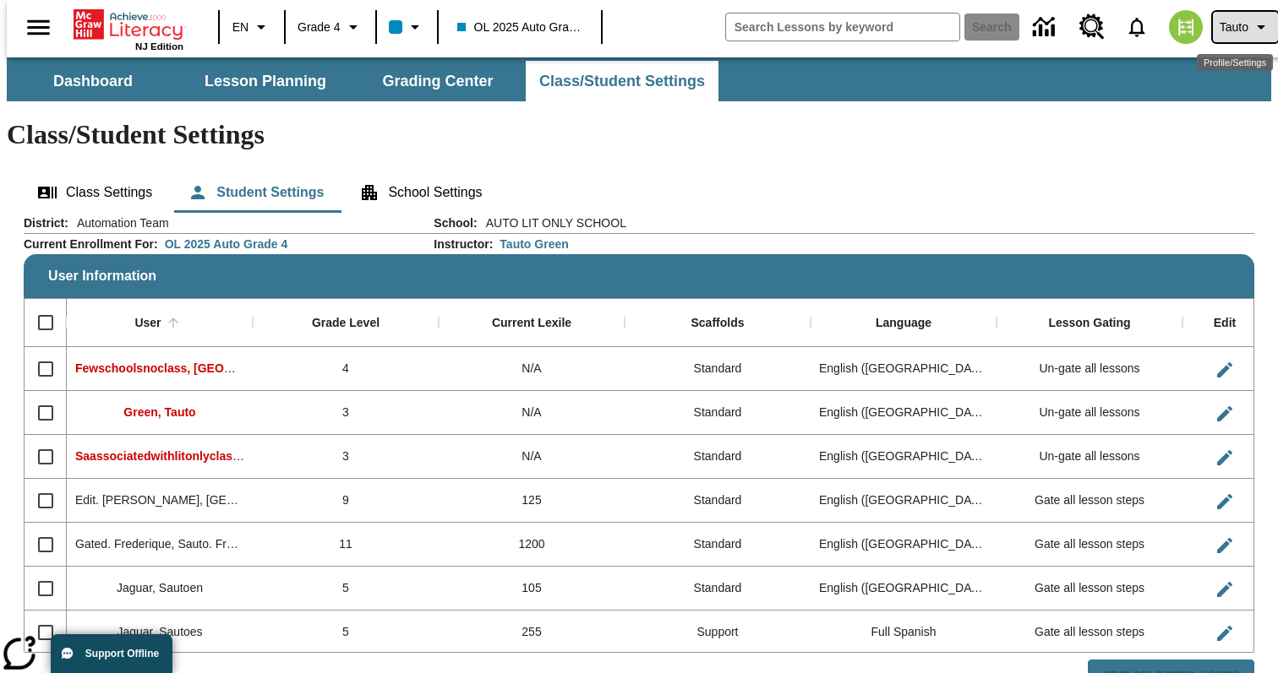
click at [1250, 41] on button "Tauto" at bounding box center [1244, 27] width 65 height 30
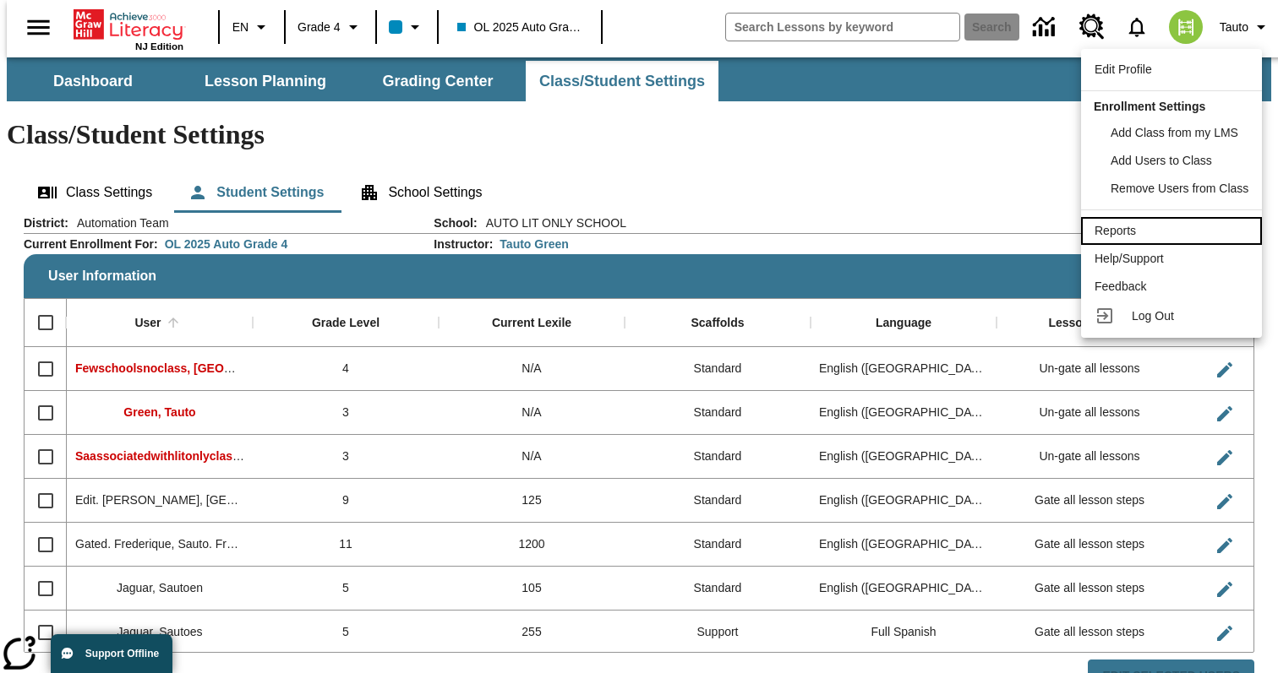
click at [1126, 228] on span "Reports" at bounding box center [1114, 231] width 41 height 14
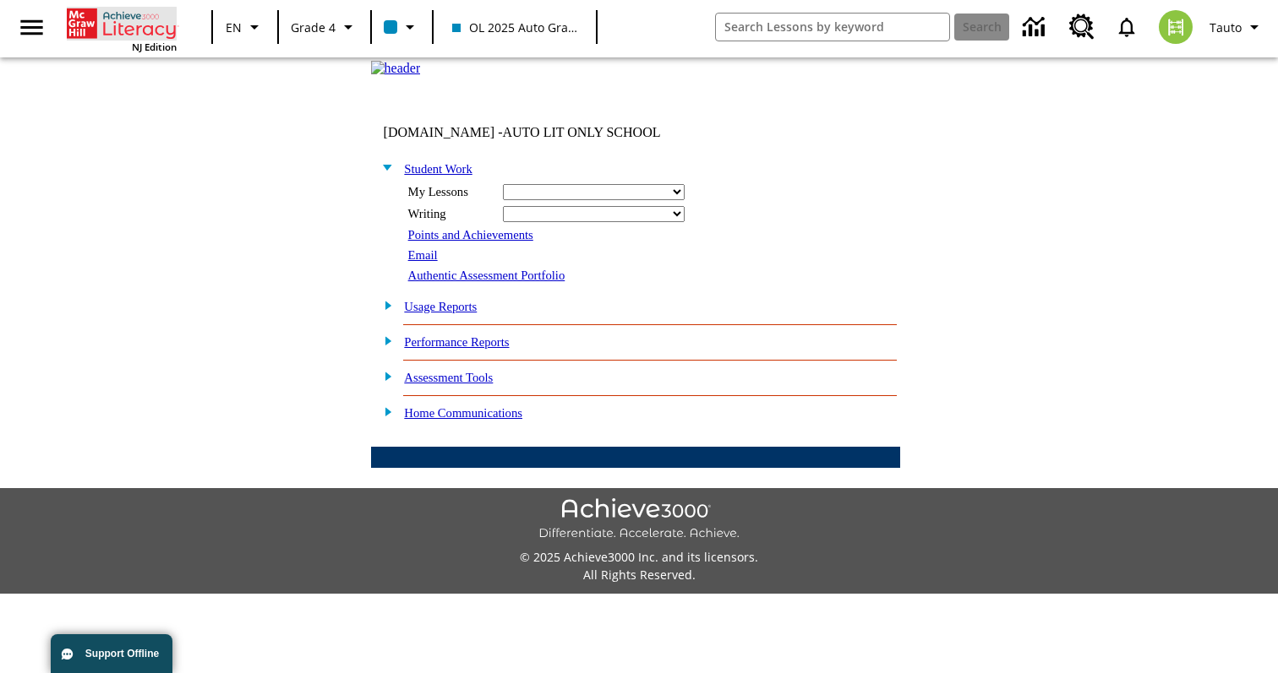
click at [128, 22] on icon "Home" at bounding box center [123, 24] width 112 height 34
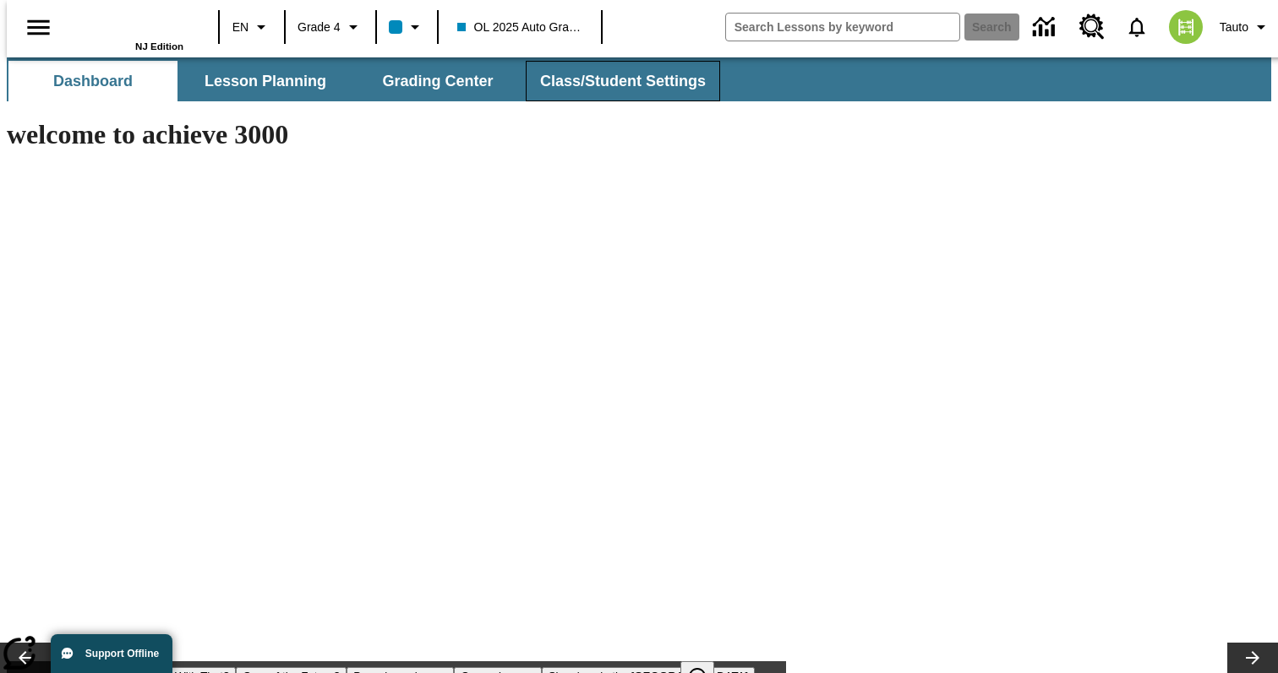
type input "-1"
click at [575, 93] on button "Class/Student Settings" at bounding box center [623, 81] width 194 height 41
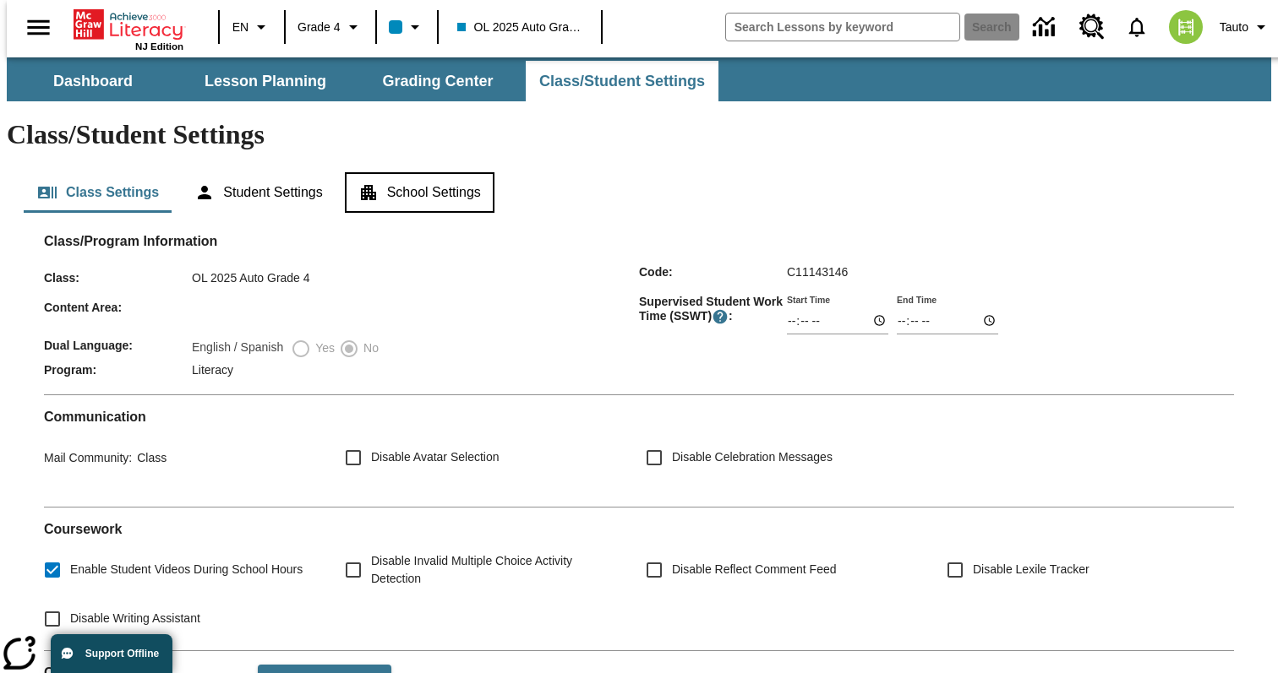
click at [412, 172] on button "School Settings" at bounding box center [420, 192] width 150 height 41
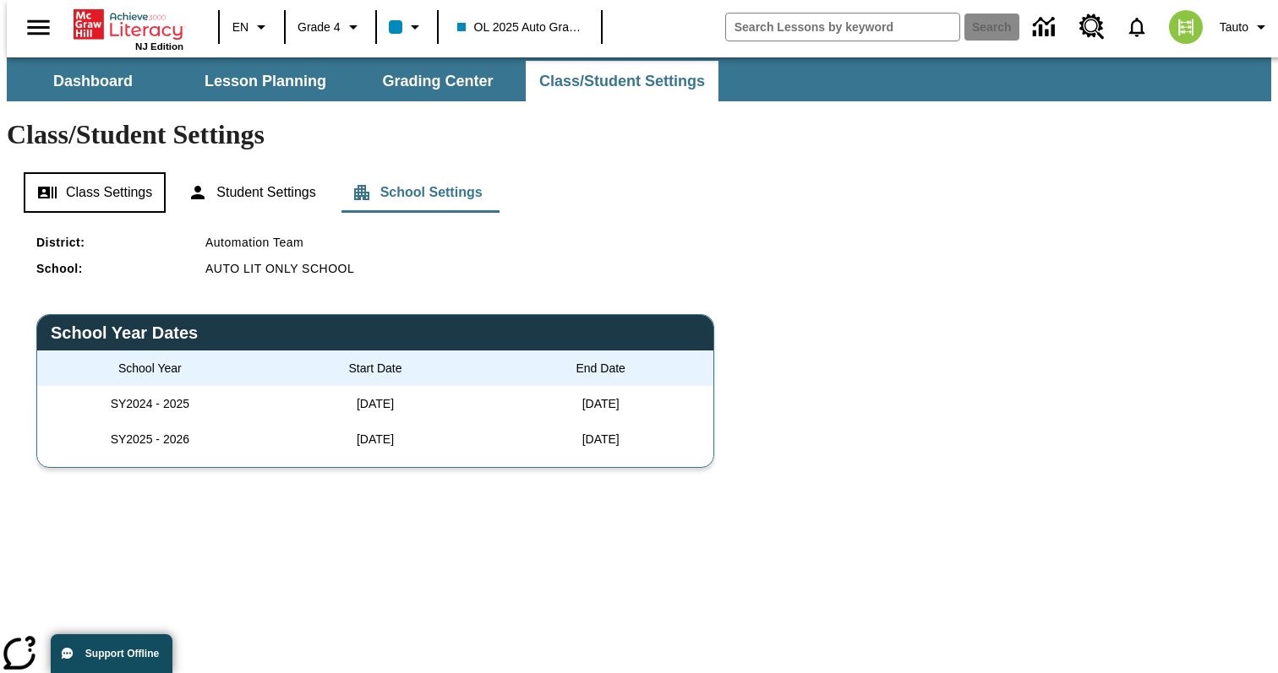
click at [109, 172] on button "Class Settings" at bounding box center [95, 192] width 142 height 41
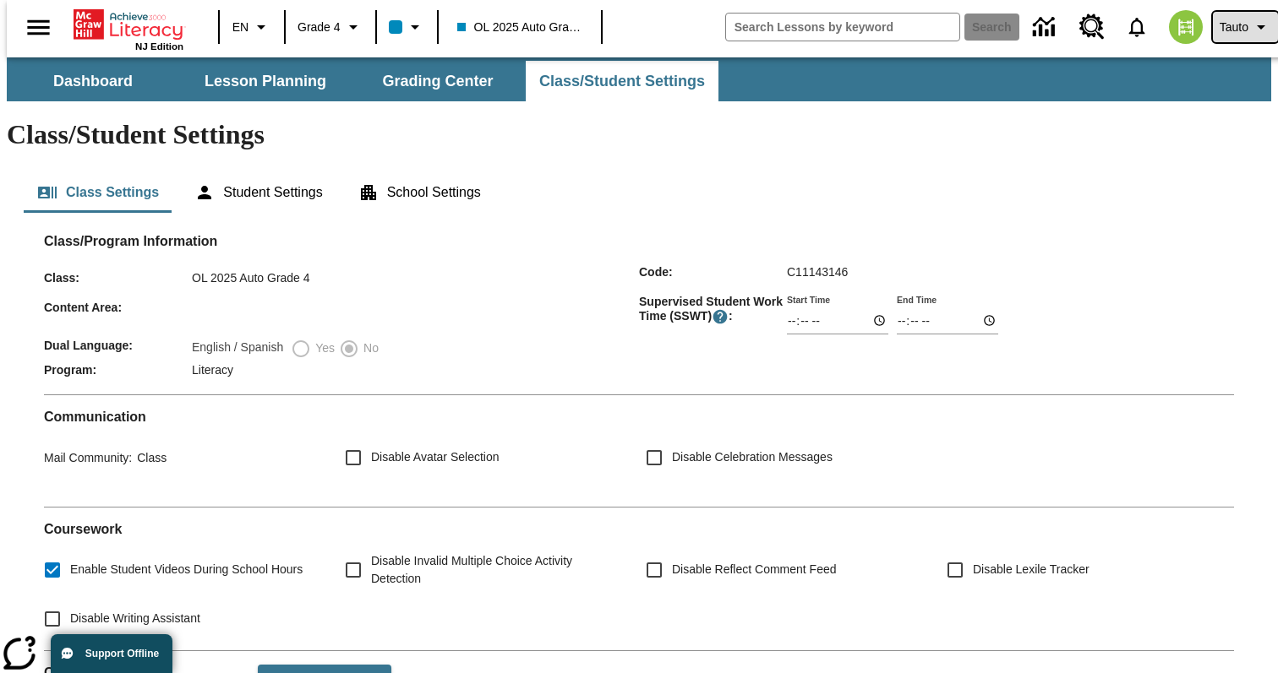
click at [1229, 23] on span "Tauto" at bounding box center [1233, 28] width 29 height 18
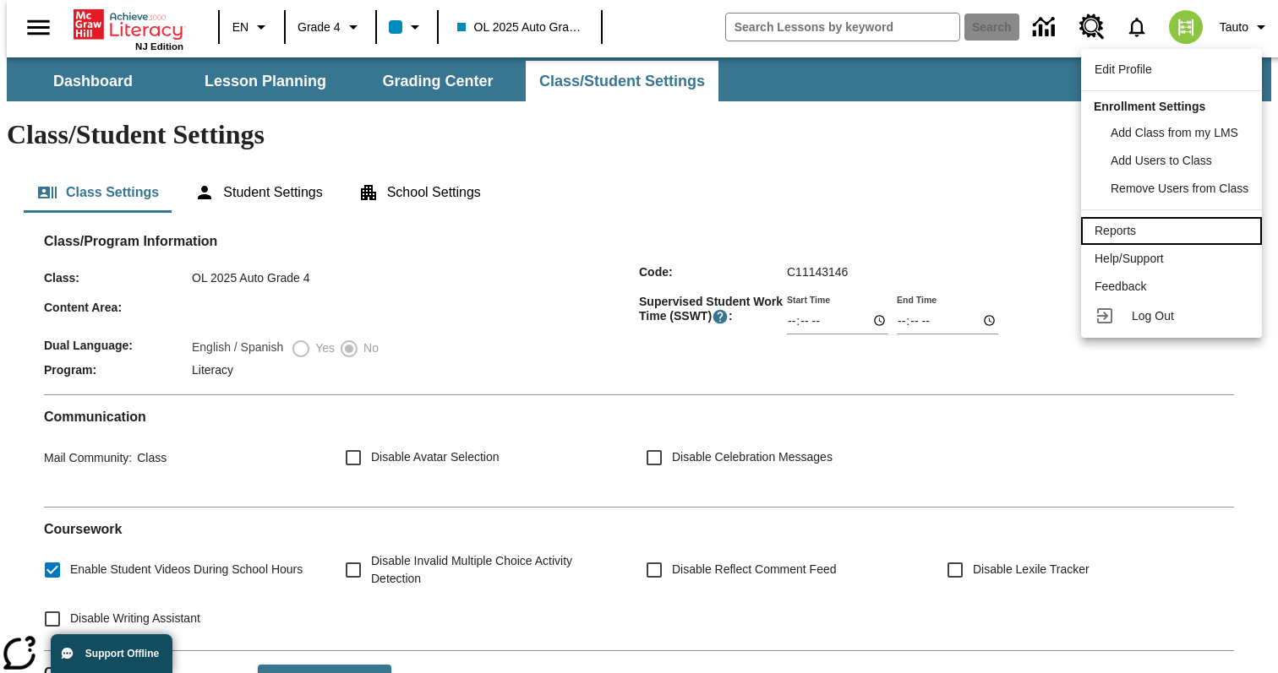
click at [1136, 226] on span "Reports" at bounding box center [1114, 231] width 41 height 14
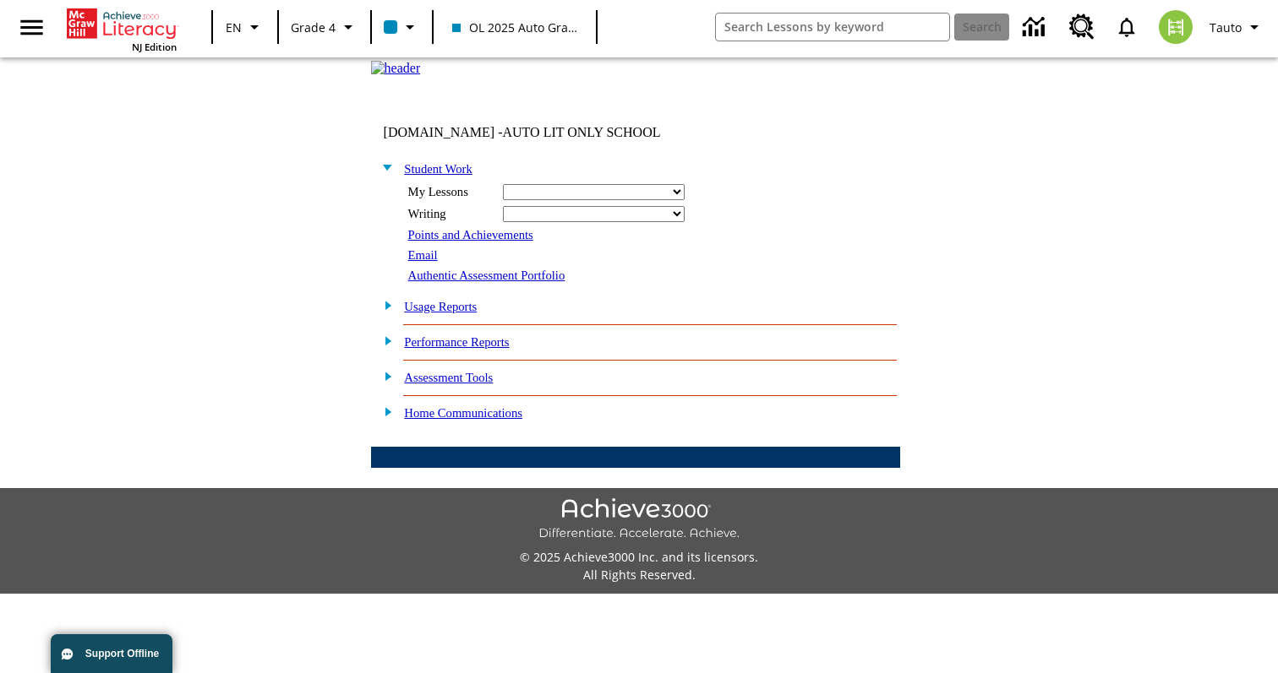
click at [584, 200] on select "Ready Read Respond Reflect Write Fluency Running Record" at bounding box center [594, 192] width 182 height 16
select select "/options/reports/?report_id=24&atype=1&section=2"
click at [503, 200] on select "Ready Read Respond Reflect Write Fluency Running Record" at bounding box center [594, 192] width 182 height 16
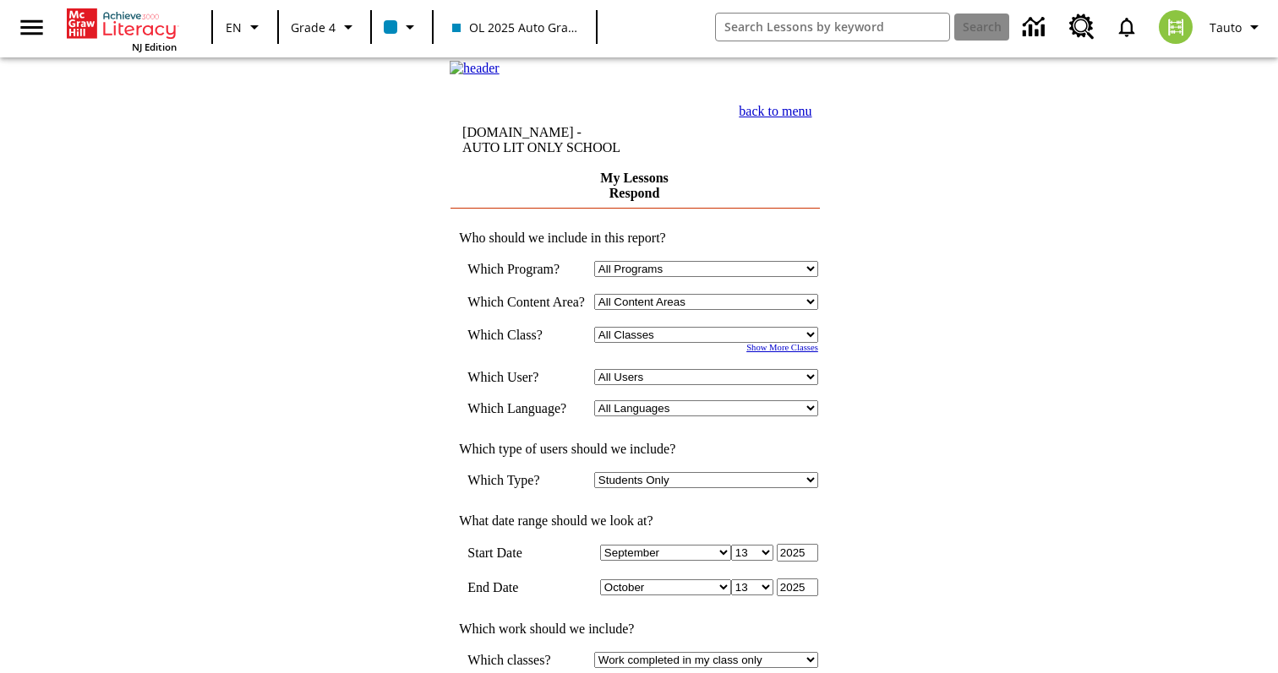
click at [684, 343] on select "Select a Class: All Classes 2025 Auto Grade 3 OL 2025 Auto Grade 4" at bounding box center [706, 335] width 224 height 16
select select "11133146"
click at [594, 337] on select "Select a Class: All Classes 2025 Auto Grade 3 OL 2025 Auto Grade 4" at bounding box center [706, 335] width 224 height 16
click at [676, 382] on select "All Users Edit. [PERSON_NAME], [GEOGRAPHIC_DATA]. [PERSON_NAME][GEOGRAPHIC_DATA…" at bounding box center [706, 377] width 224 height 16
select select "22991912"
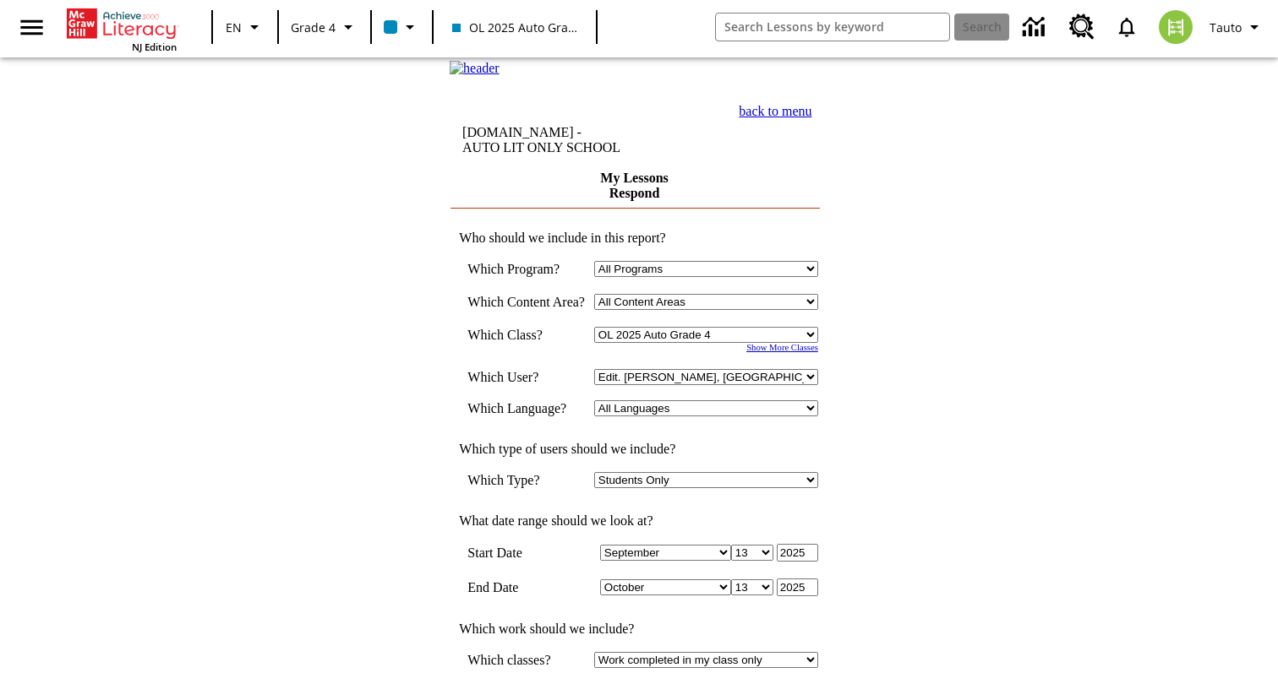
click at [594, 379] on select "All Users Edit. [PERSON_NAME], [GEOGRAPHIC_DATA]. [PERSON_NAME][GEOGRAPHIC_DATA…" at bounding box center [706, 377] width 224 height 16
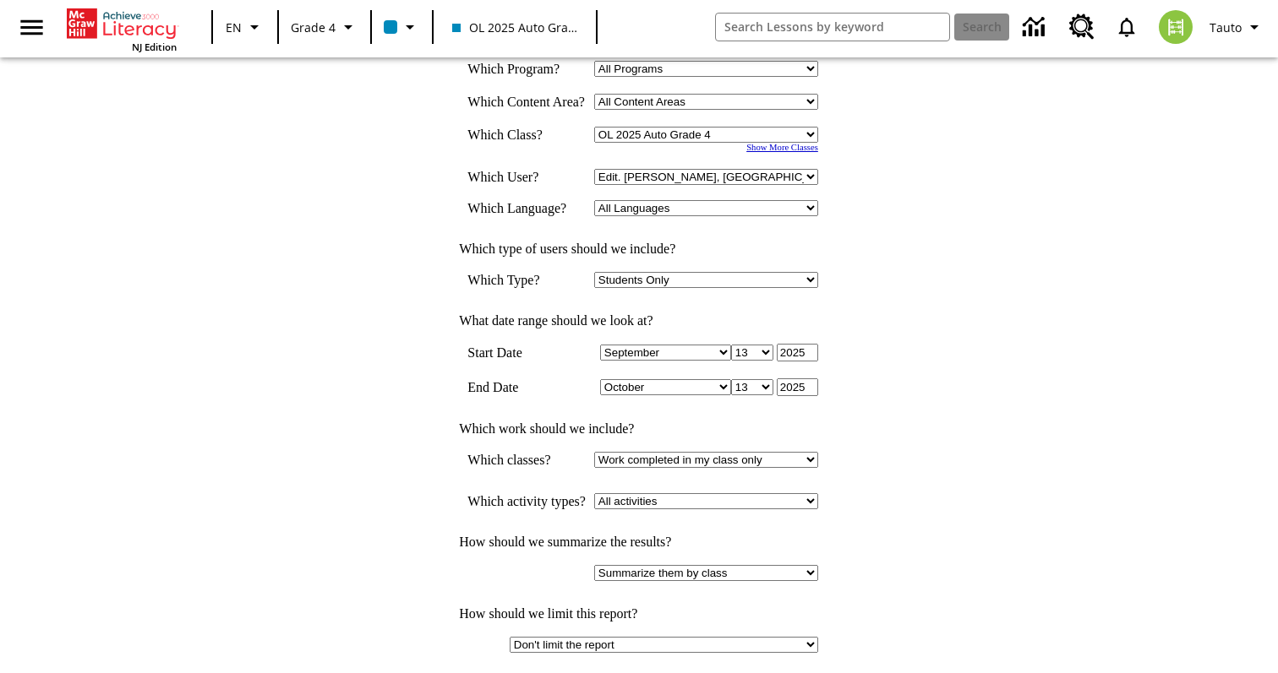
scroll to position [204, 0]
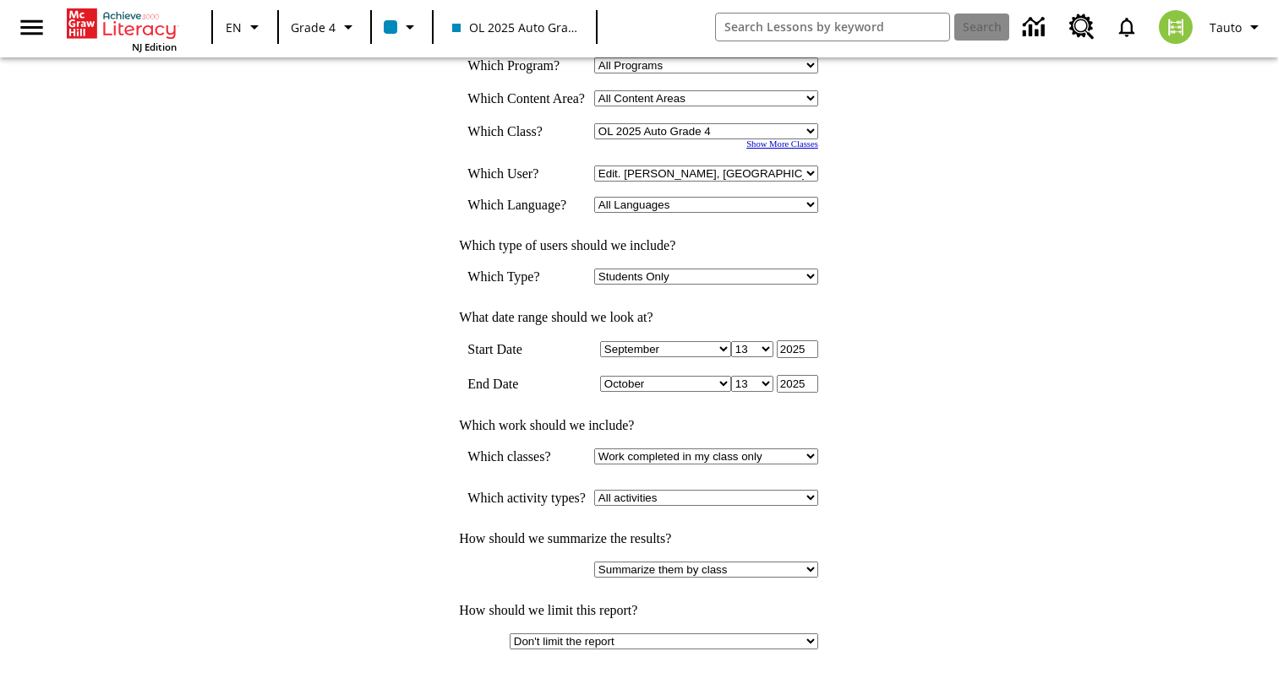
click at [813, 341] on input "2025" at bounding box center [796, 350] width 41 height 18
click at [720, 341] on select "January February March April May June July August September October November De…" at bounding box center [665, 349] width 131 height 16
select select "5"
click at [606, 341] on select "January February March April May June July August September October November De…" at bounding box center [665, 349] width 131 height 16
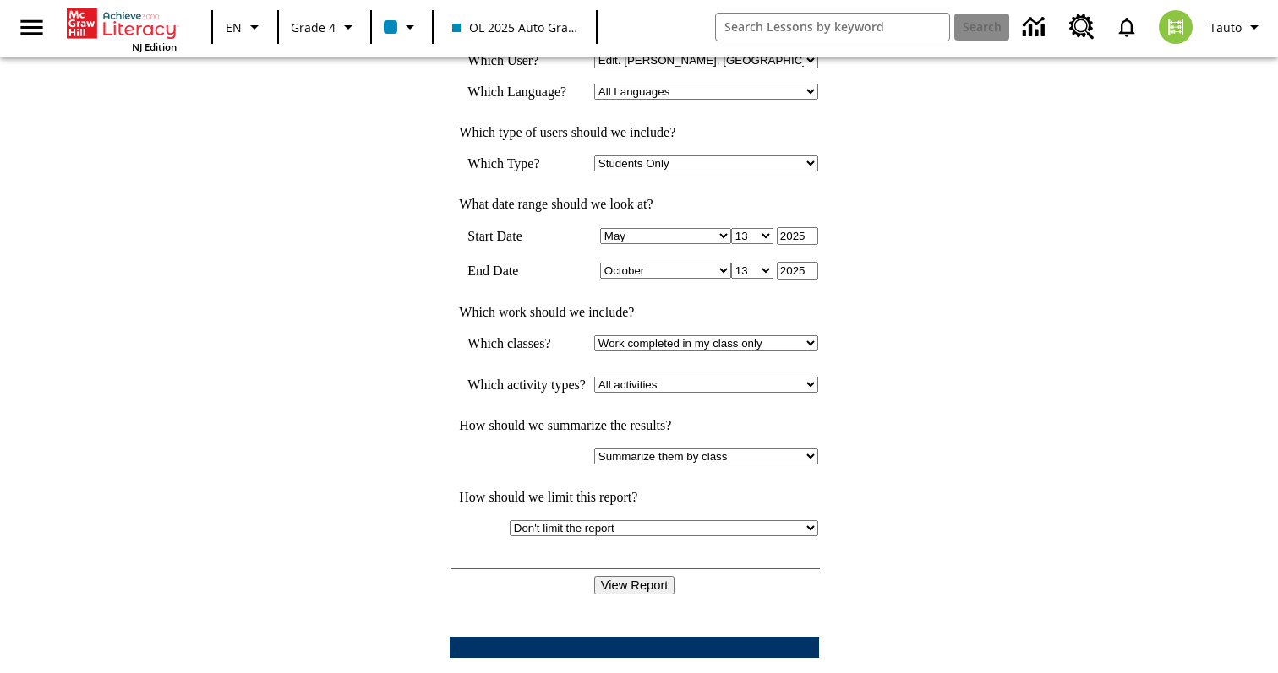
scroll to position [375, 0]
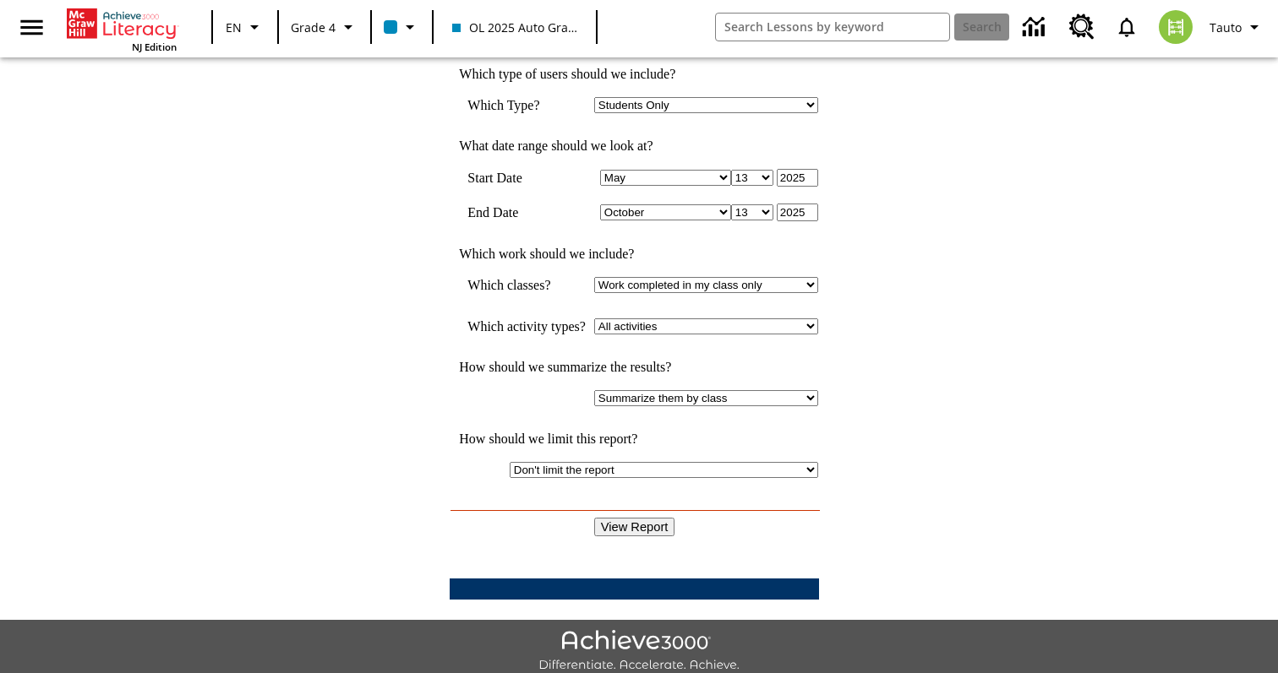
click at [656, 518] on input "View Report" at bounding box center [634, 527] width 81 height 19
click at [342, 222] on td "back to menu tauto.green - AUTO LIT ONLY SCHOOL My Lessons Respond Who should w…" at bounding box center [635, 151] width 1267 height 934
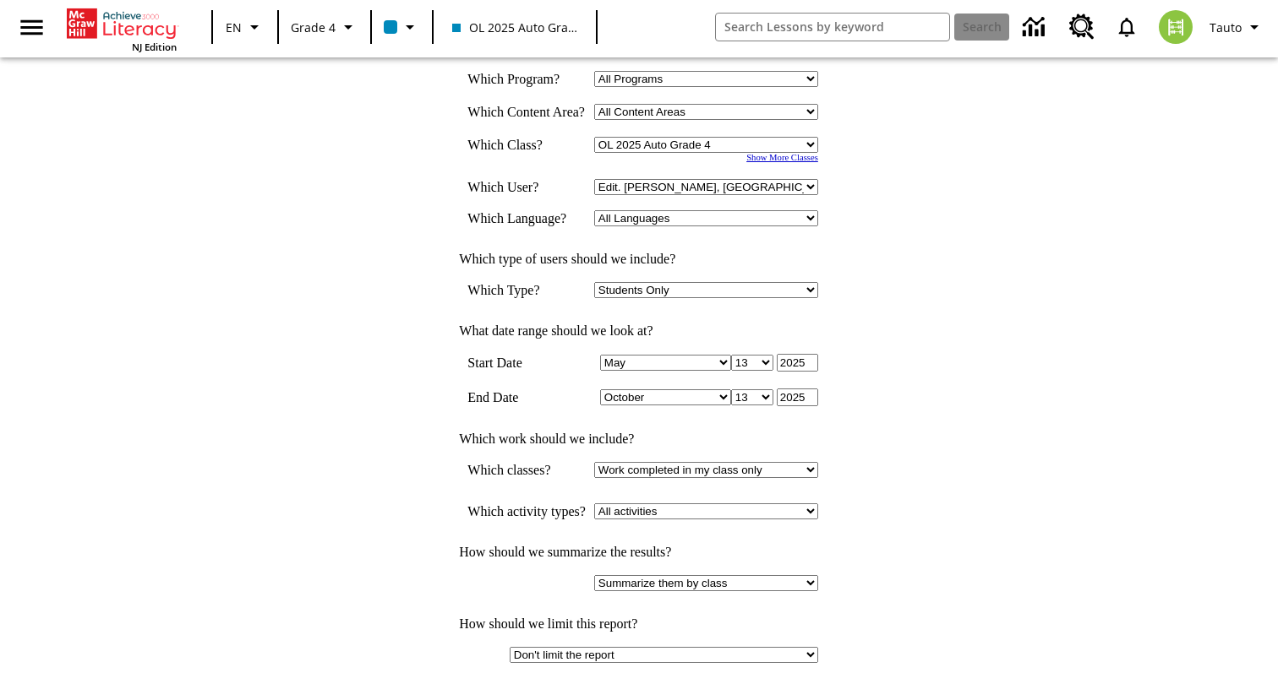
scroll to position [0, 0]
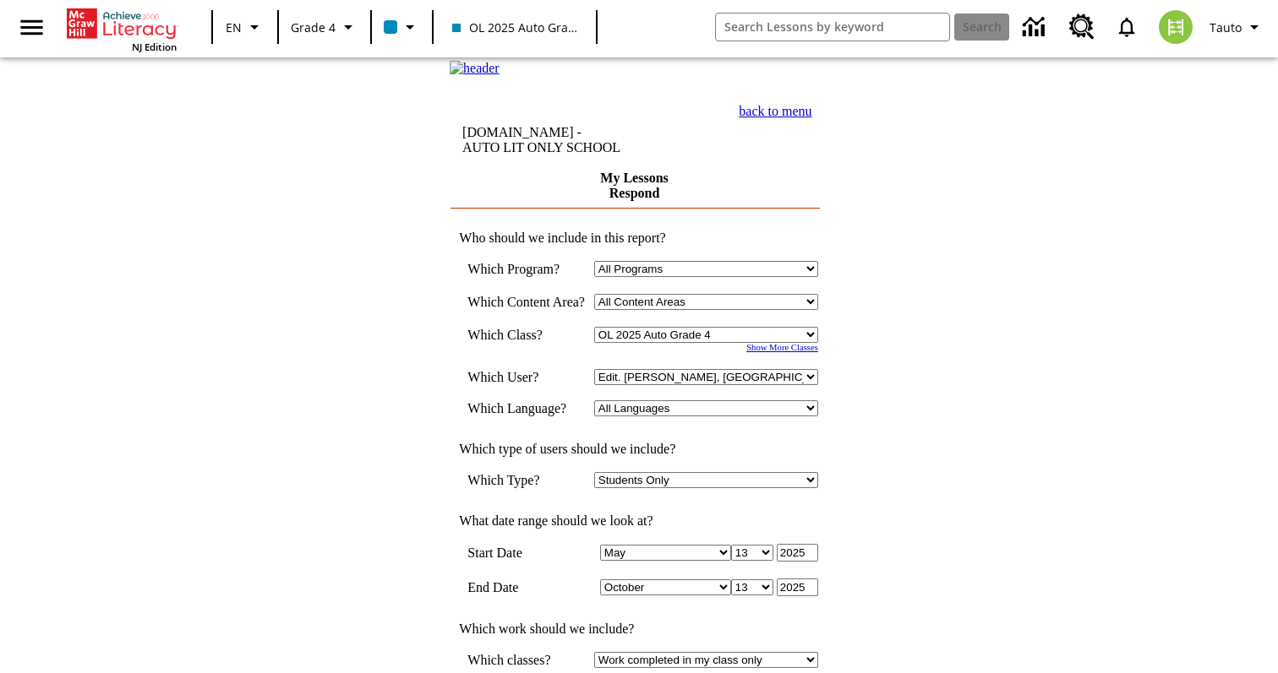
click at [819, 269] on form "My Lessons Respond Who should we include in this report? Which Program? All Pro…" at bounding box center [634, 541] width 369 height 741
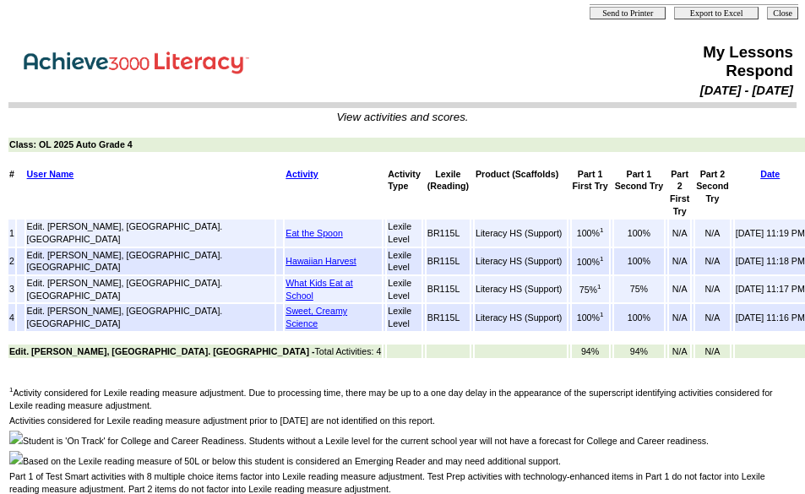
click at [726, 340] on td at bounding box center [407, 338] width 798 height 10
